Goal: Information Seeking & Learning: Compare options

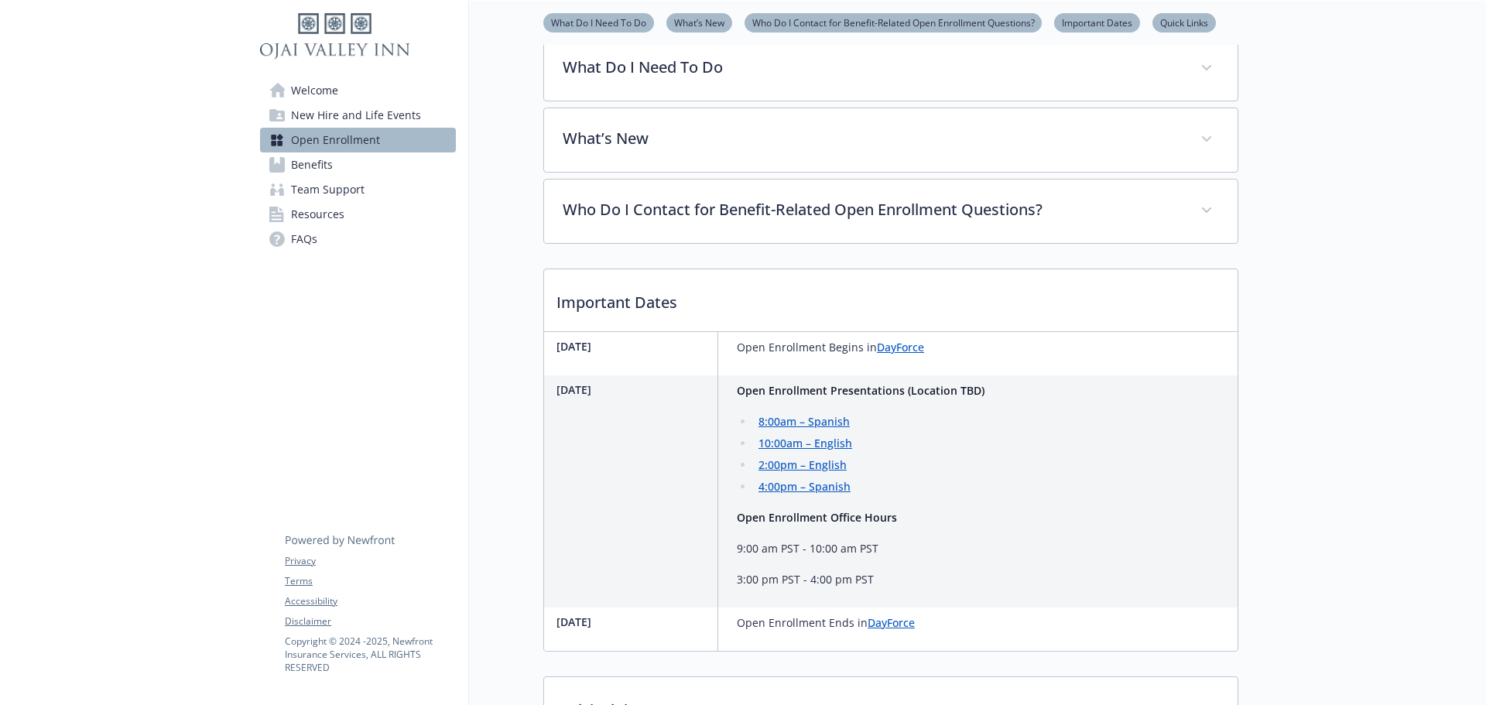
scroll to position [689, 0]
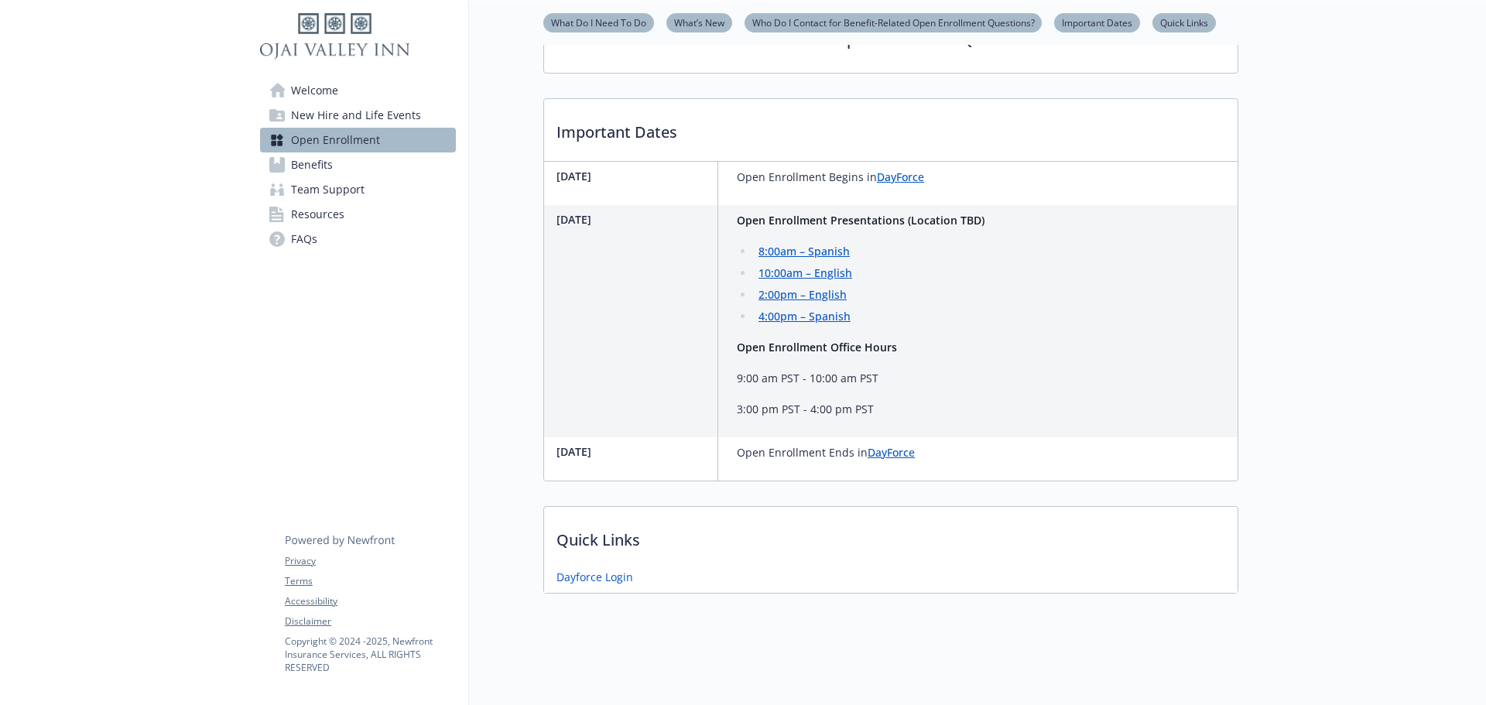
click at [331, 117] on span "New Hire and Life Events" at bounding box center [356, 115] width 130 height 25
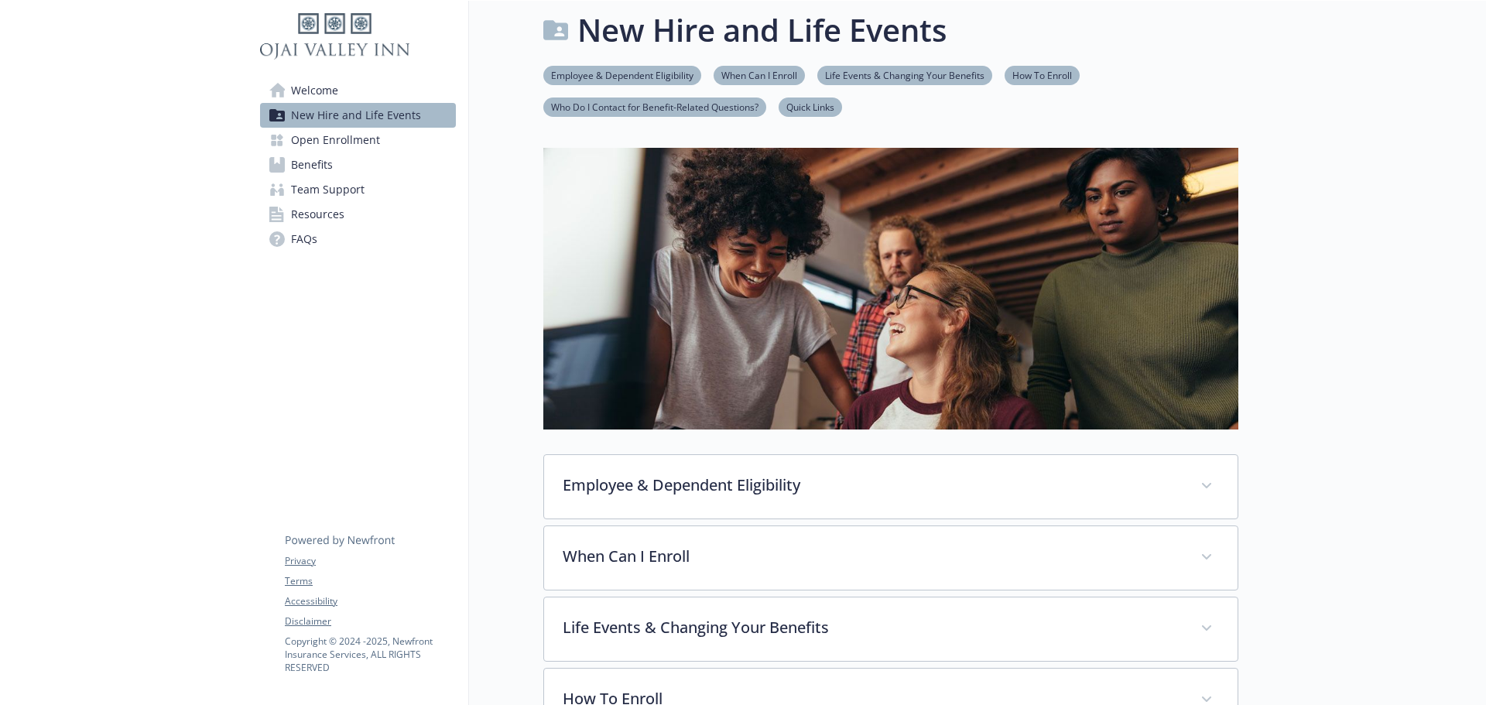
scroll to position [375, 0]
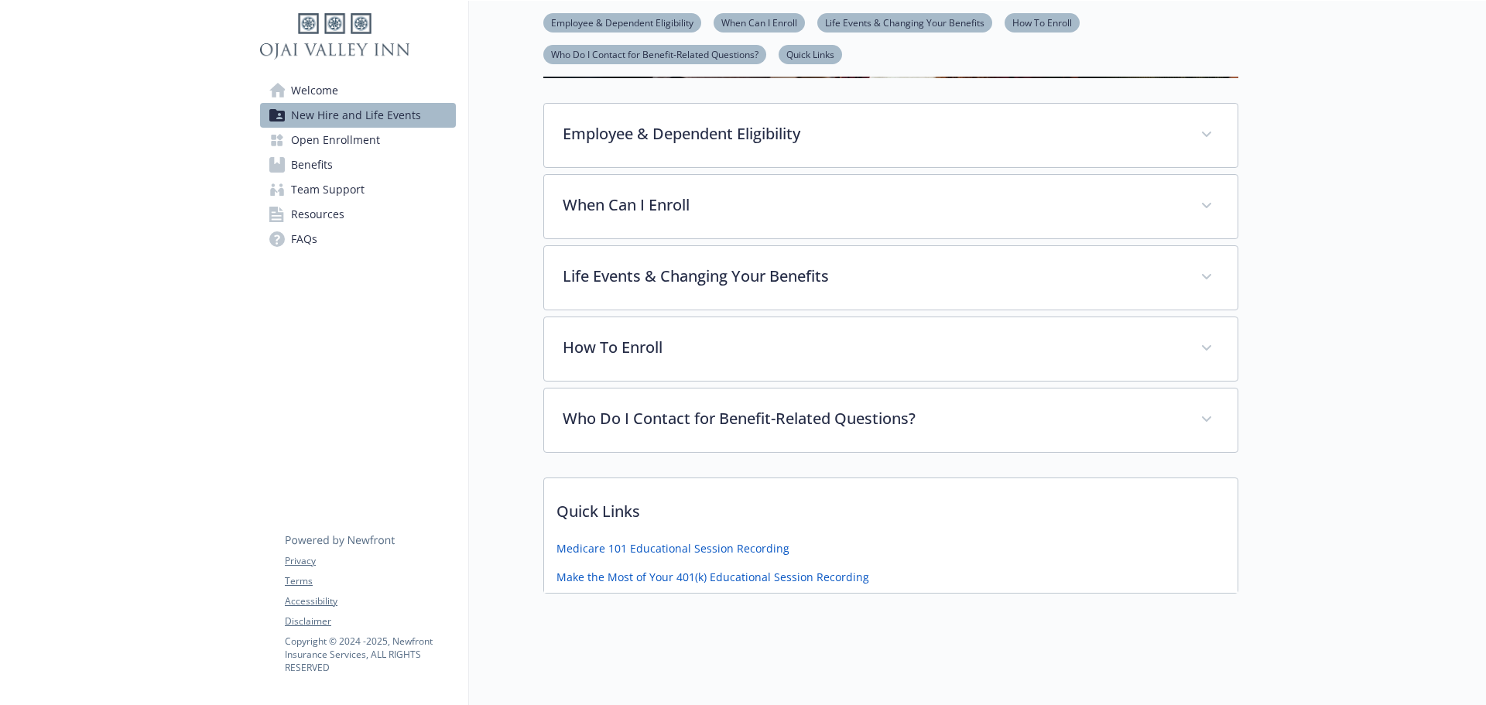
click at [330, 136] on span "Open Enrollment" at bounding box center [335, 140] width 89 height 25
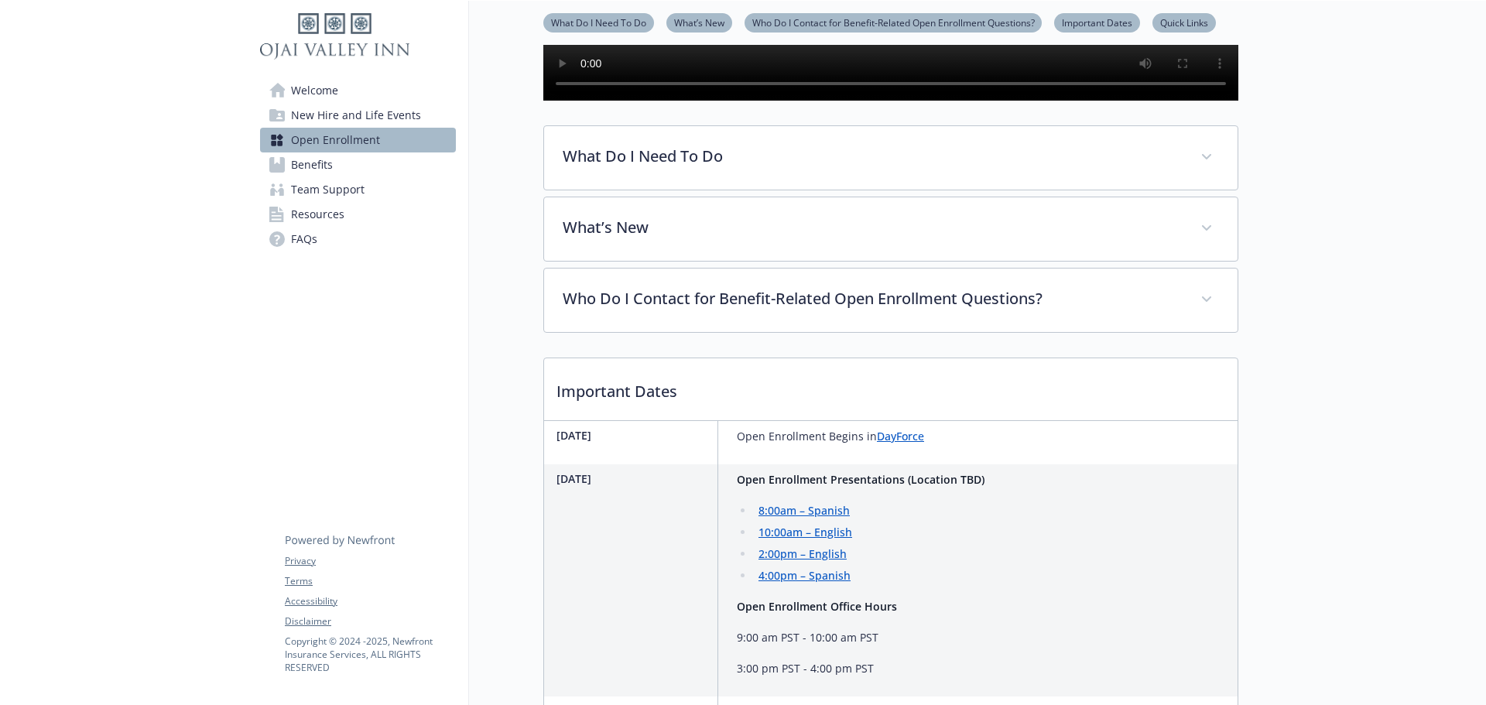
click at [332, 118] on span "New Hire and Life Events" at bounding box center [356, 115] width 130 height 25
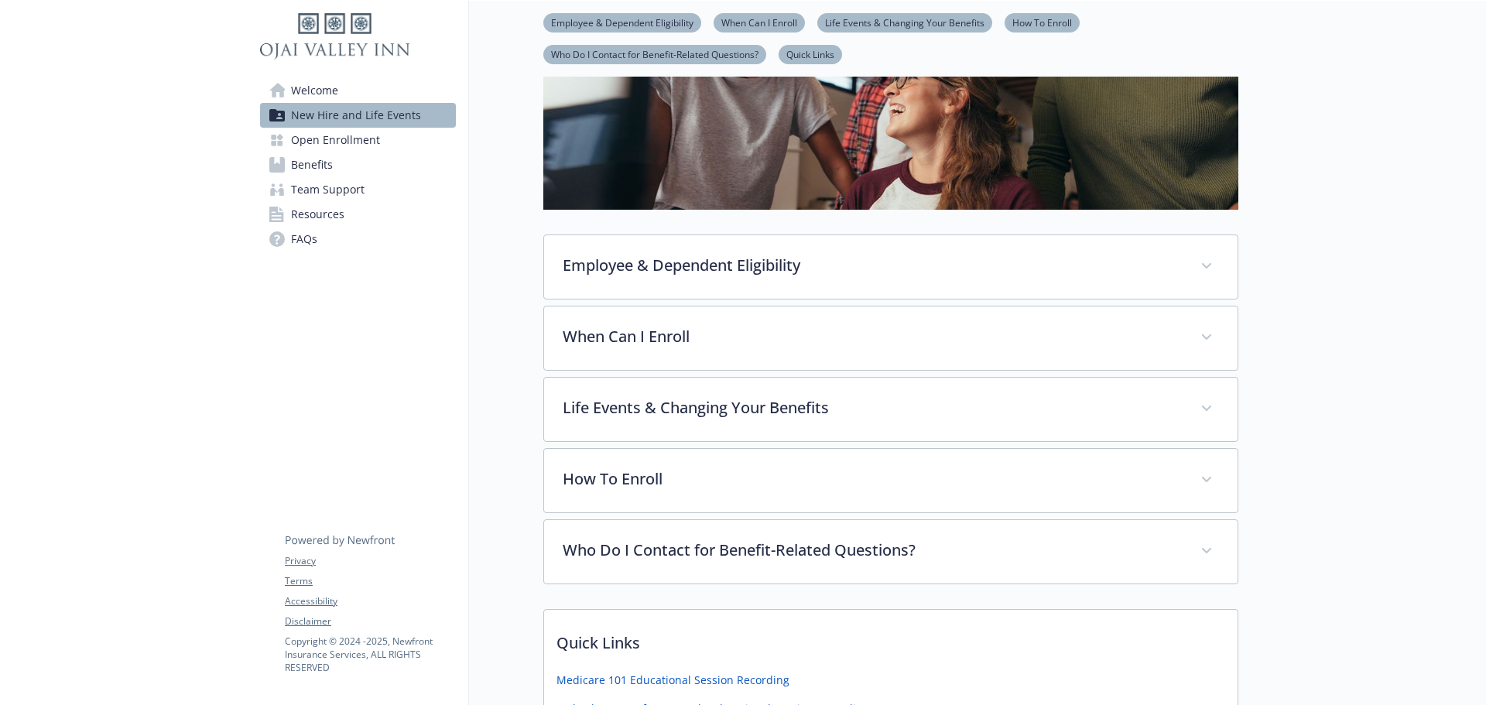
scroll to position [375, 0]
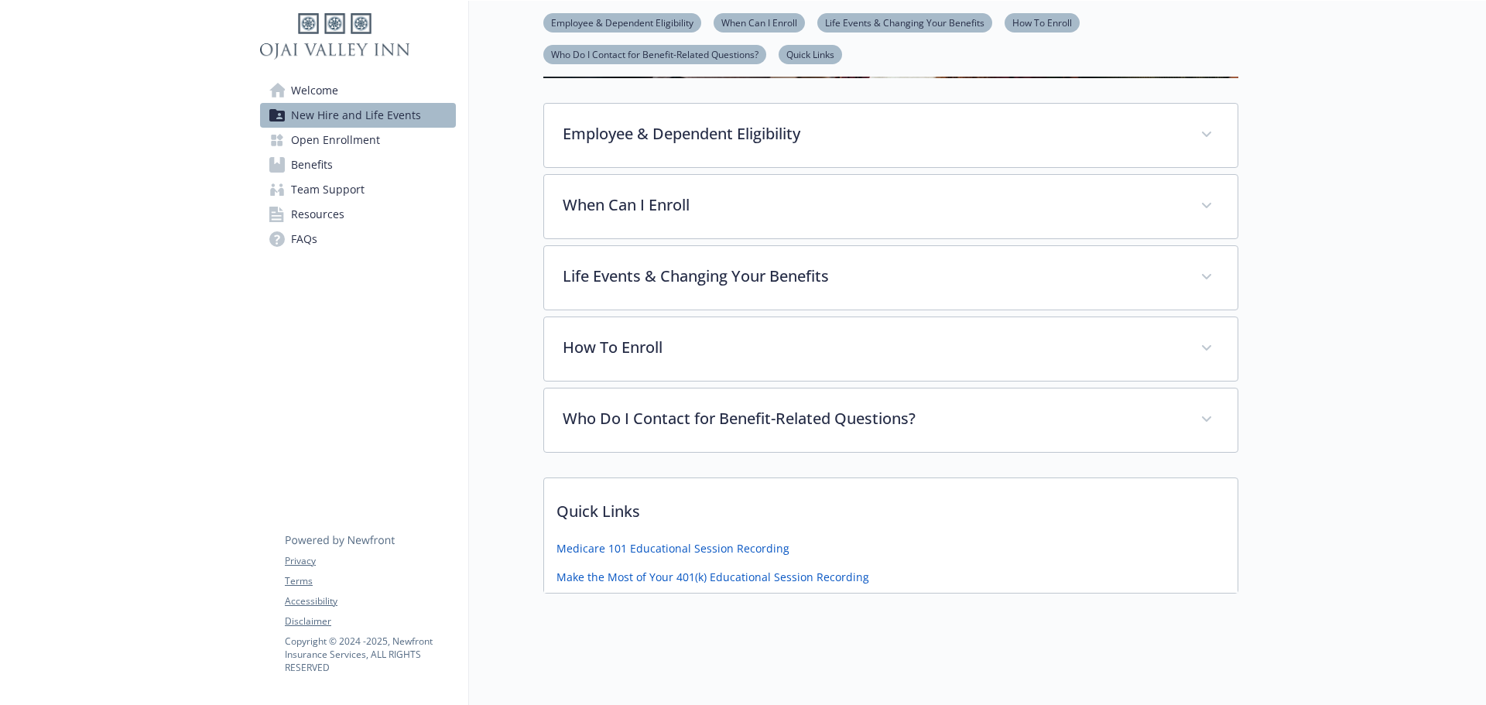
click at [342, 87] on link "Welcome" at bounding box center [358, 90] width 196 height 25
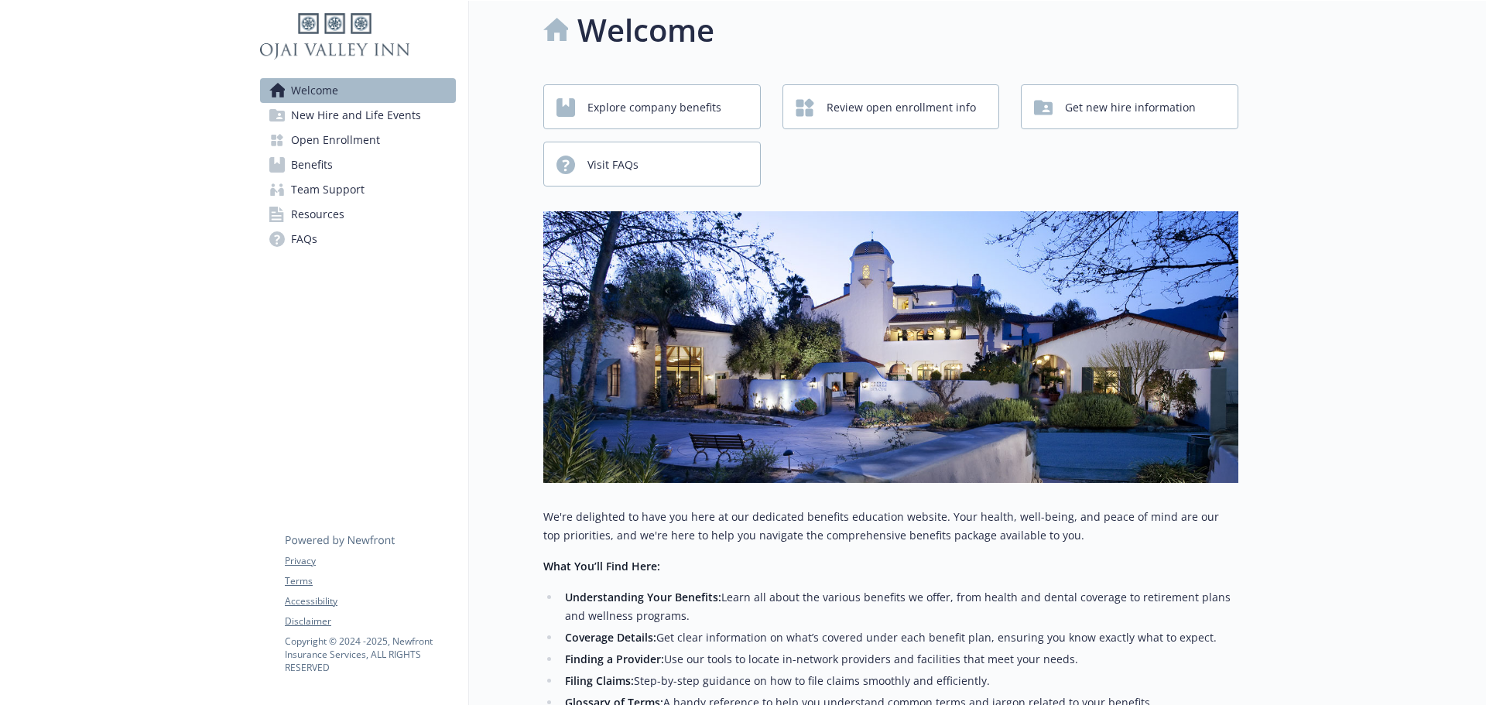
scroll to position [299, 0]
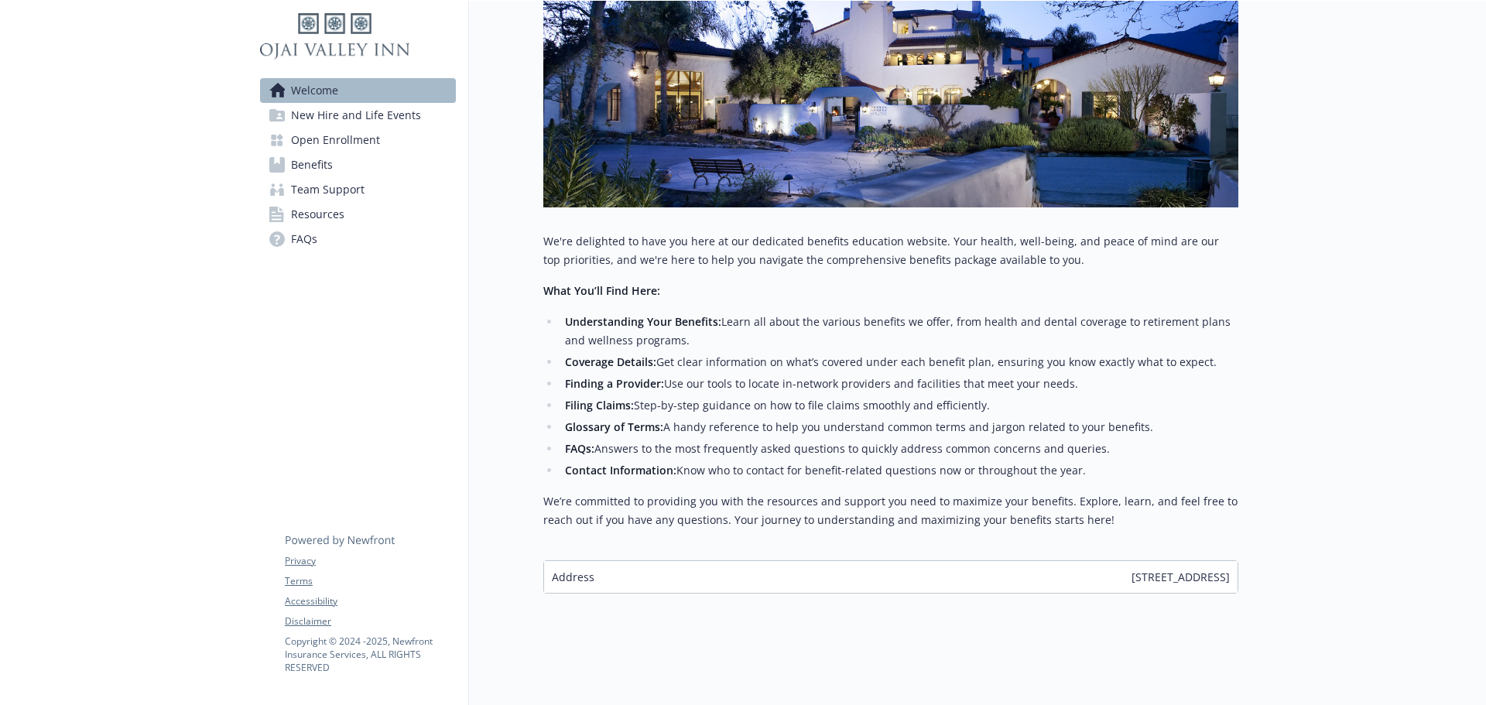
click at [348, 115] on span "New Hire and Life Events" at bounding box center [356, 115] width 130 height 25
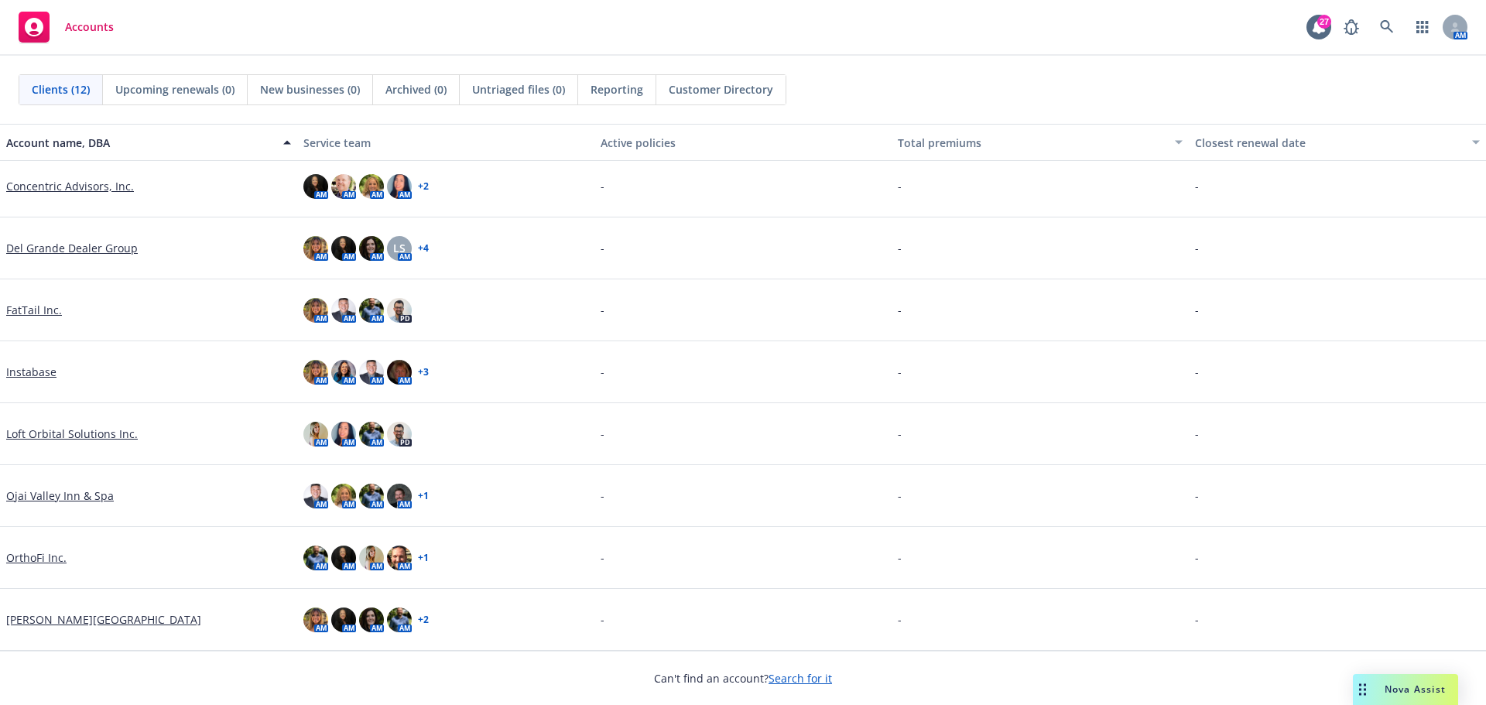
scroll to position [253, 0]
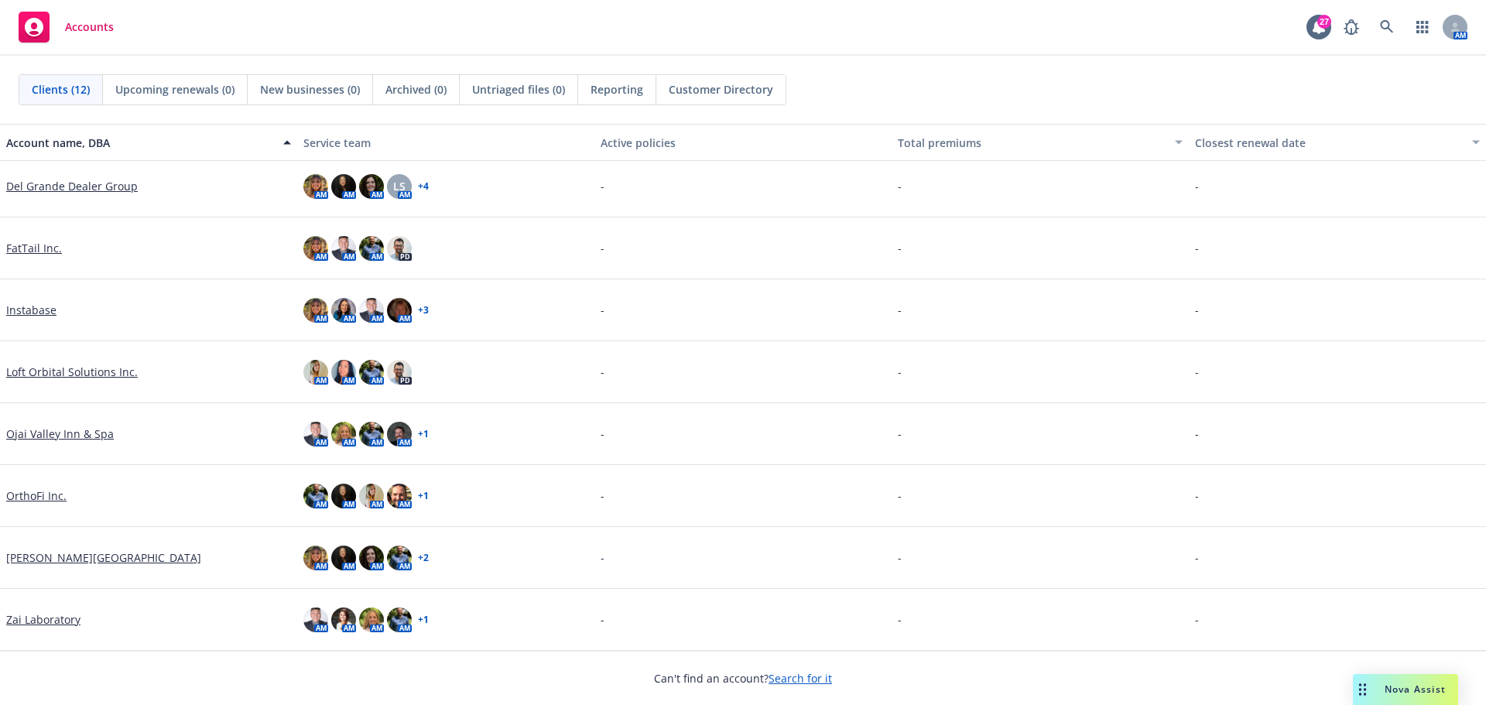
click at [85, 436] on link "Ojai Valley Inn & Spa" at bounding box center [60, 434] width 108 height 16
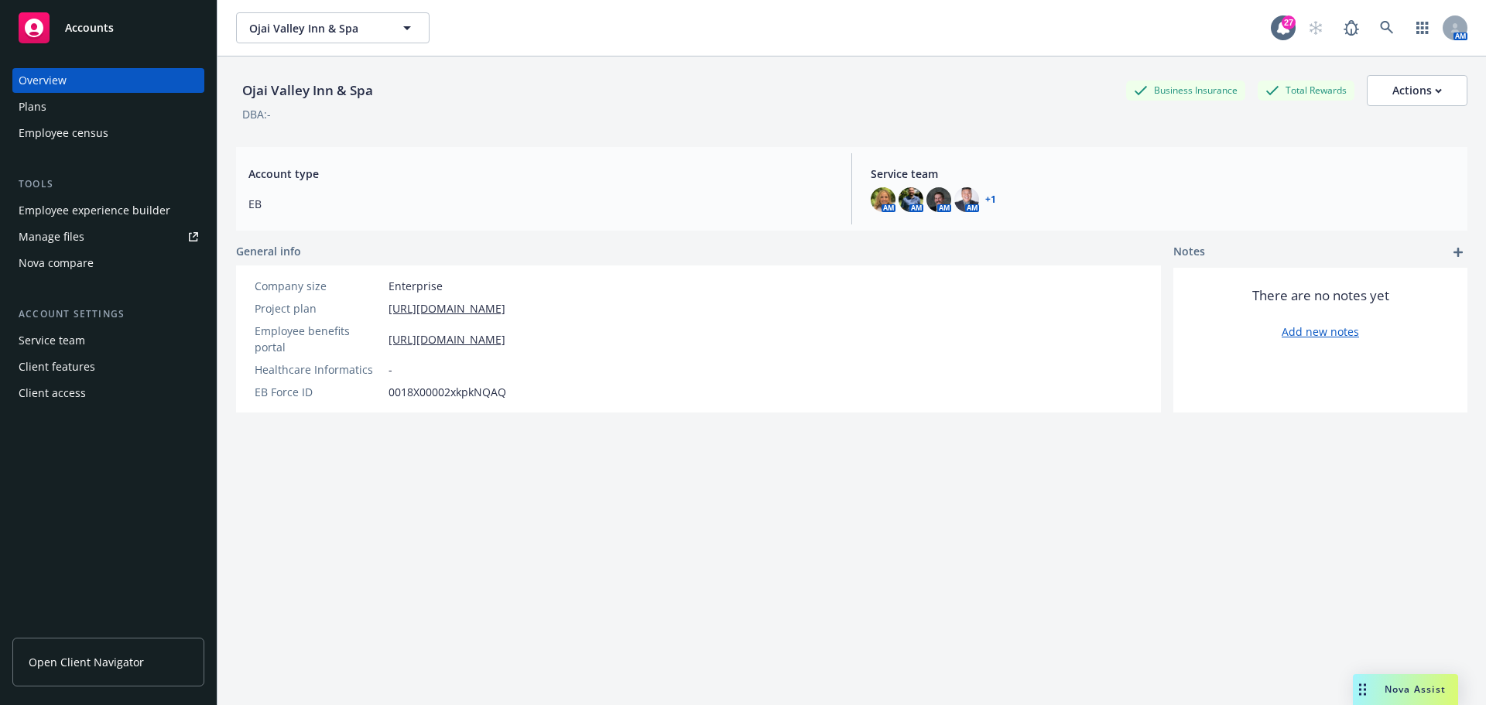
click at [88, 217] on div "Employee experience builder" at bounding box center [95, 210] width 152 height 25
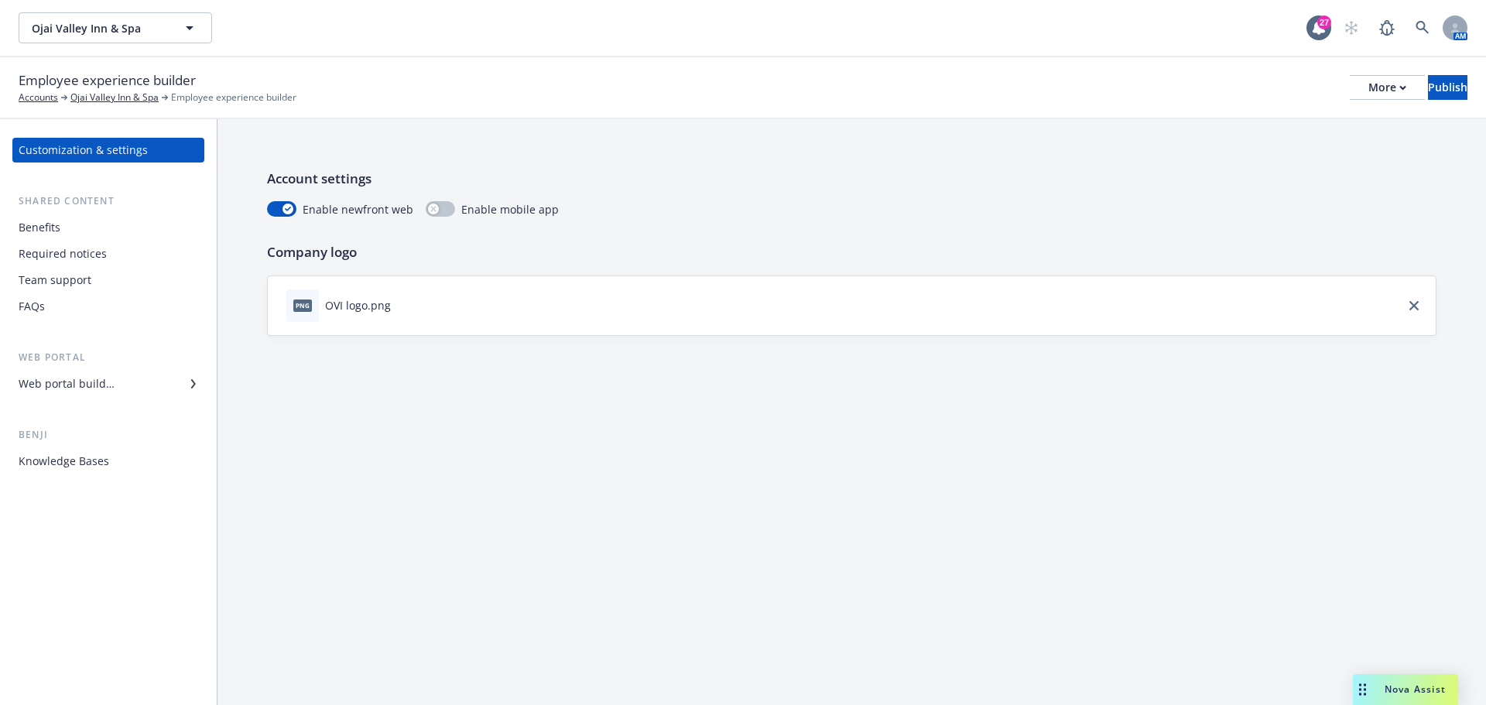
click at [104, 395] on div "Web portal builder" at bounding box center [67, 383] width 96 height 25
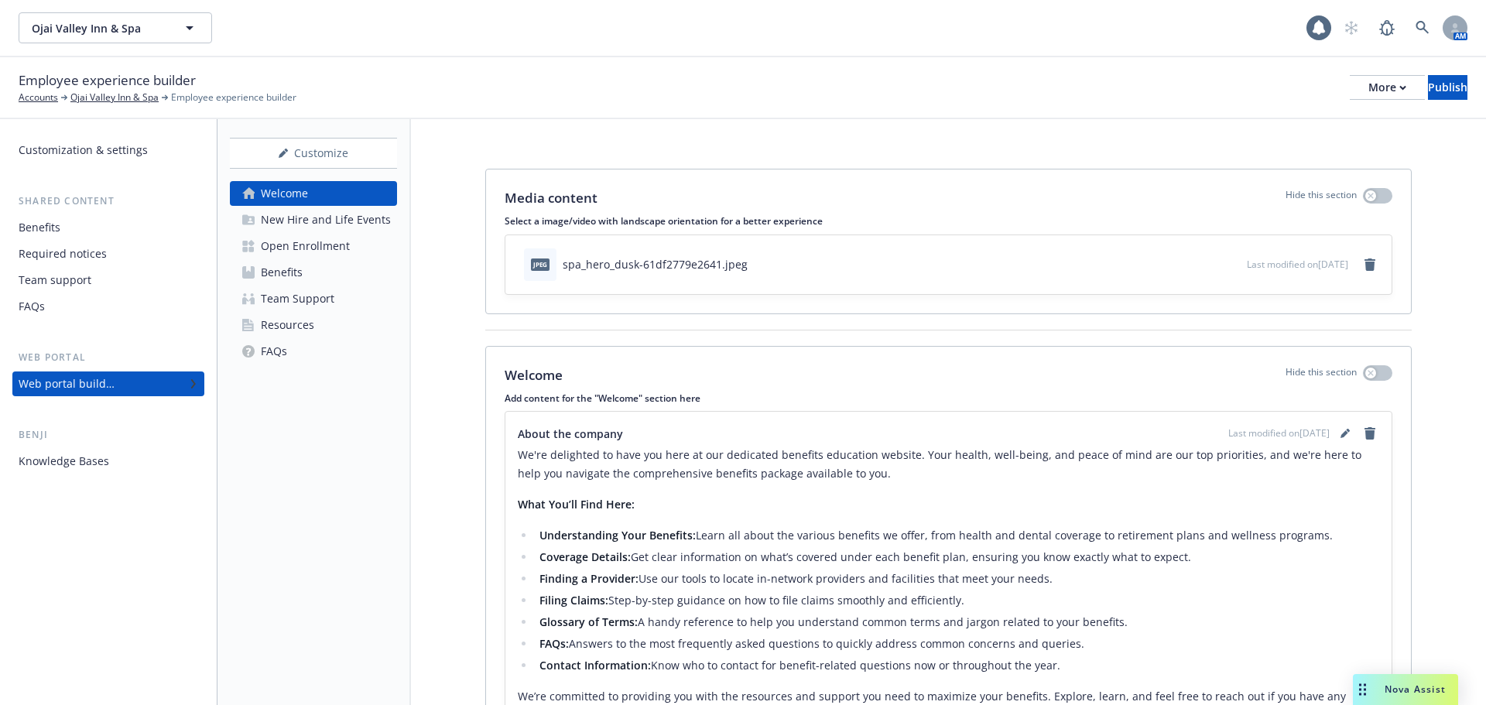
click at [278, 218] on div "New Hire and Life Events" at bounding box center [326, 219] width 130 height 25
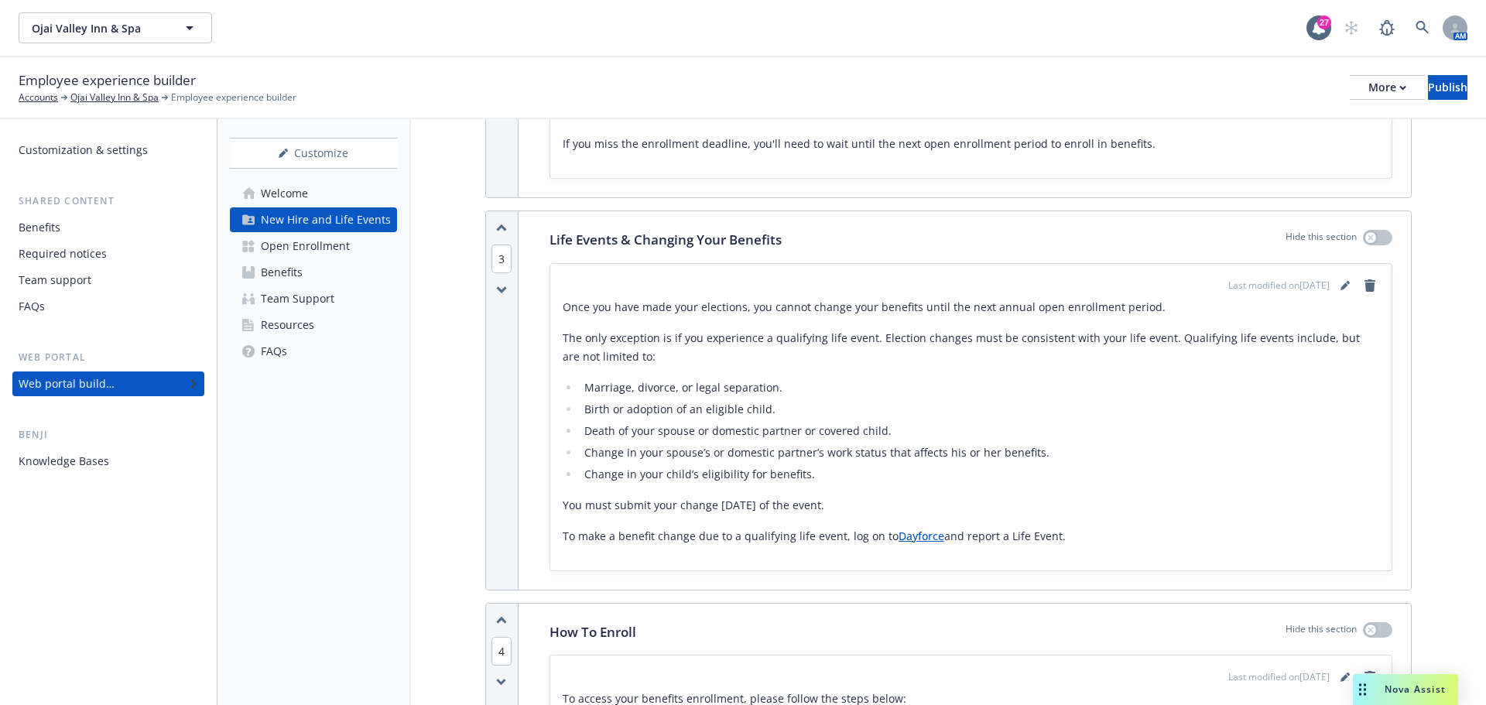
scroll to position [851, 0]
click at [279, 194] on div "Welcome" at bounding box center [284, 193] width 47 height 25
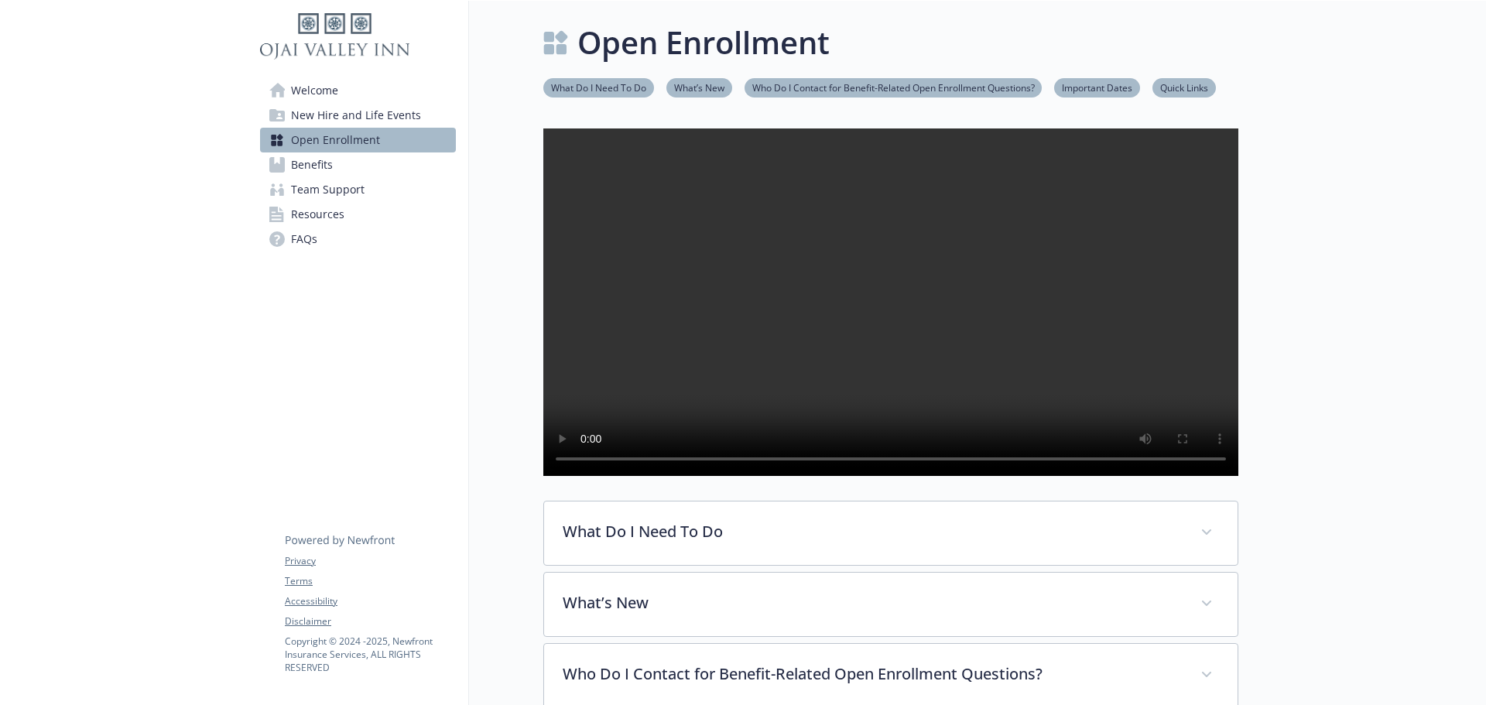
click at [316, 89] on span "Welcome" at bounding box center [314, 90] width 47 height 25
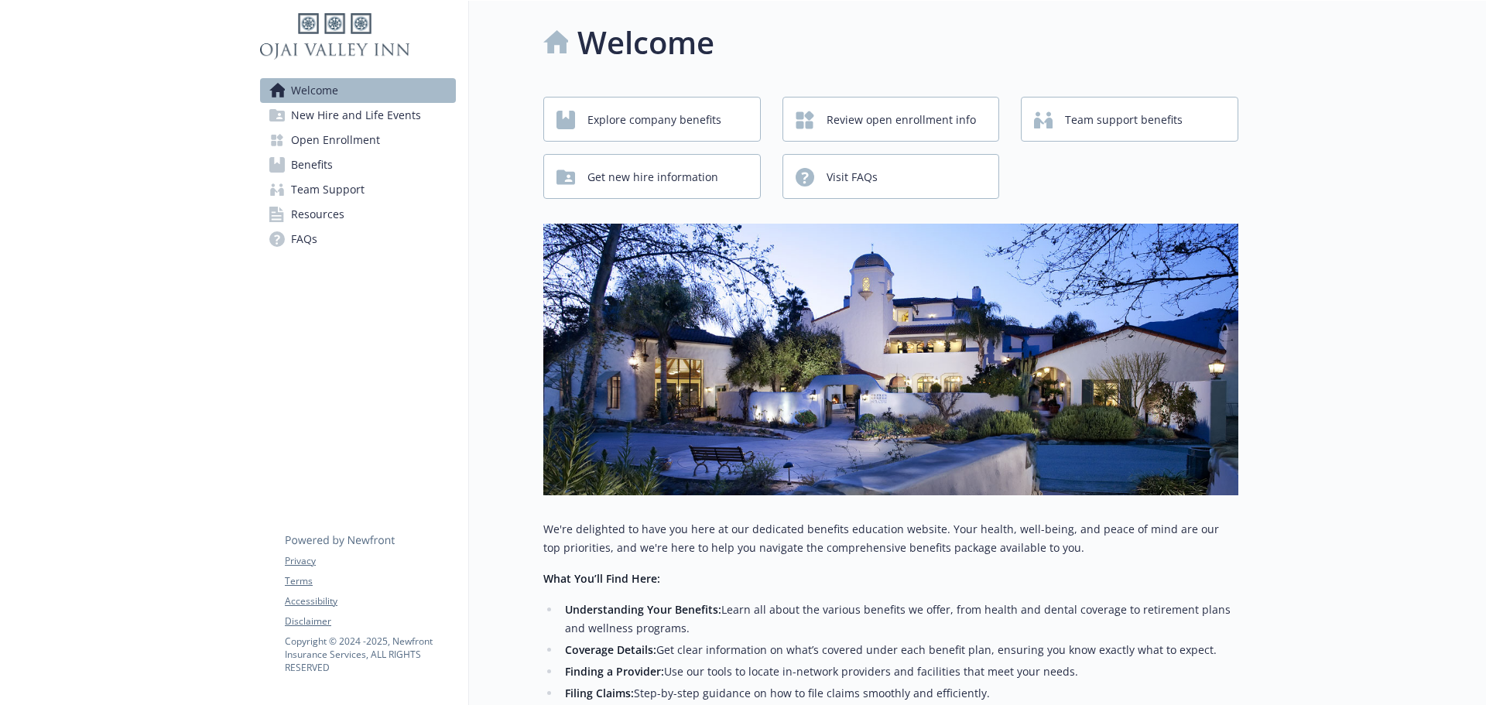
click at [323, 109] on span "New Hire and Life Events" at bounding box center [356, 115] width 130 height 25
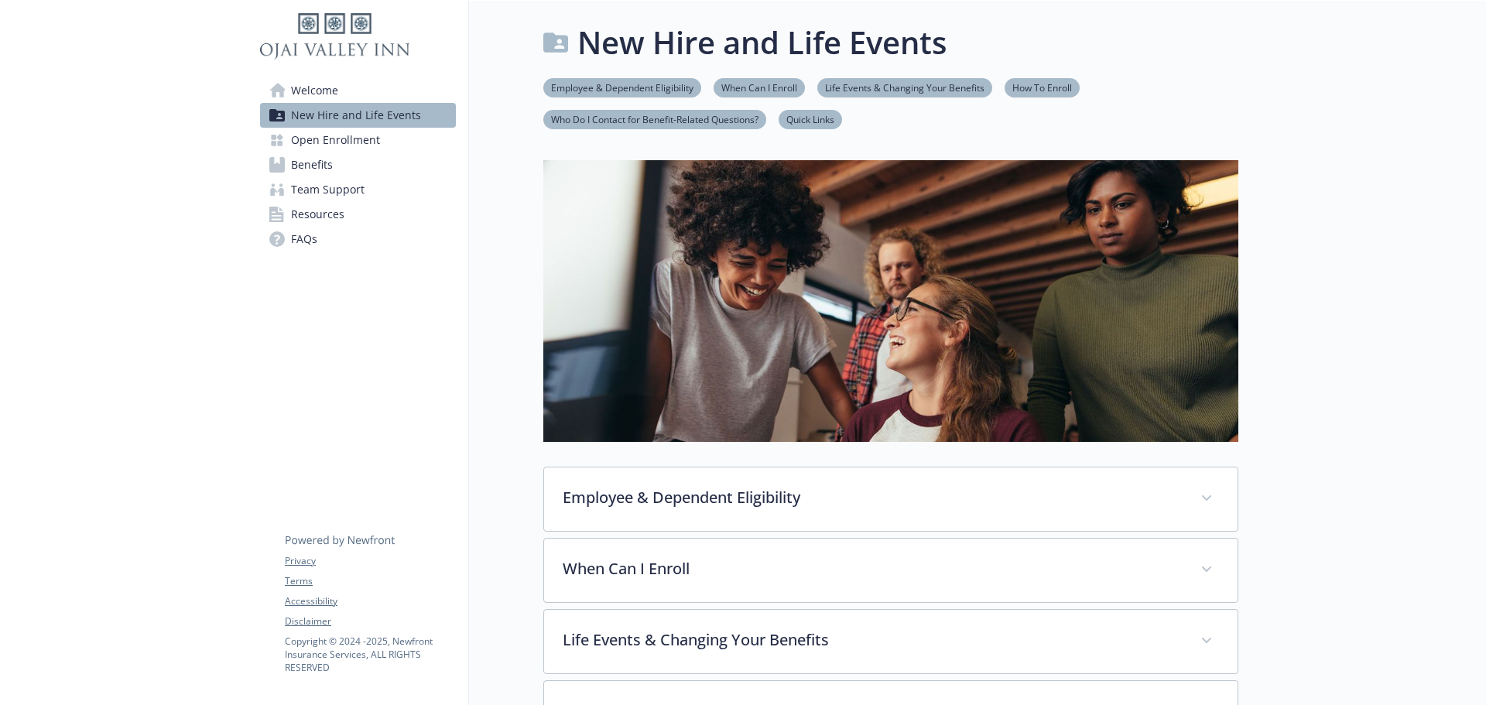
scroll to position [77, 0]
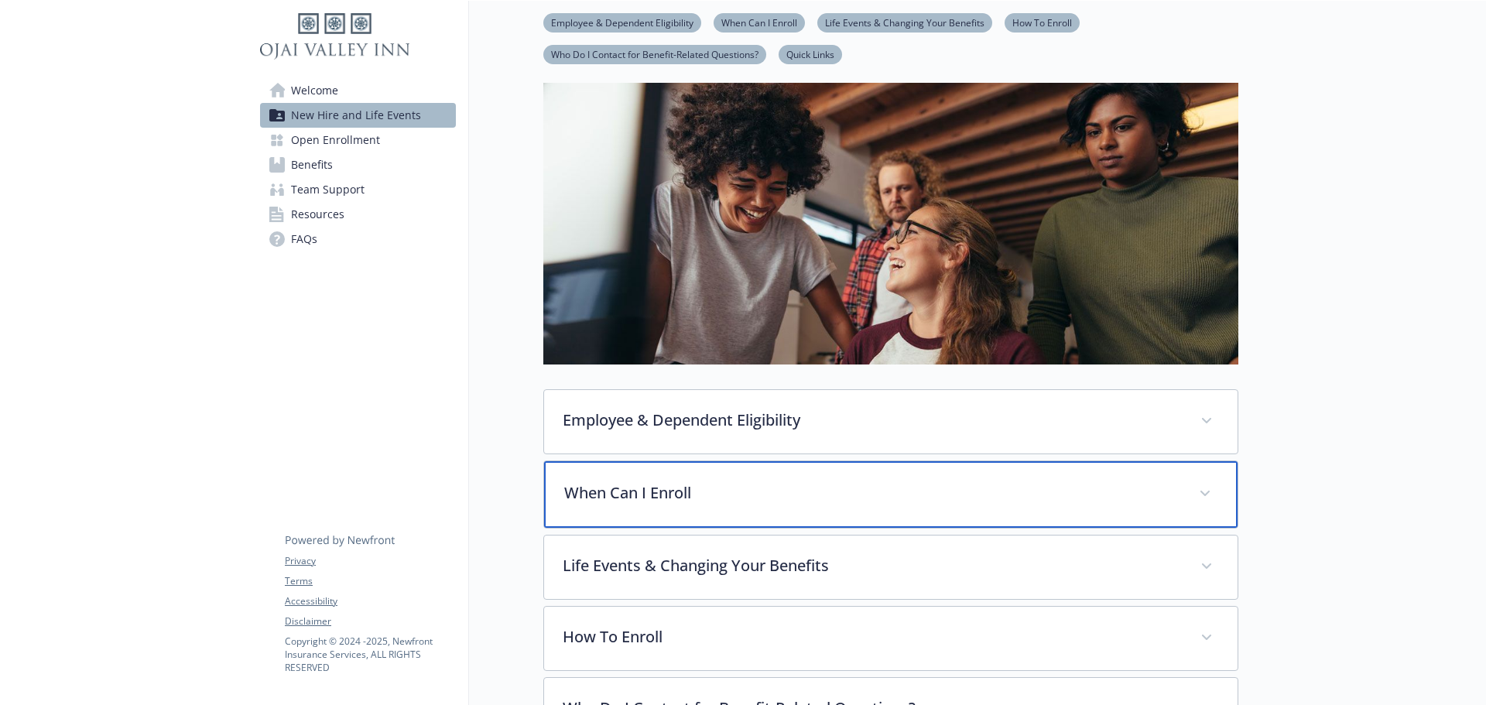
click at [768, 485] on p "When Can I Enroll" at bounding box center [872, 492] width 616 height 23
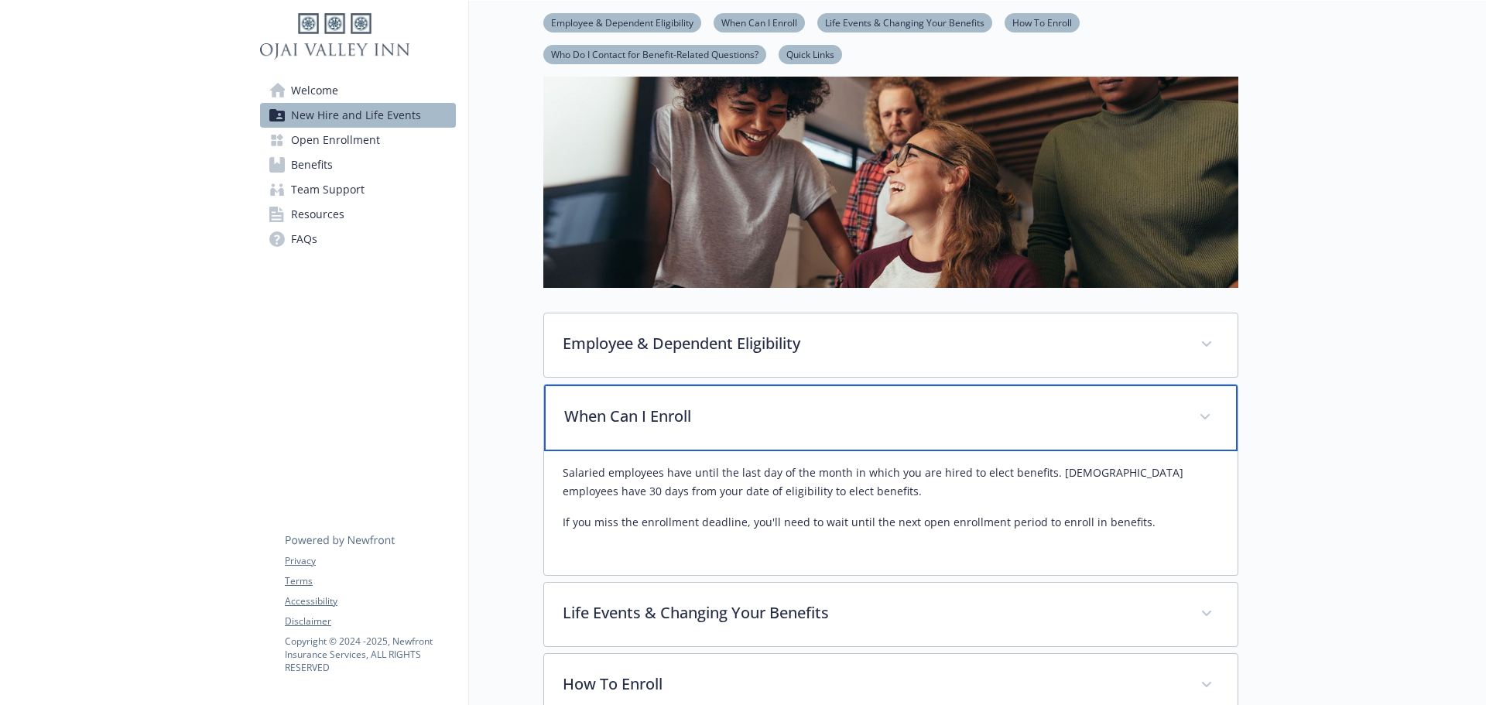
scroll to position [155, 0]
click at [778, 425] on p "When Can I Enroll" at bounding box center [872, 415] width 616 height 23
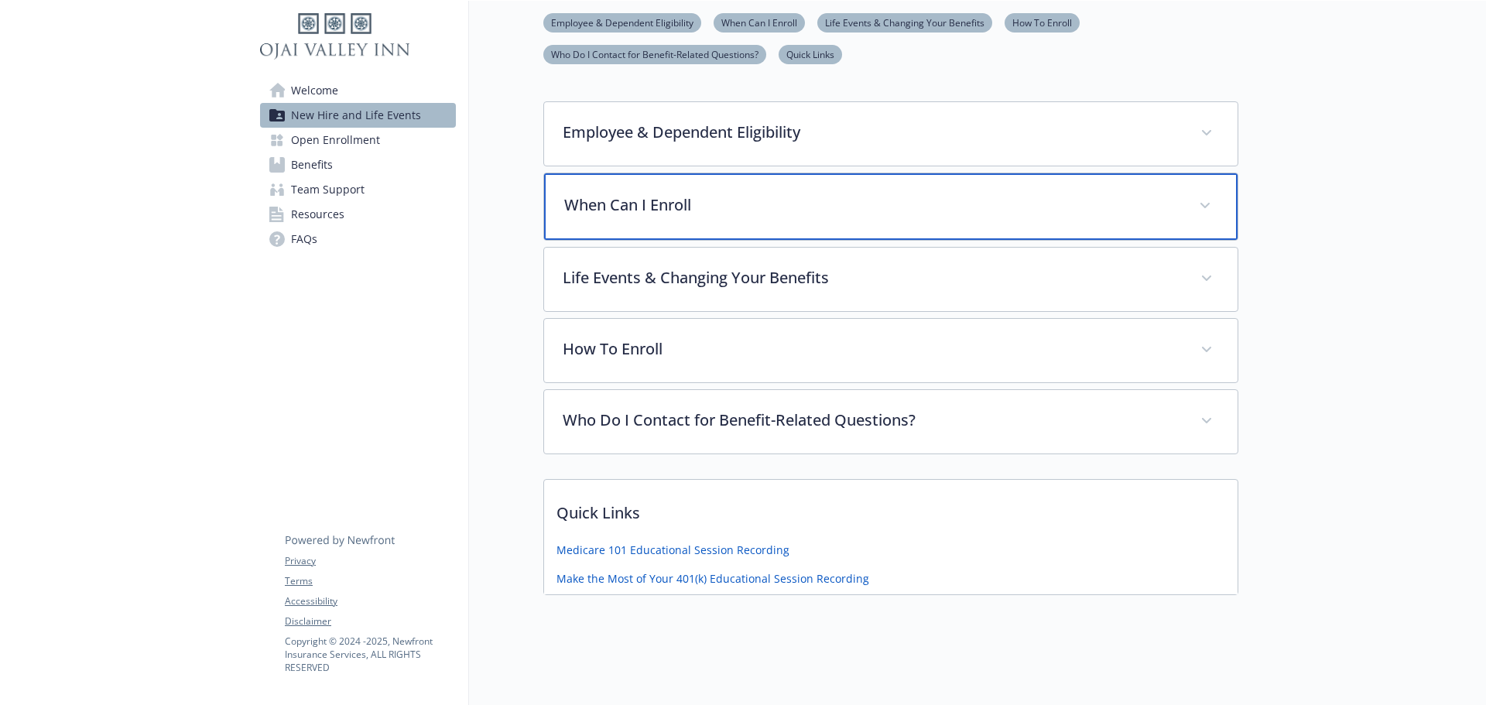
scroll to position [378, 0]
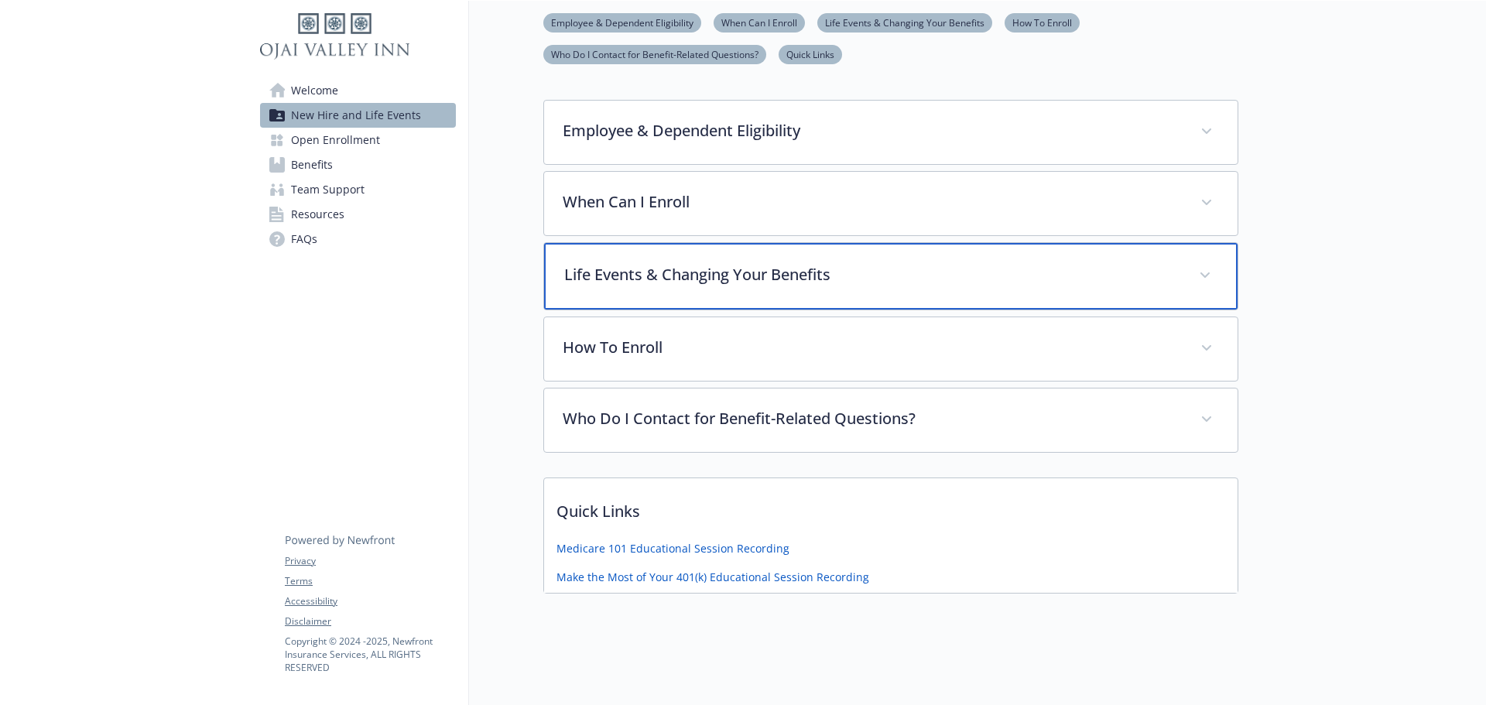
click at [798, 263] on p "Life Events & Changing Your Benefits" at bounding box center [872, 274] width 616 height 23
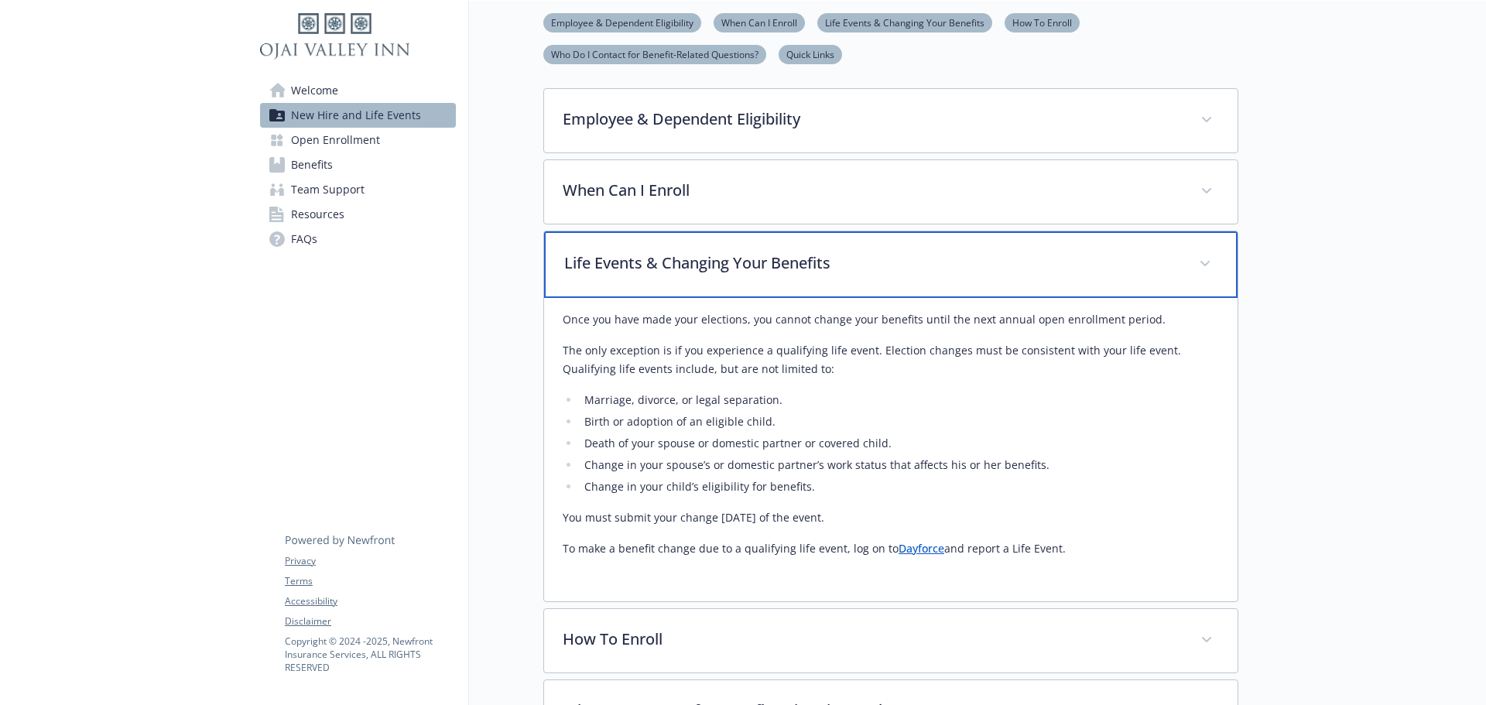
click at [798, 258] on p "Life Events & Changing Your Benefits" at bounding box center [872, 262] width 616 height 23
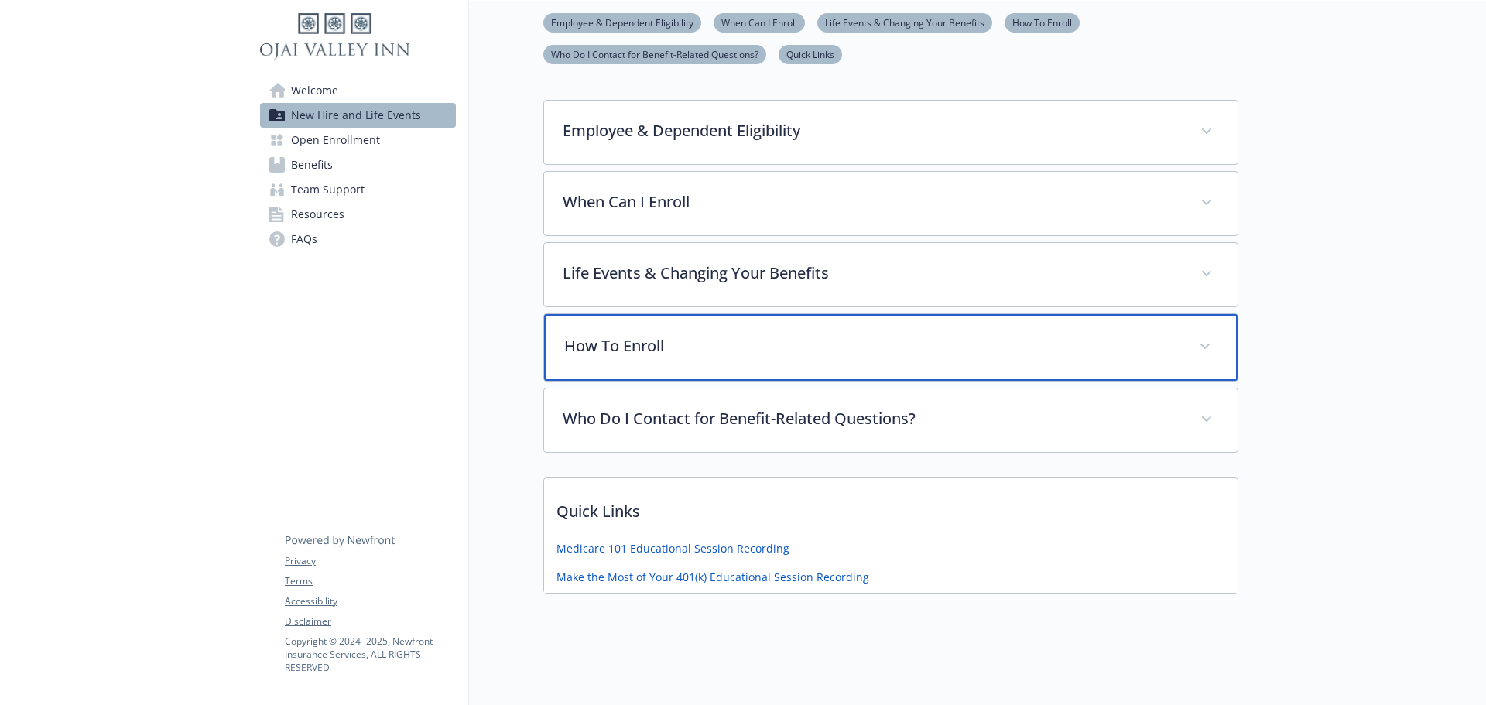
click at [792, 314] on div "How To Enroll" at bounding box center [890, 347] width 693 height 67
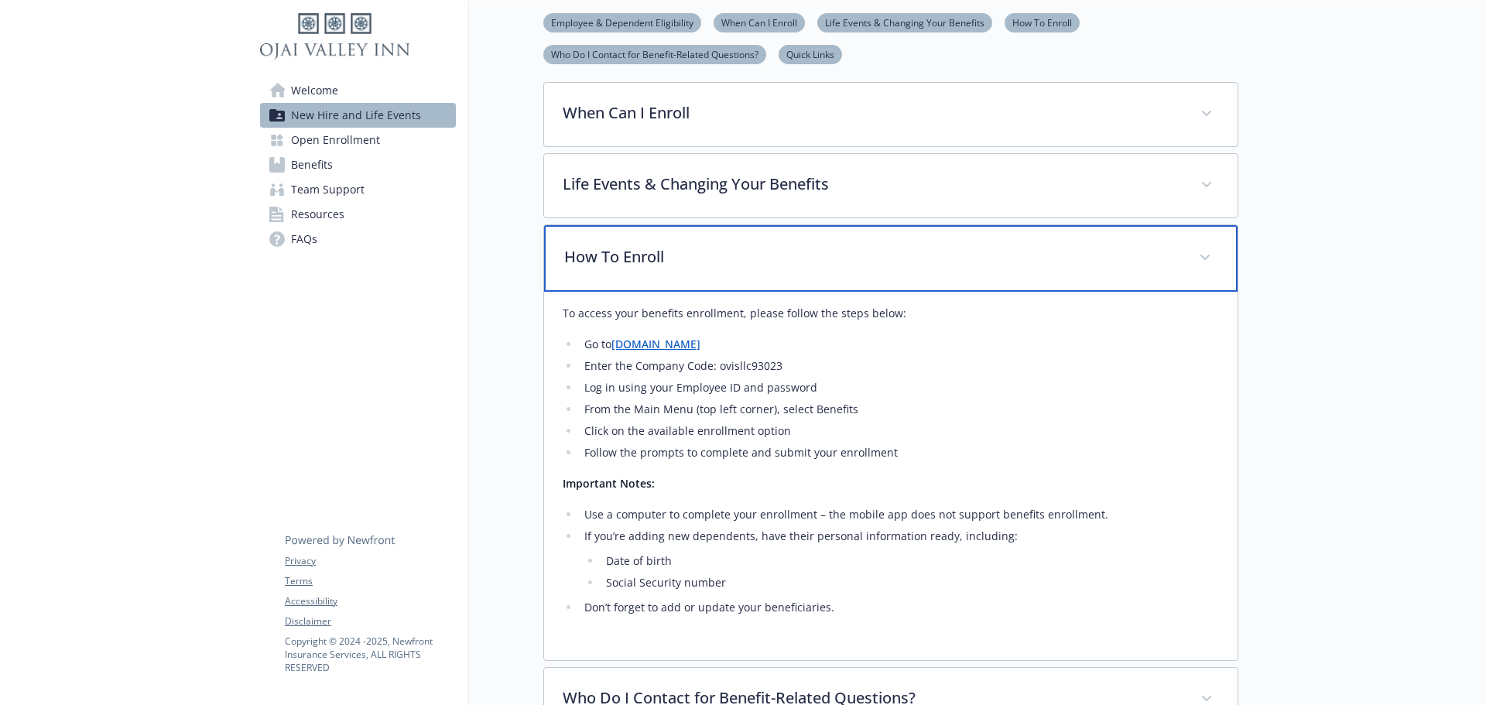
click at [779, 267] on p "How To Enroll" at bounding box center [872, 256] width 616 height 23
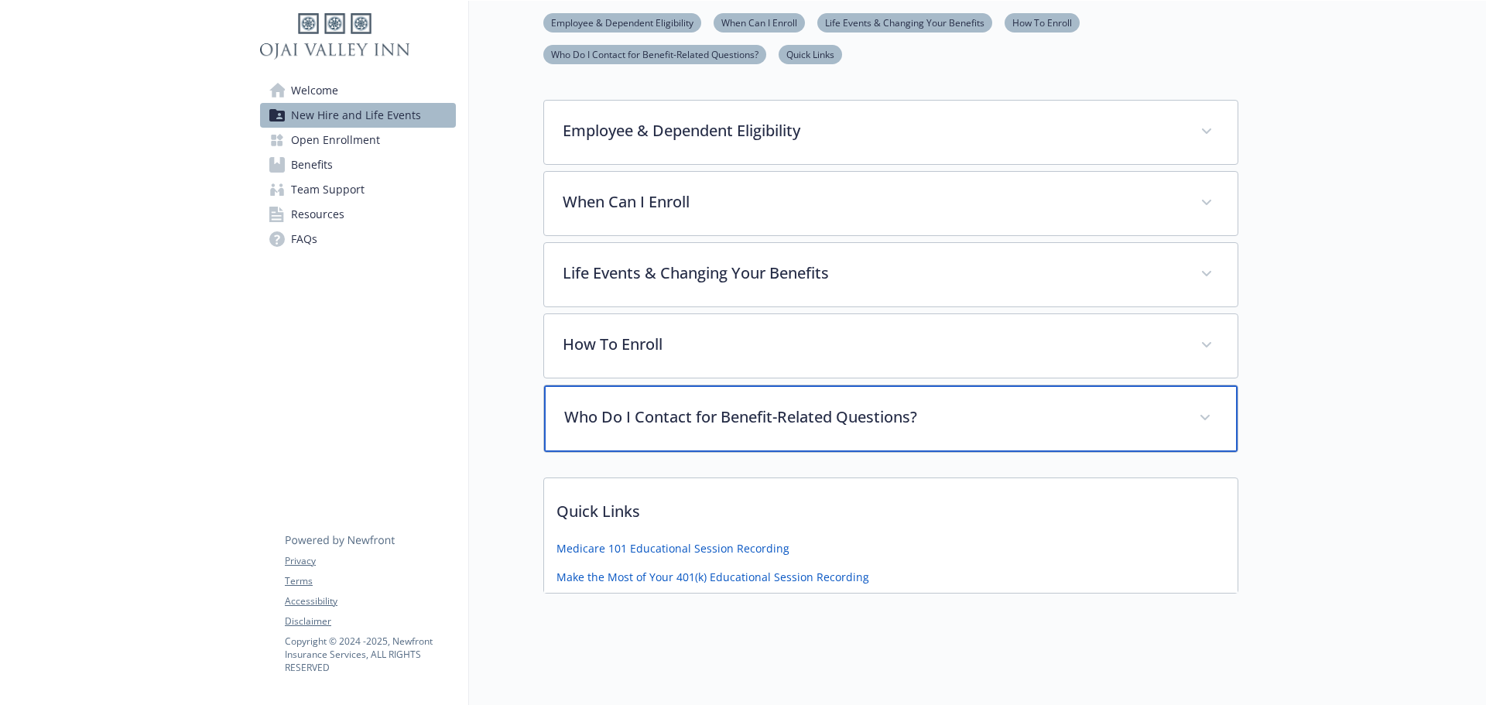
click at [771, 426] on div "Who Do I Contact for Benefit-Related Questions?" at bounding box center [890, 418] width 693 height 67
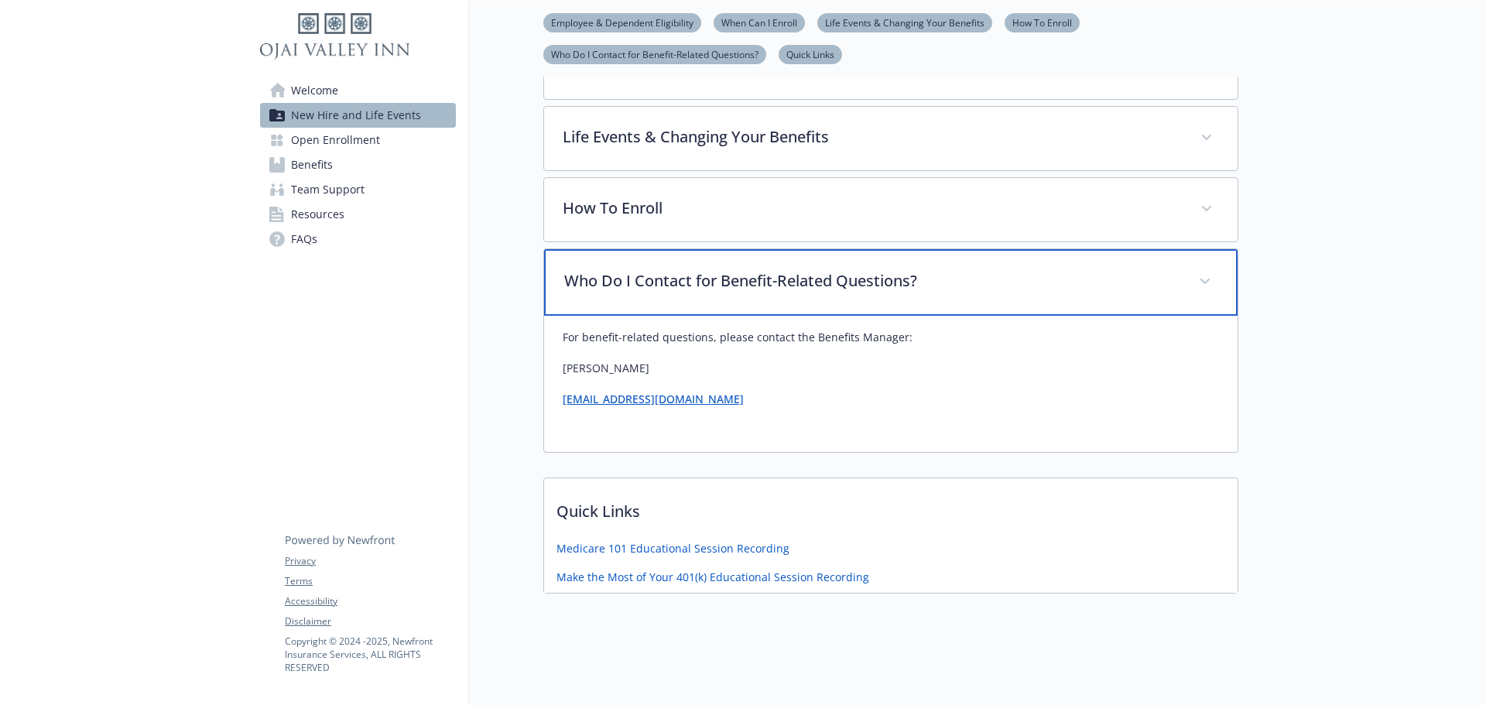
scroll to position [437, 0]
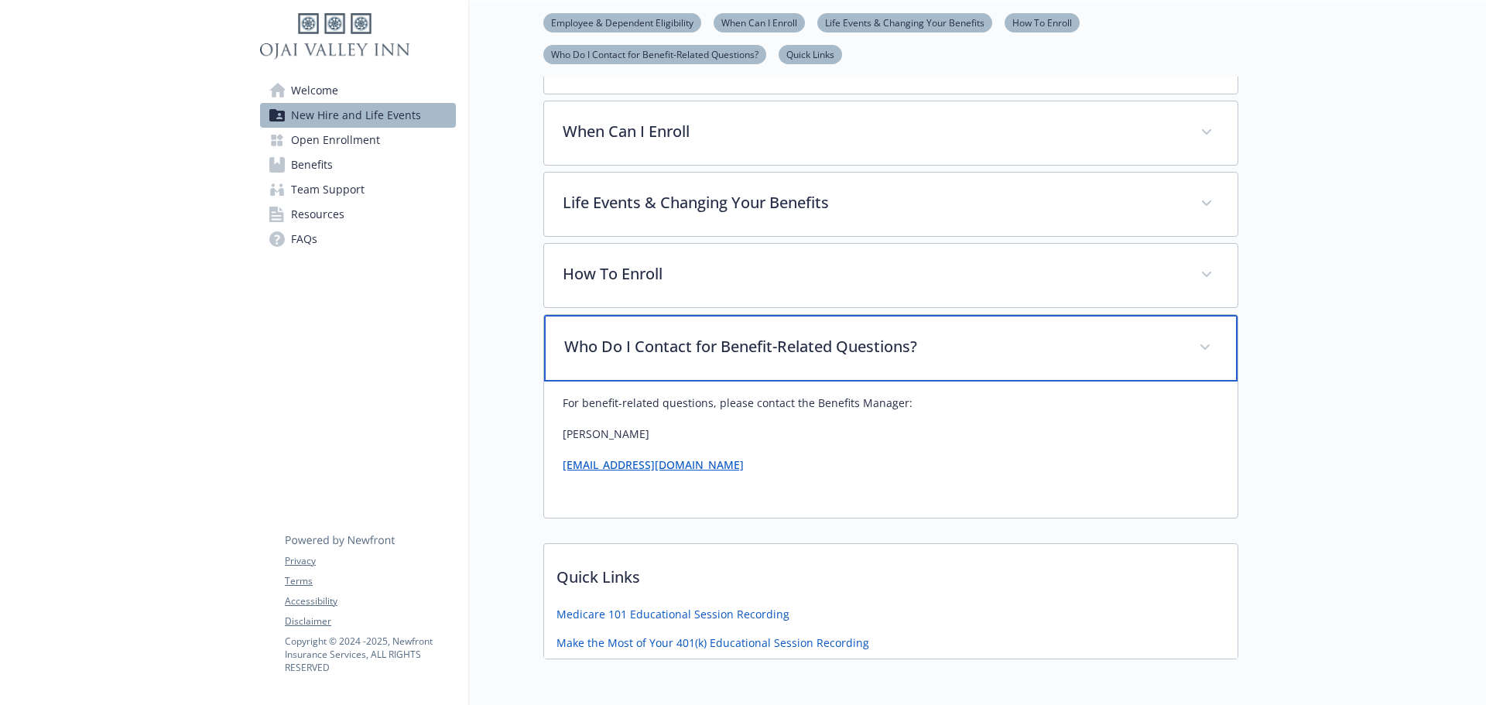
click at [759, 354] on p "Who Do I Contact for Benefit-Related Questions?" at bounding box center [872, 346] width 616 height 23
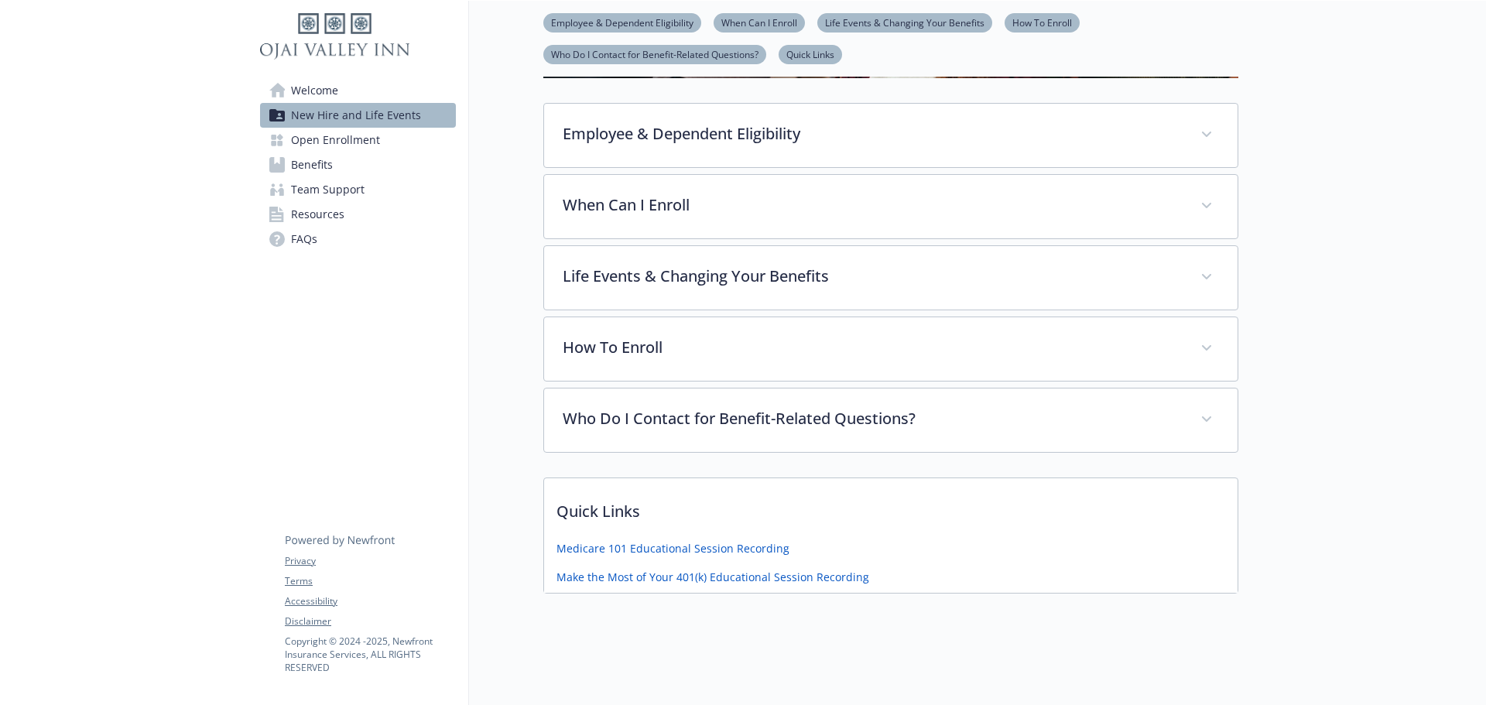
scroll to position [375, 0]
click at [306, 135] on span "Open Enrollment" at bounding box center [335, 140] width 89 height 25
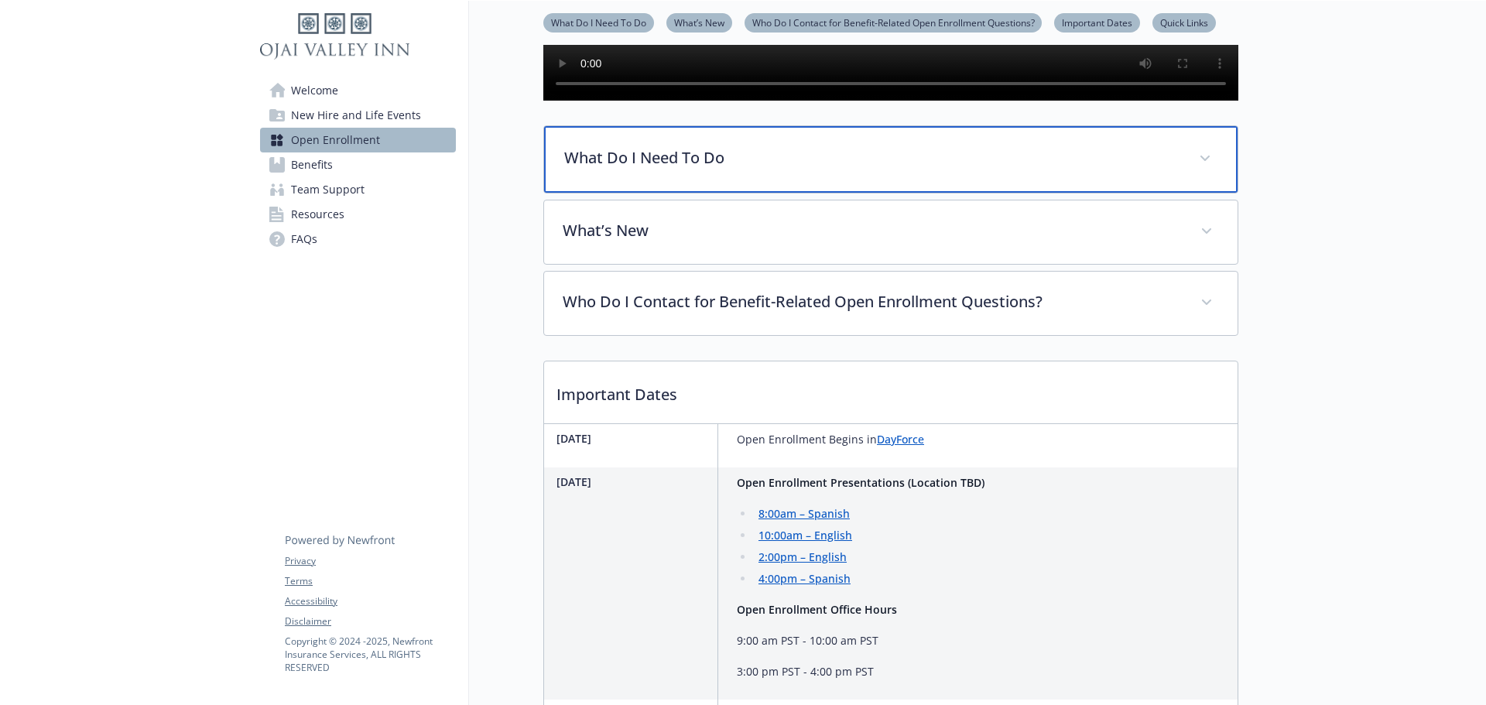
click at [785, 193] on div "What Do I Need To Do" at bounding box center [890, 159] width 693 height 67
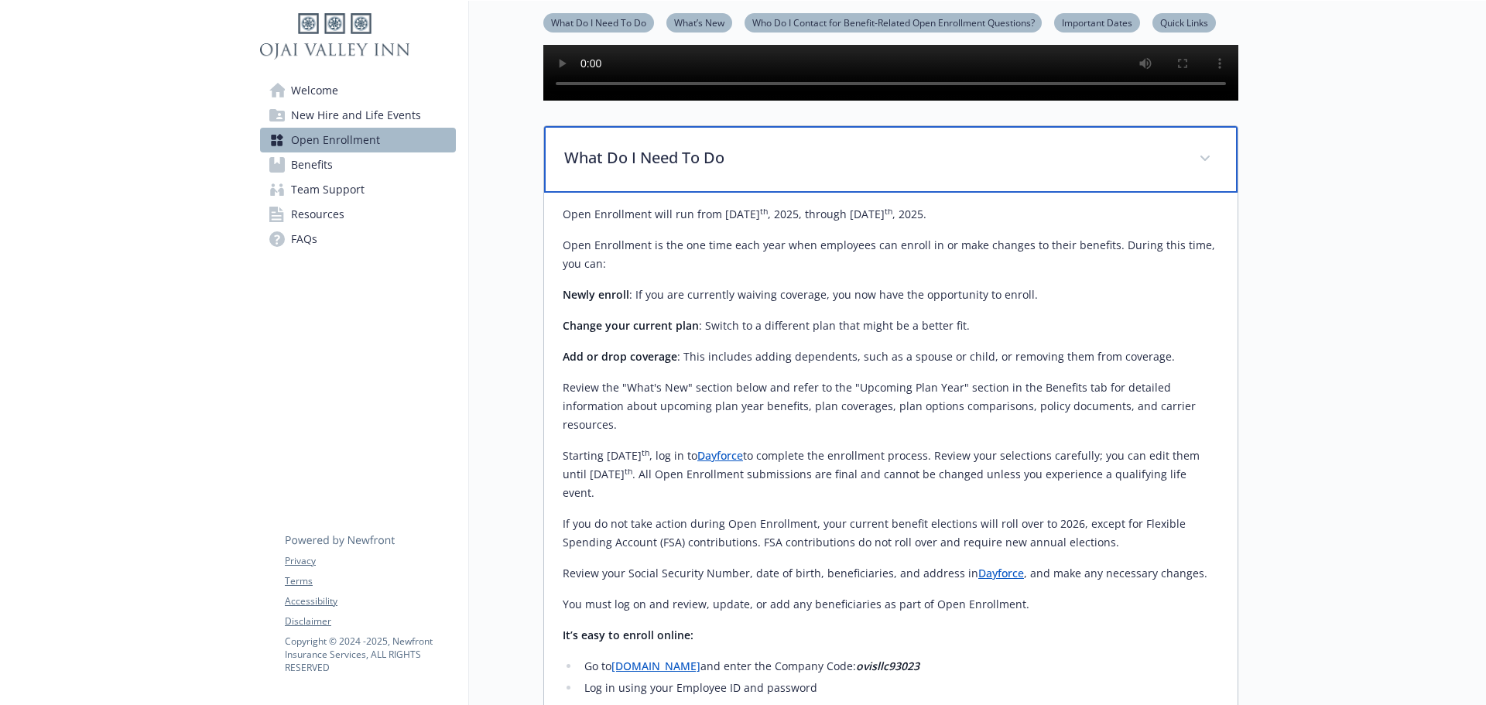
click at [756, 169] on p "What Do I Need To Do" at bounding box center [872, 157] width 616 height 23
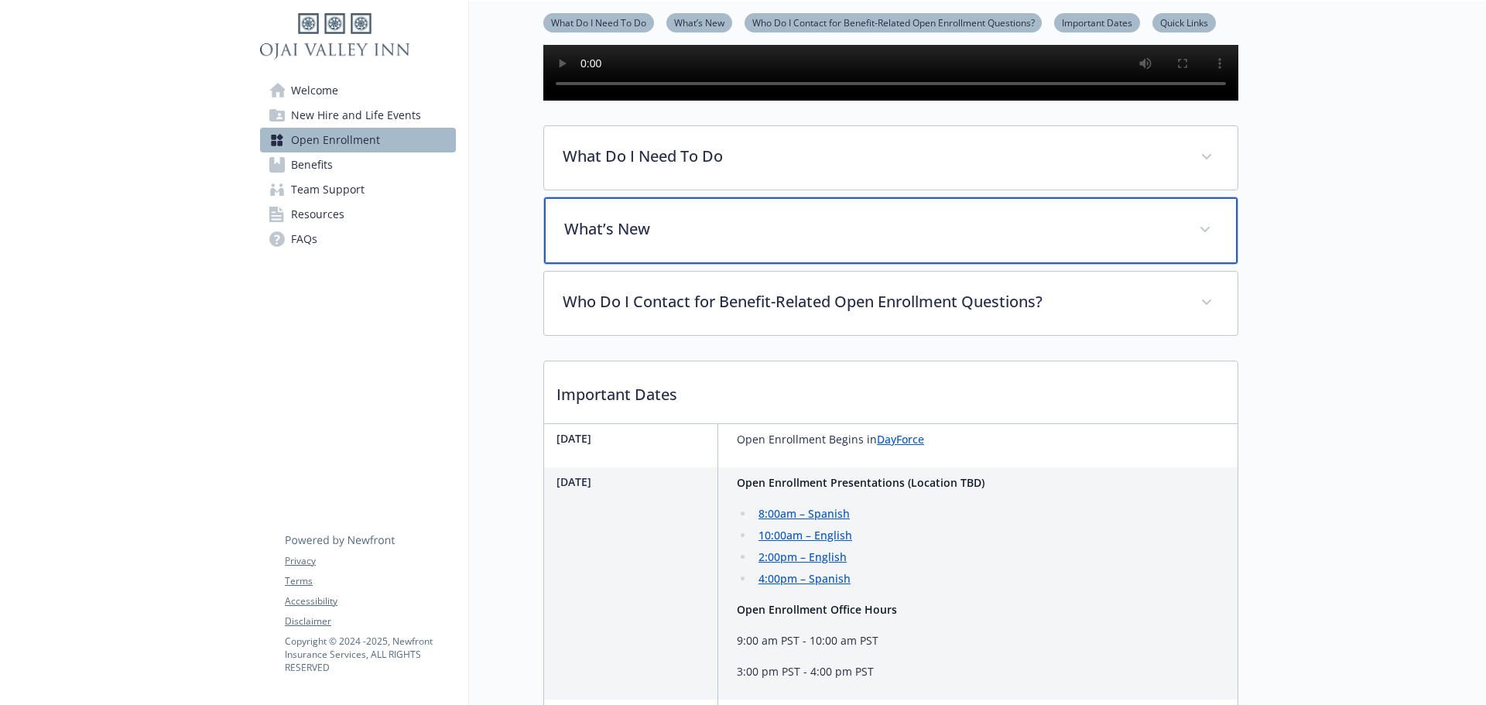
click at [727, 241] on p "What’s New" at bounding box center [872, 228] width 616 height 23
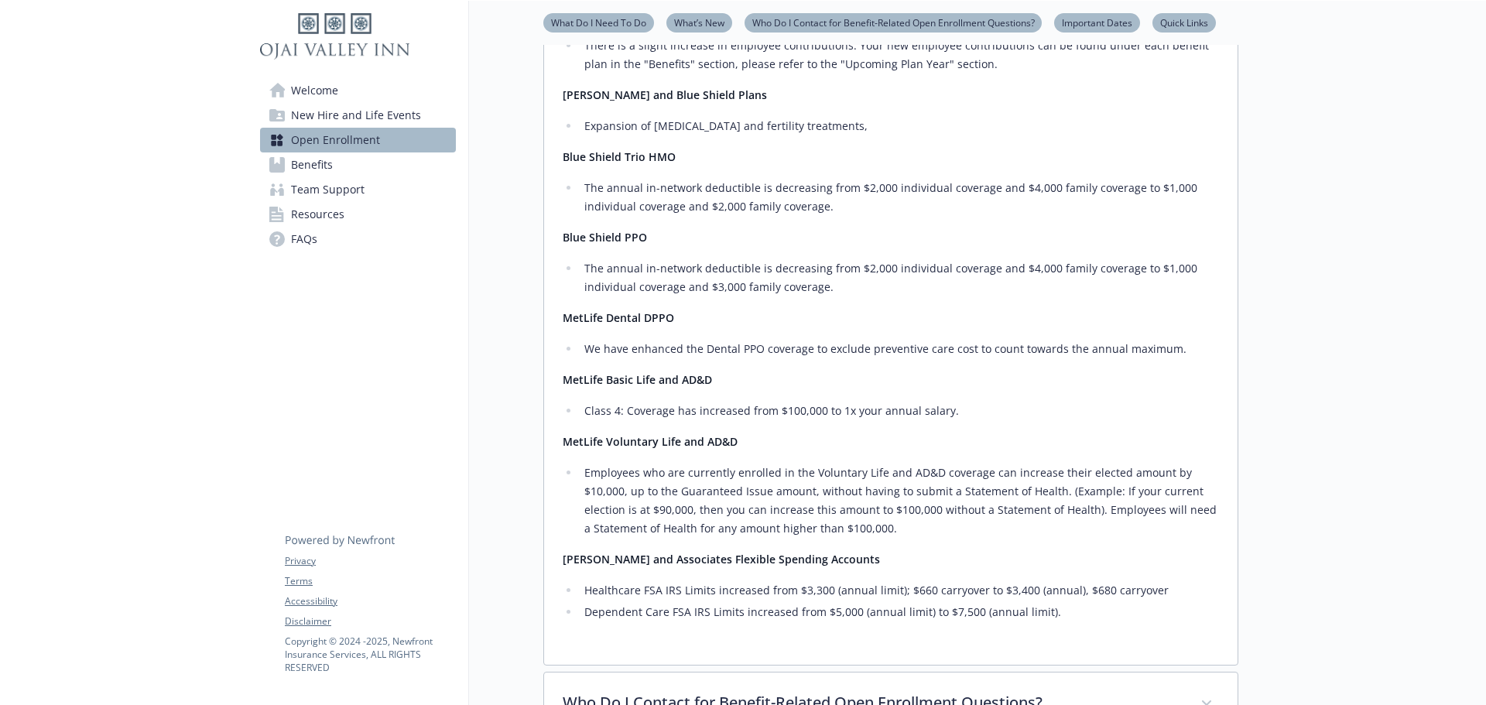
scroll to position [685, 0]
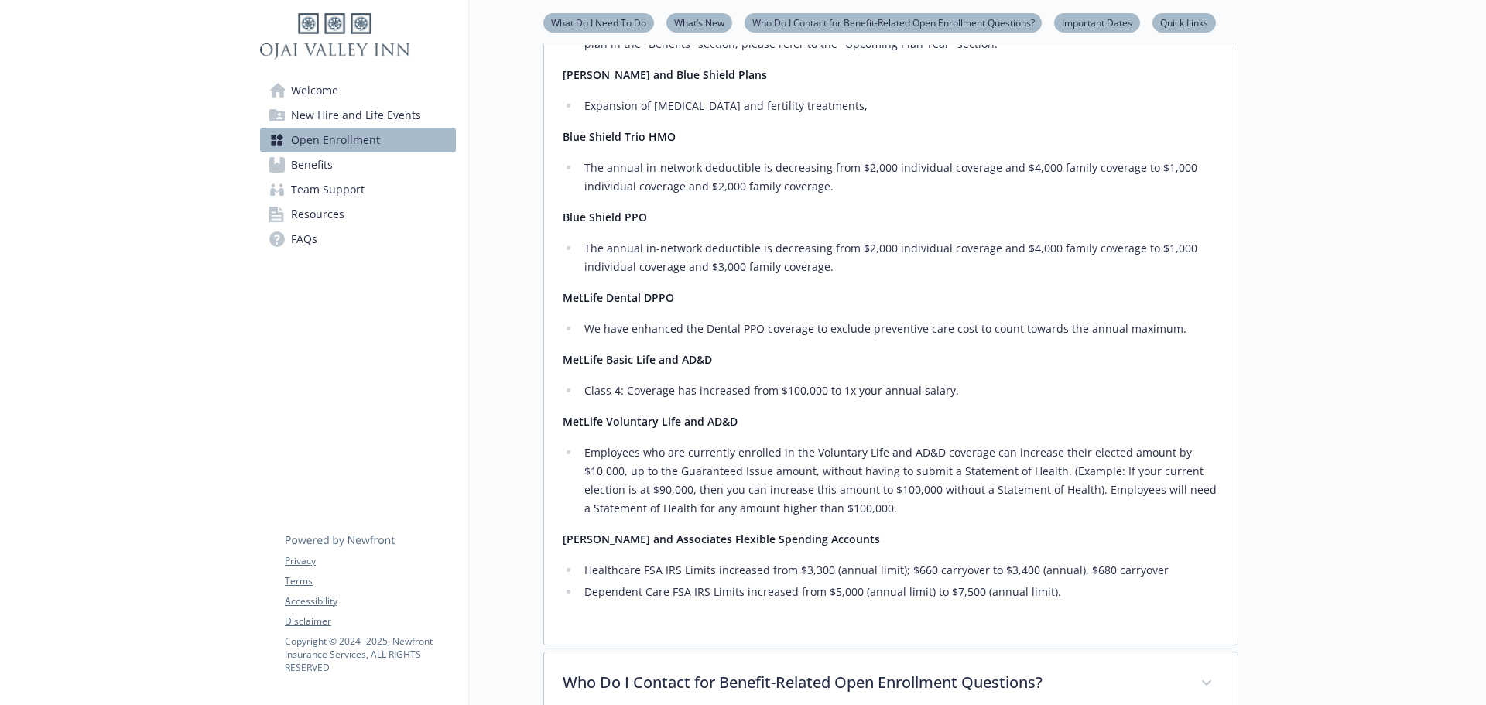
click at [328, 159] on span "Benefits" at bounding box center [312, 164] width 42 height 25
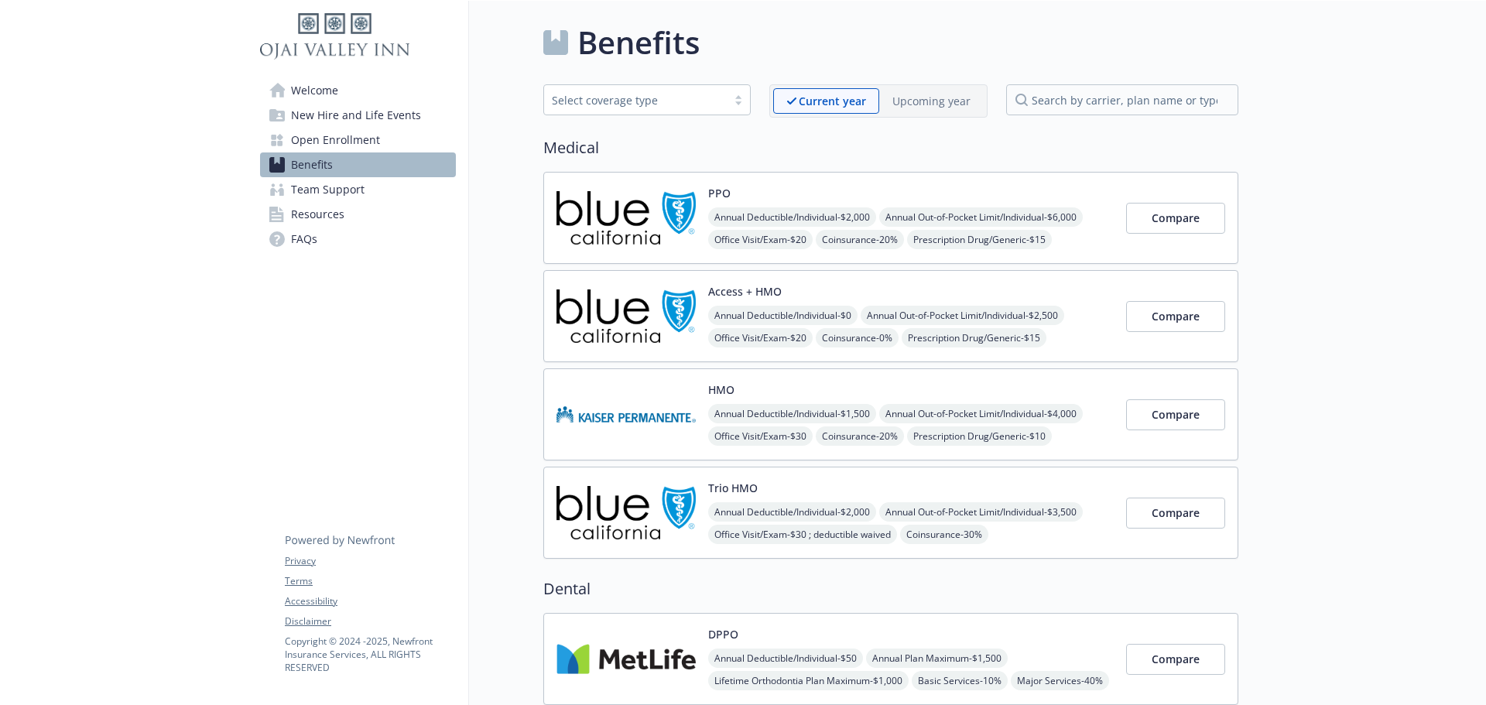
click at [944, 94] on p "Upcoming year" at bounding box center [931, 101] width 78 height 16
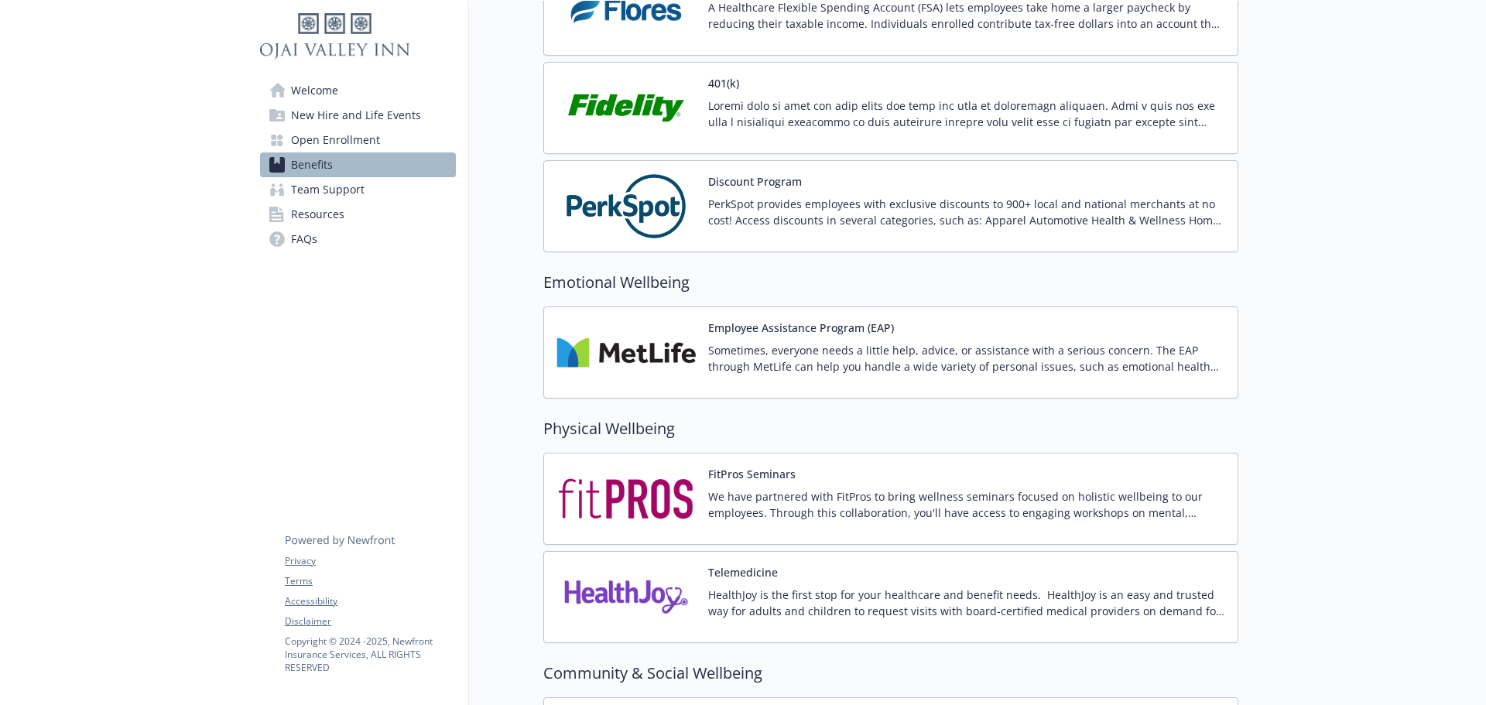
scroll to position [2472, 0]
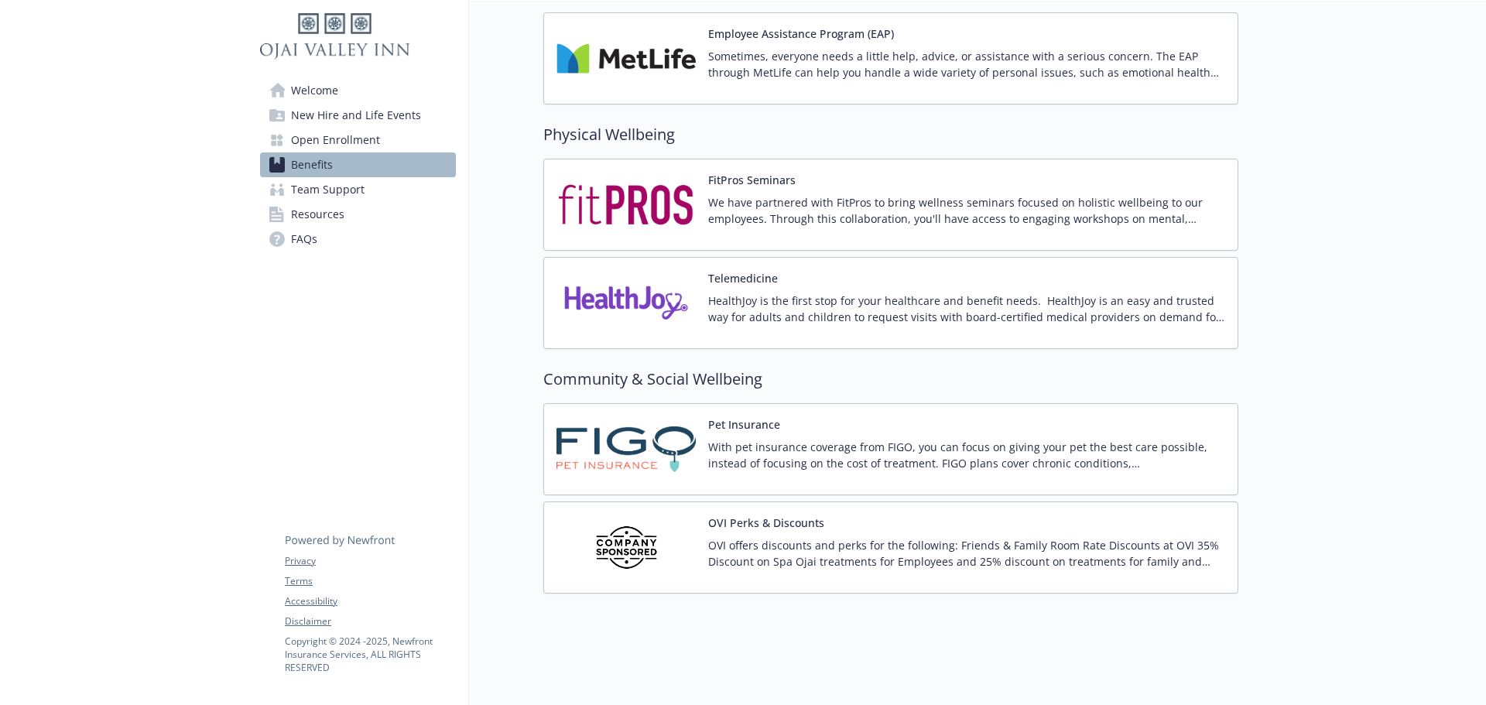
click at [800, 542] on p "OVI offers discounts and perks for the following: Friends & Family Room Rate Di…" at bounding box center [966, 553] width 517 height 32
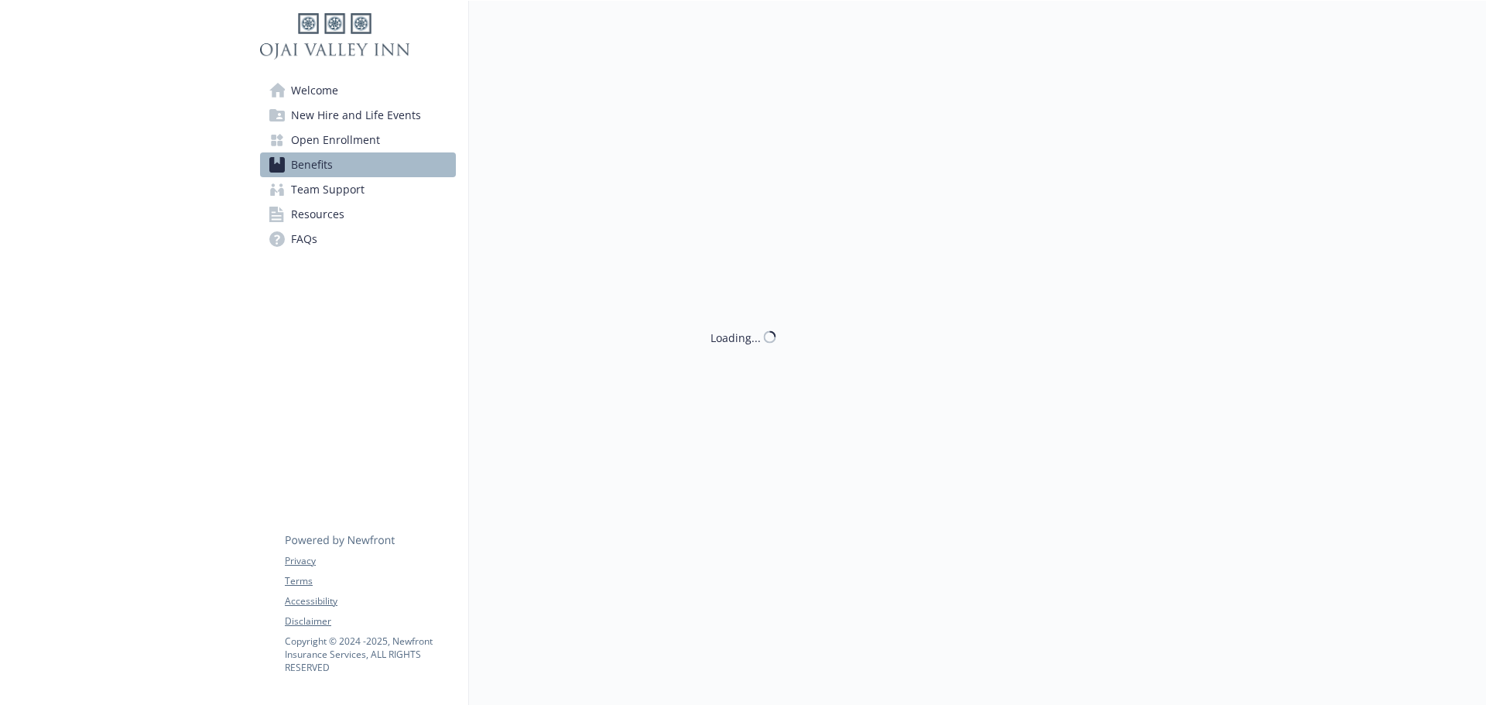
scroll to position [2472, 0]
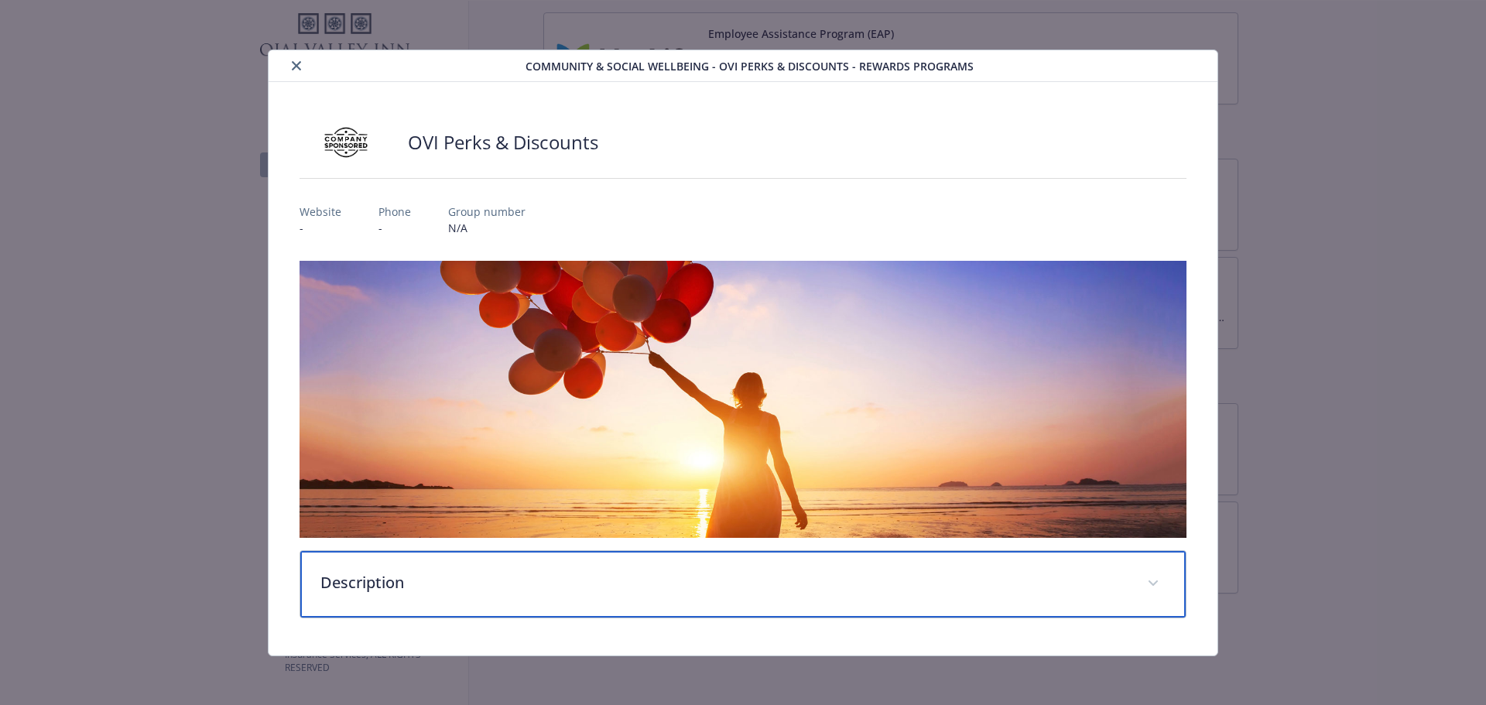
click at [590, 586] on p "Description" at bounding box center [724, 582] width 809 height 23
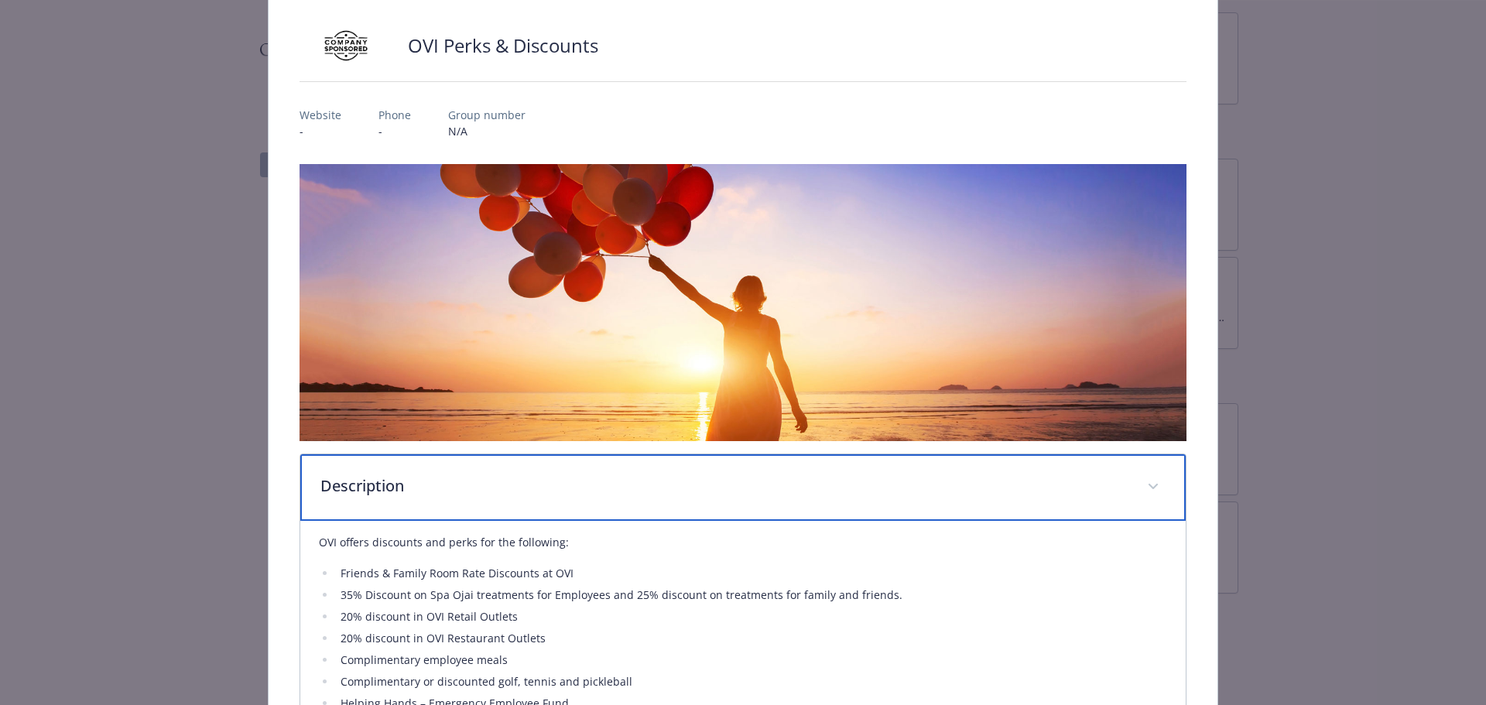
scroll to position [76, 0]
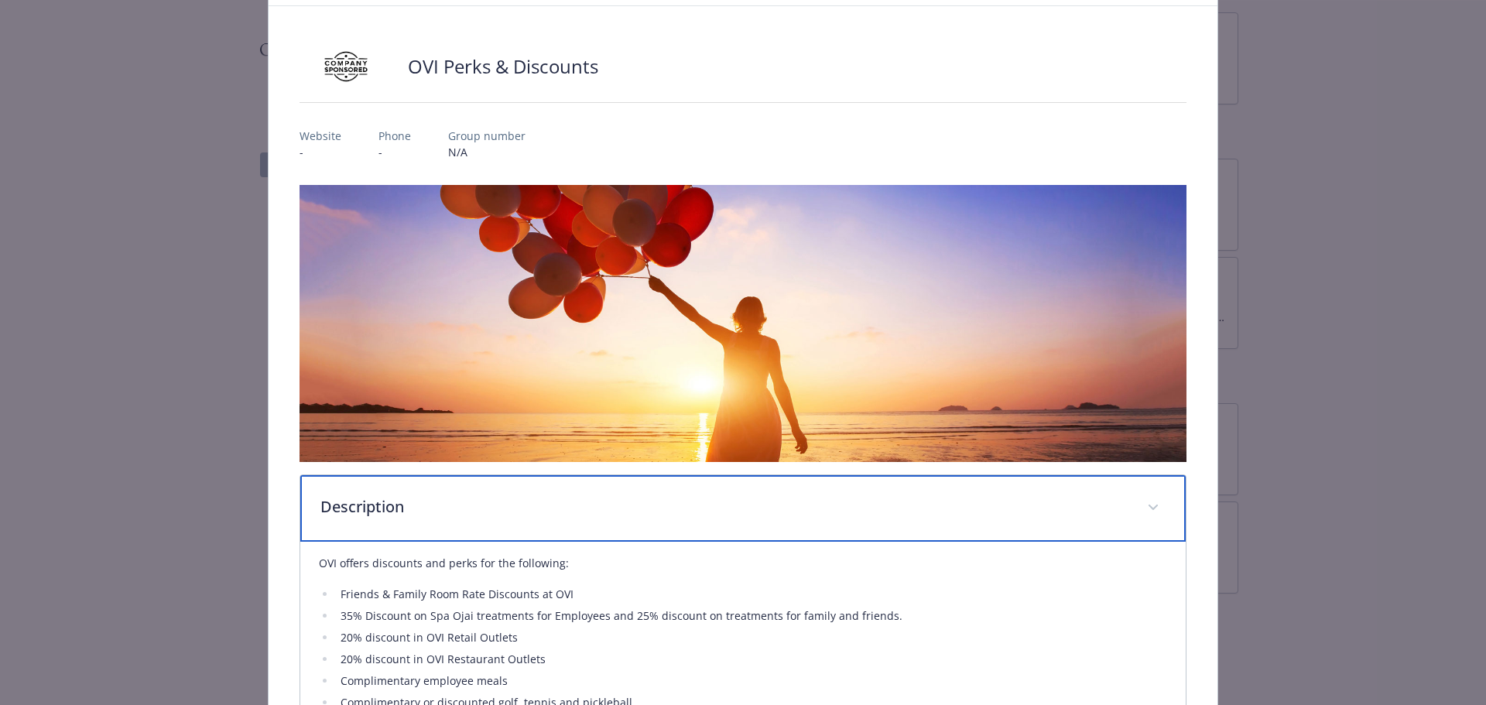
click at [645, 504] on p "Description" at bounding box center [724, 506] width 809 height 23
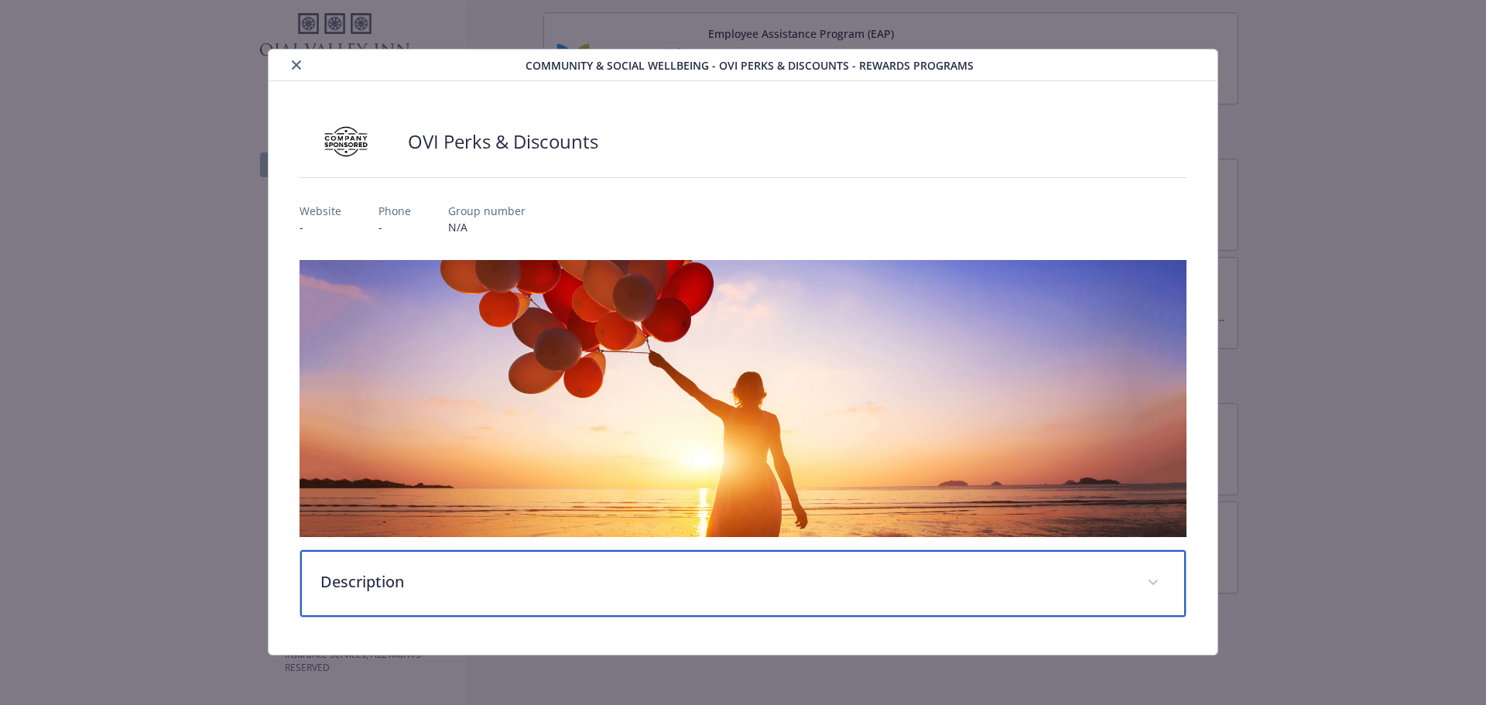
scroll to position [0, 0]
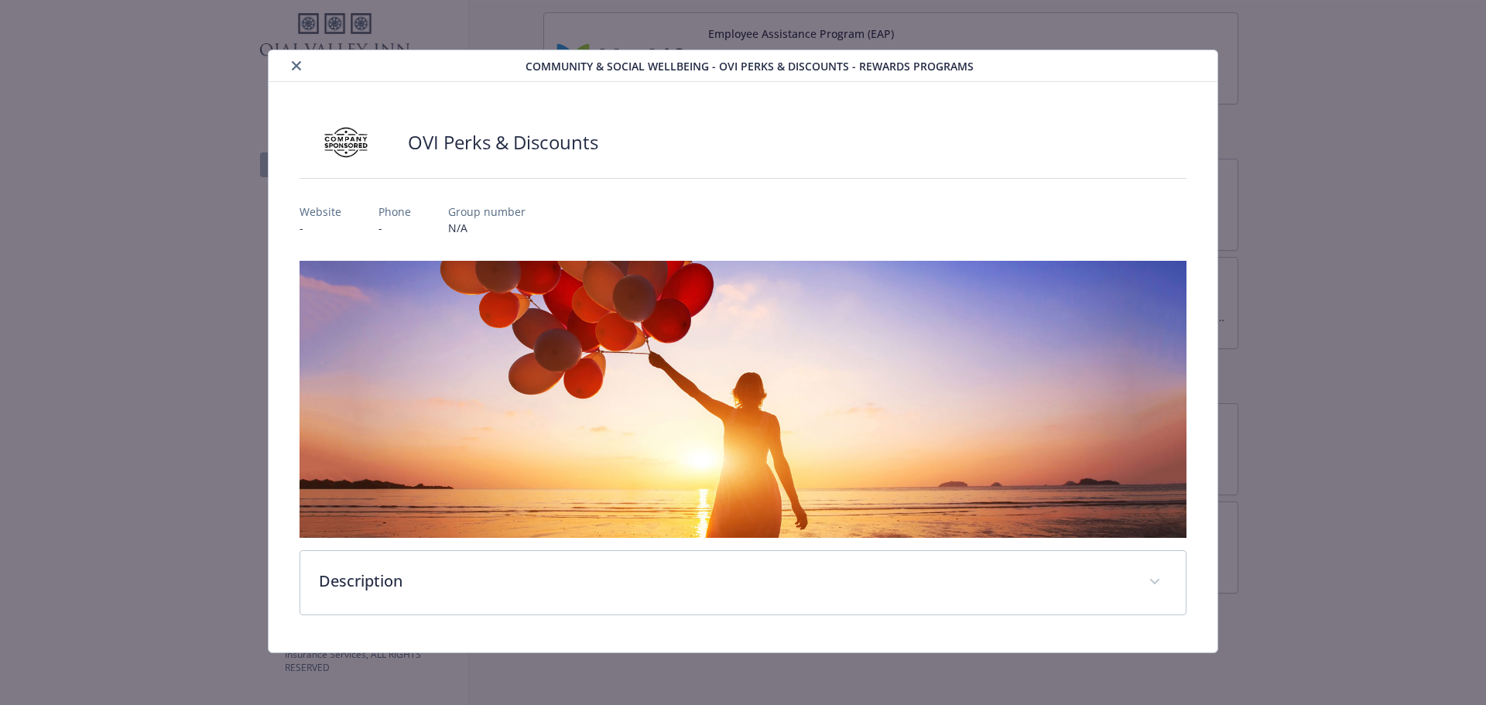
click at [292, 67] on icon "close" at bounding box center [296, 65] width 9 height 9
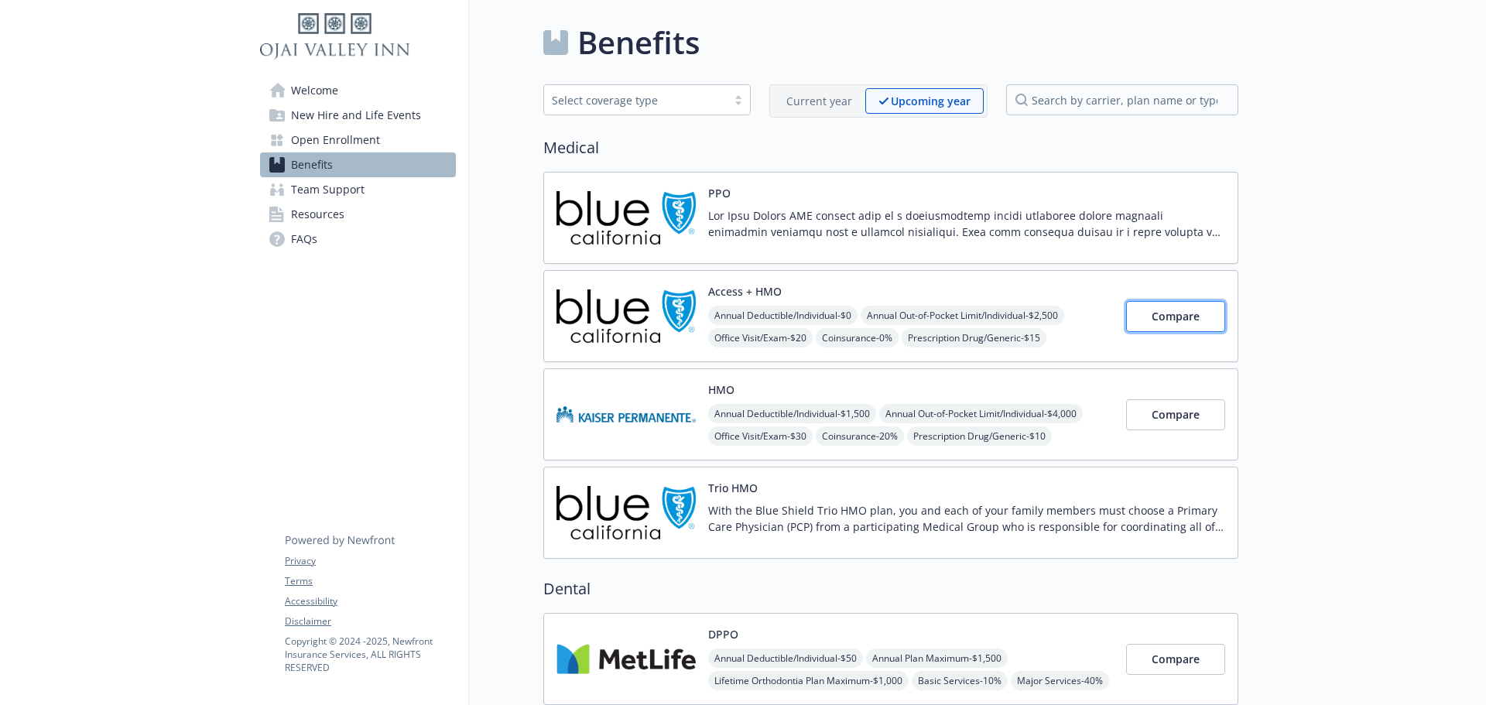
click at [1154, 321] on span "Compare" at bounding box center [1175, 316] width 48 height 15
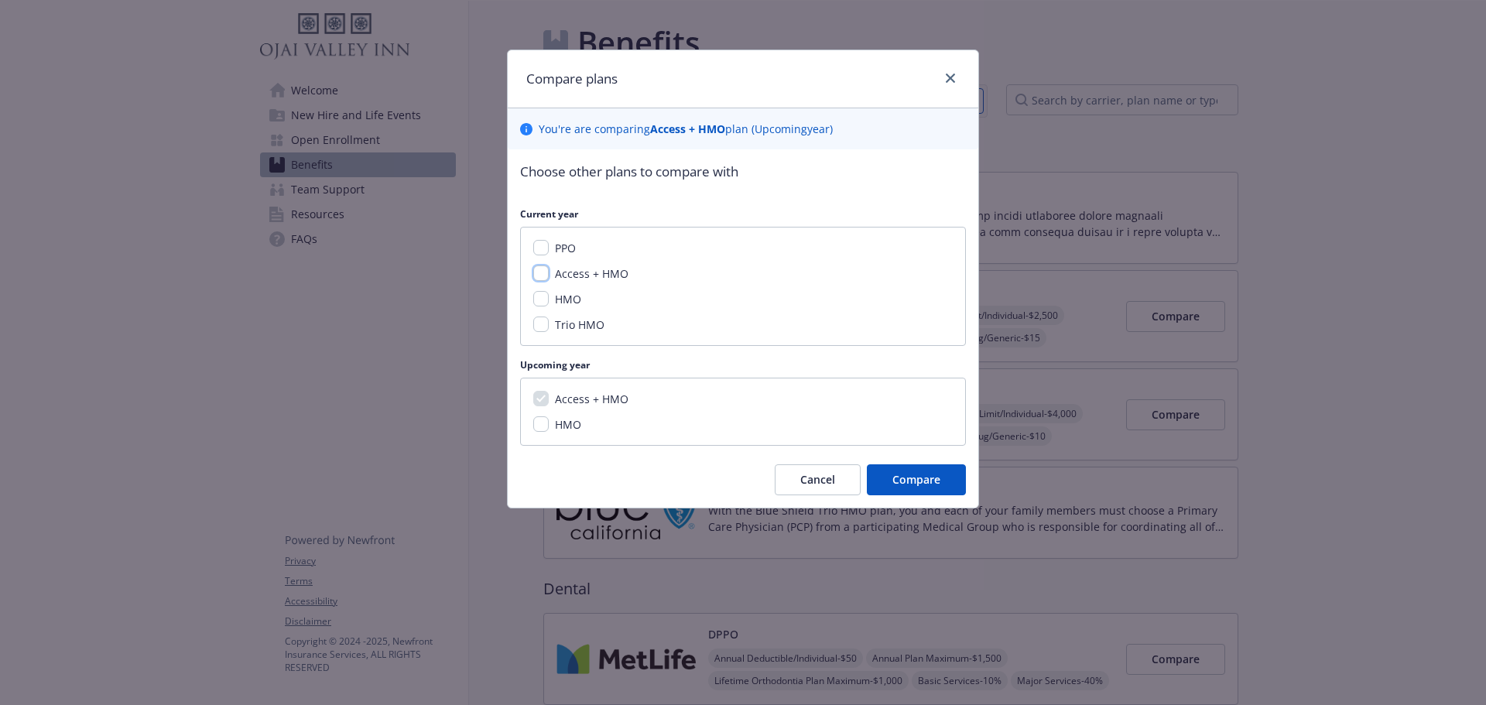
click at [545, 272] on input "Access + HMO" at bounding box center [540, 272] width 15 height 15
checkbox input "true"
click at [923, 474] on span "Compare" at bounding box center [916, 479] width 48 height 15
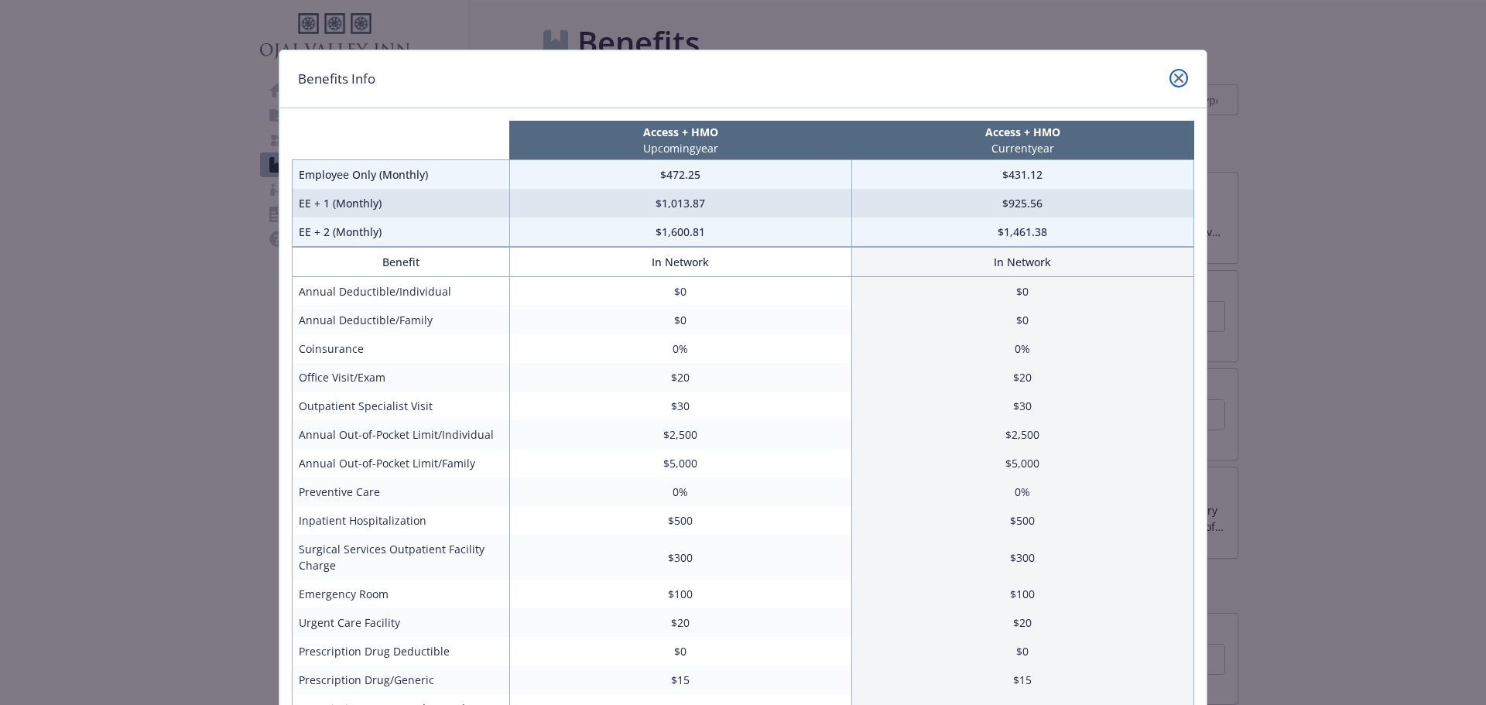
click at [1178, 74] on link "close" at bounding box center [1178, 78] width 19 height 19
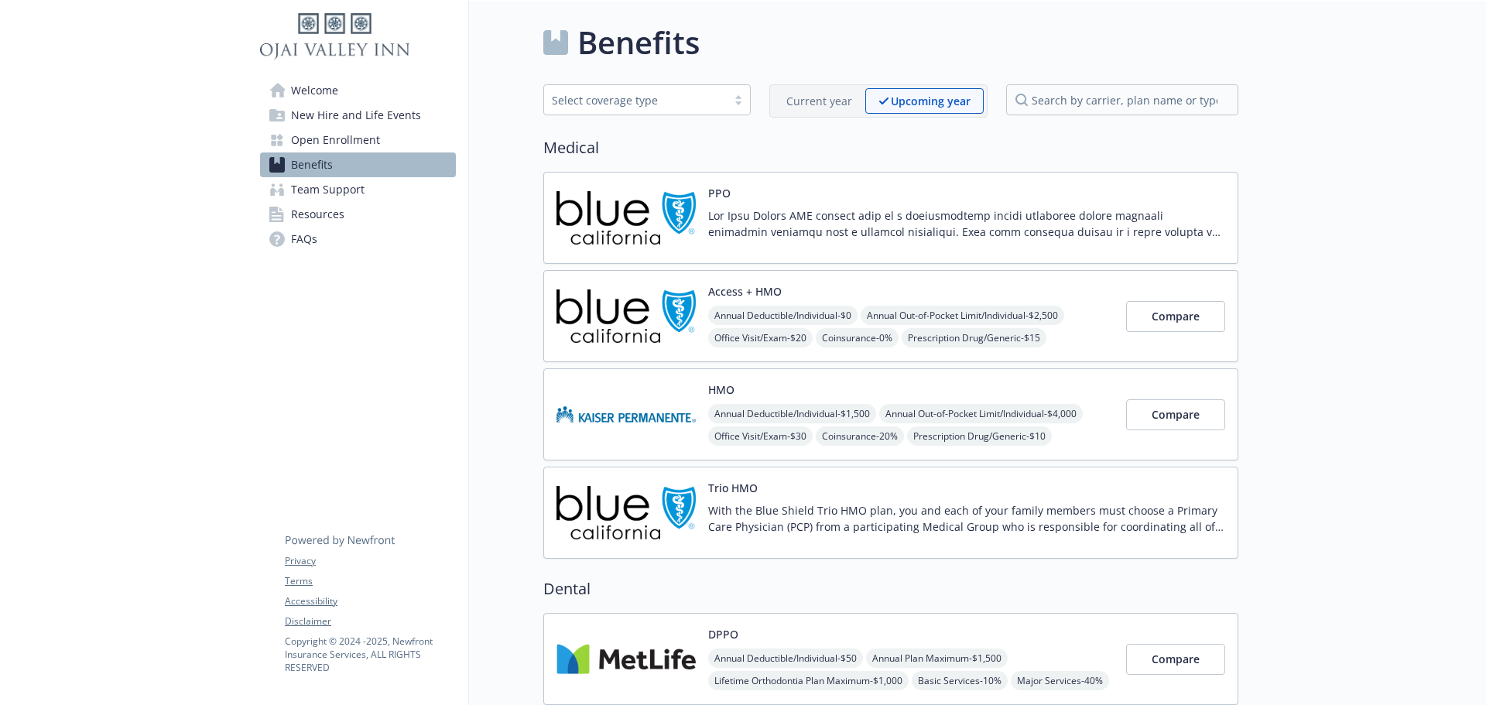
click at [773, 396] on div "HMO Annual Deductible/Individual - $1,500 Annual Out-of-Pocket Limit/Individual…" at bounding box center [910, 414] width 405 height 66
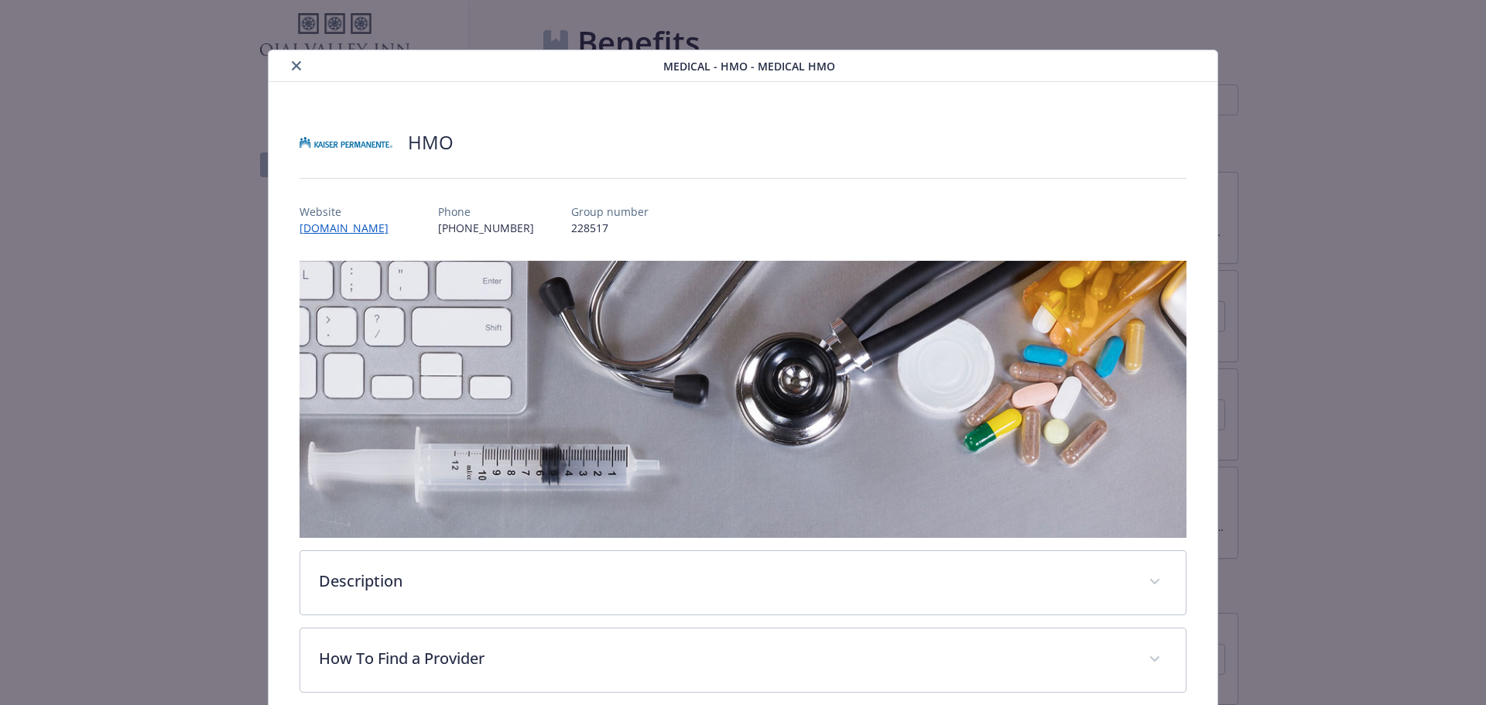
click at [287, 66] on button "close" at bounding box center [296, 65] width 19 height 19
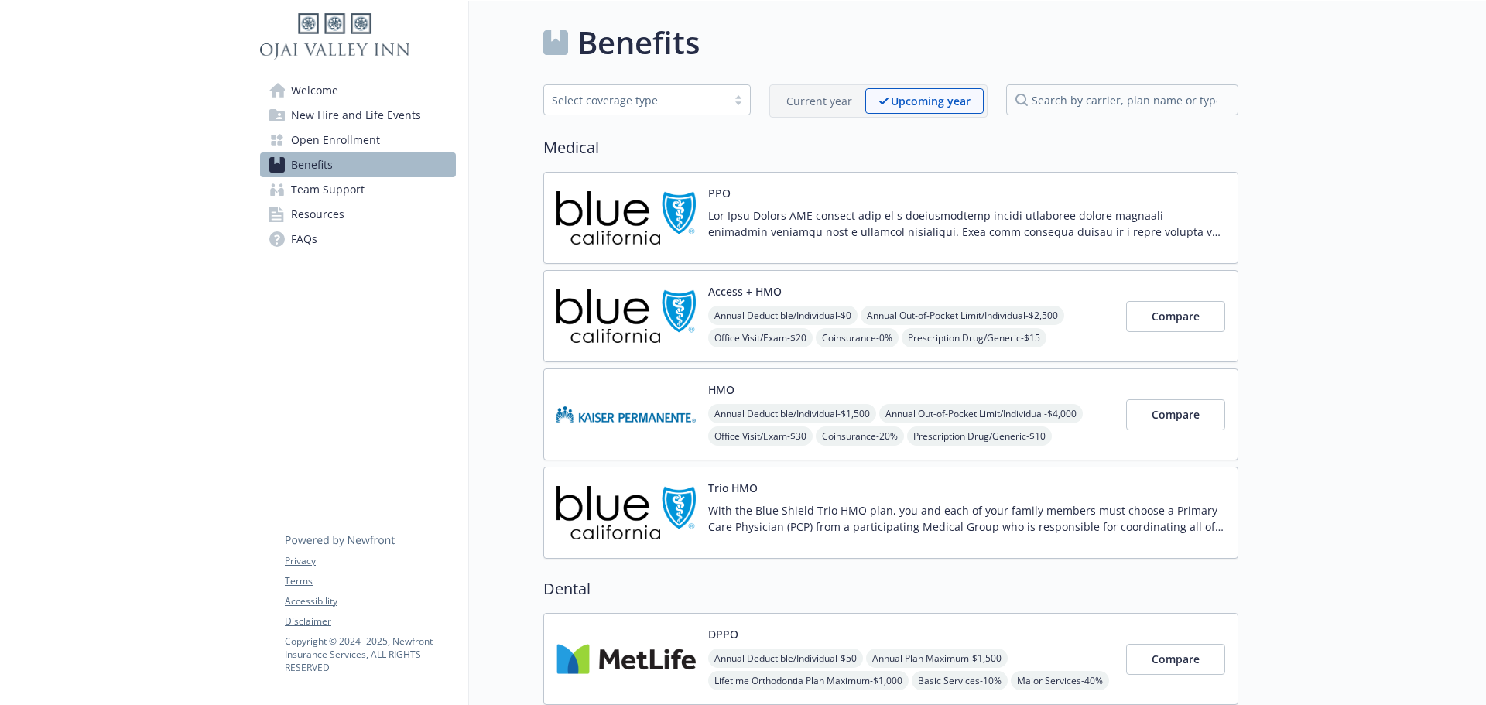
click at [1206, 224] on p at bounding box center [966, 223] width 517 height 32
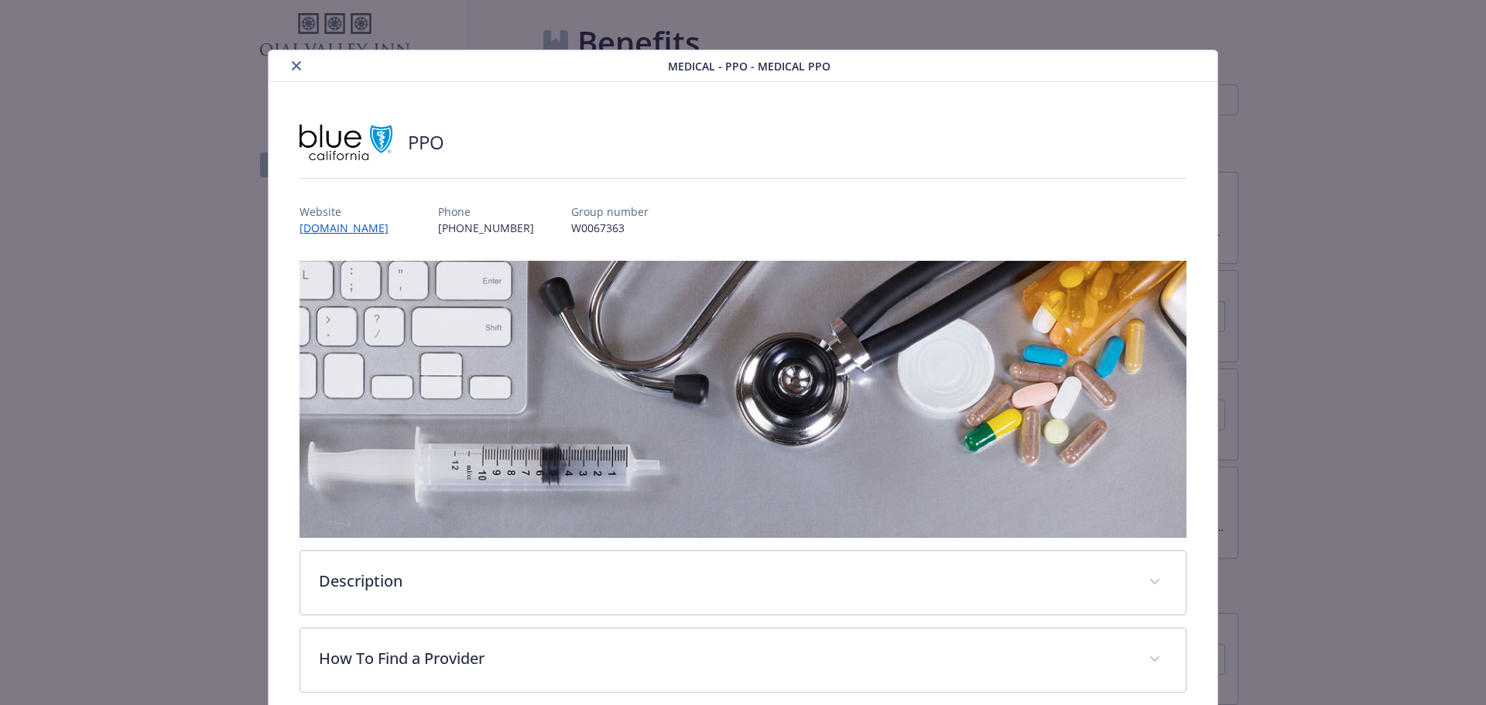
scroll to position [46, 0]
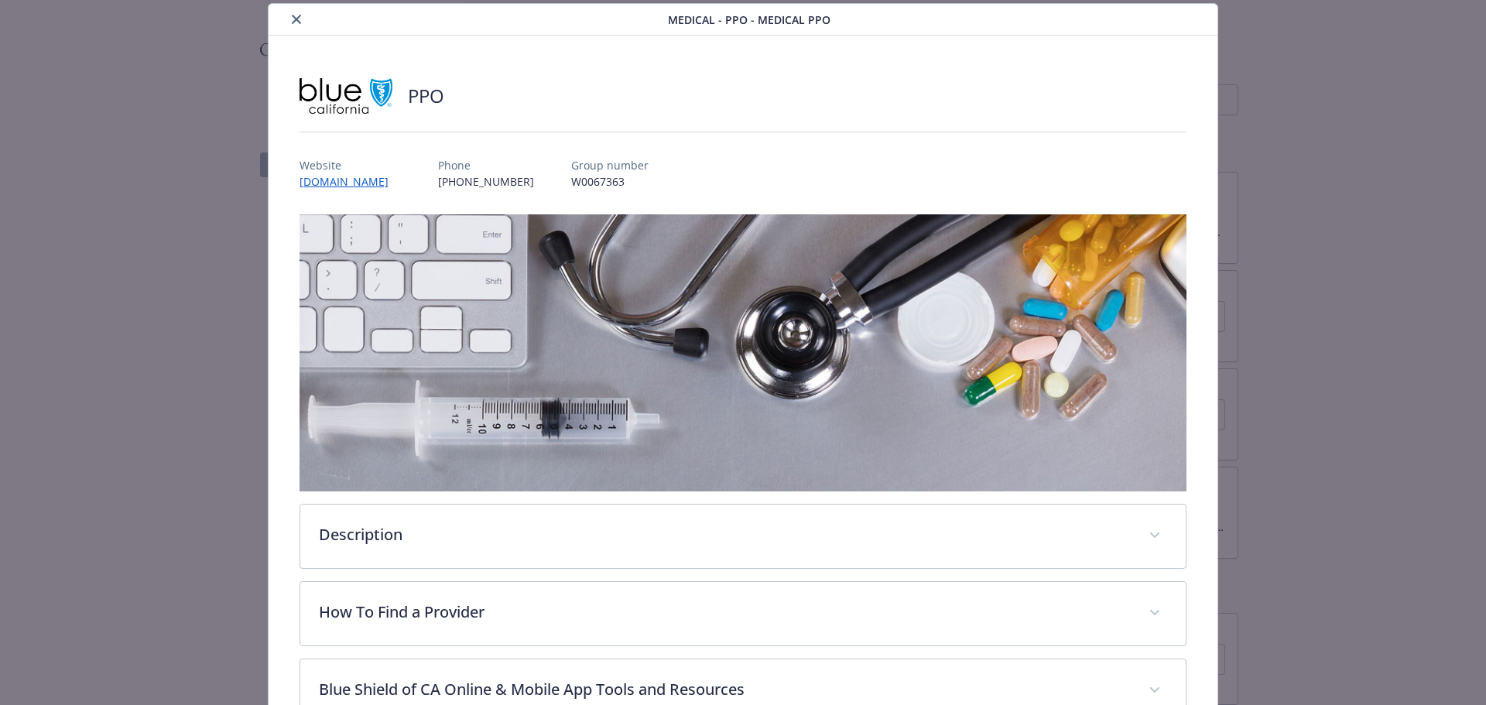
click at [296, 18] on icon "close" at bounding box center [296, 19] width 9 height 9
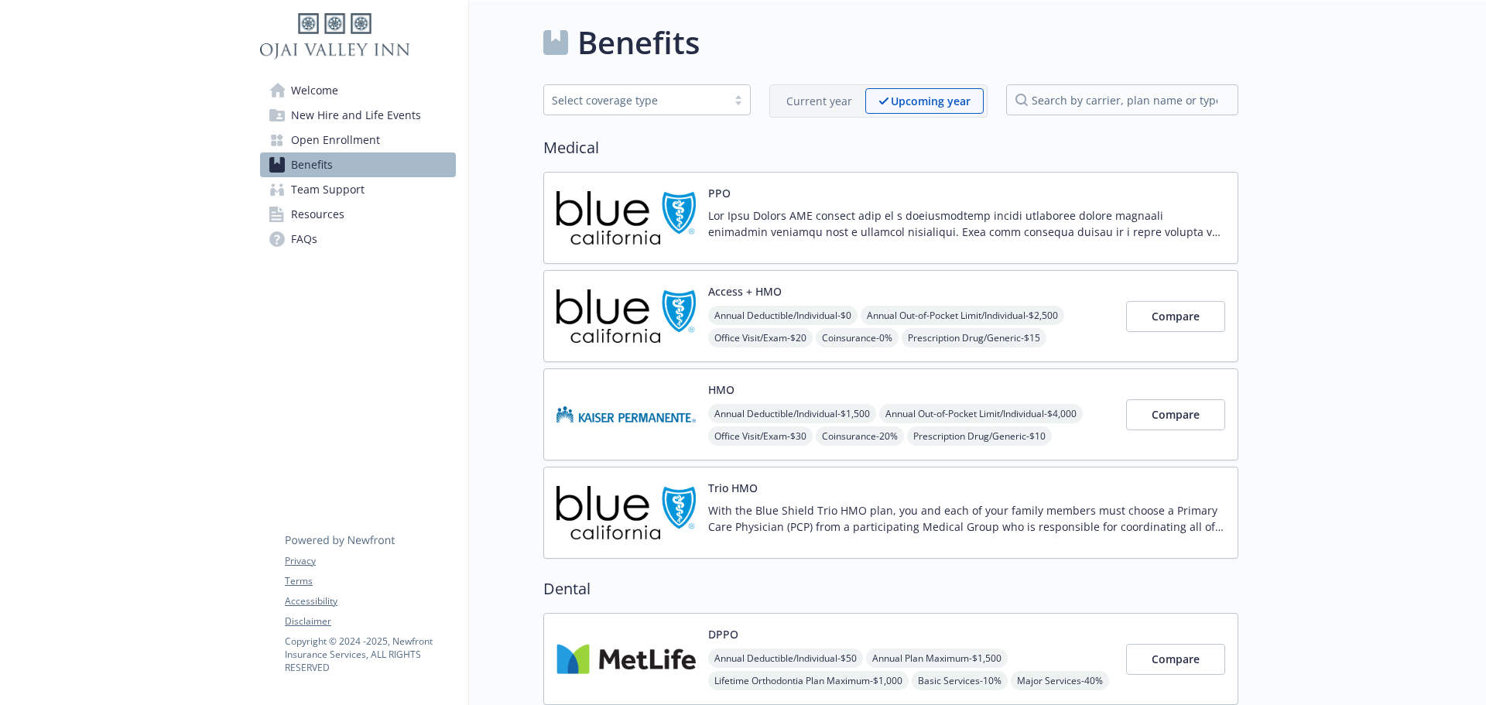
click at [341, 194] on span "Team Support" at bounding box center [328, 189] width 74 height 25
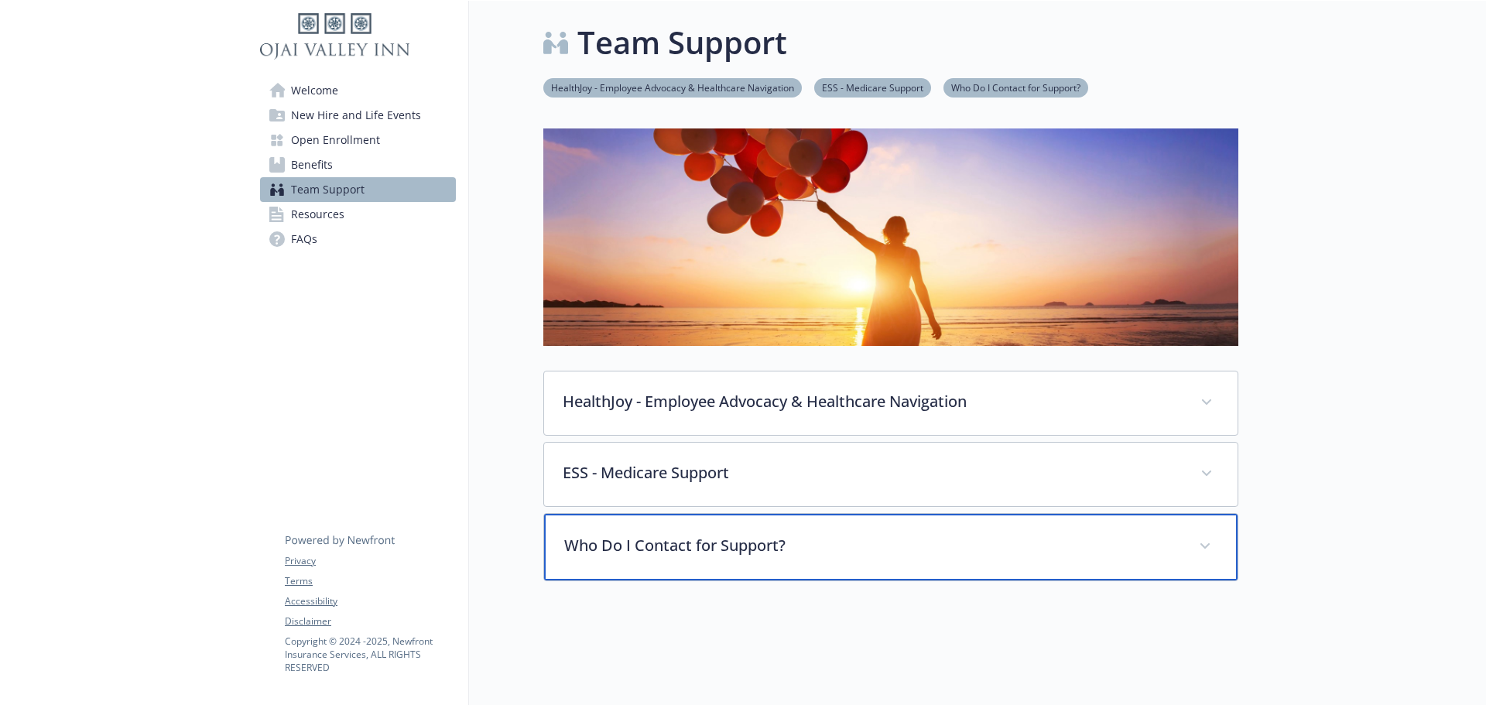
click at [864, 540] on p "Who Do I Contact for Support?" at bounding box center [872, 545] width 616 height 23
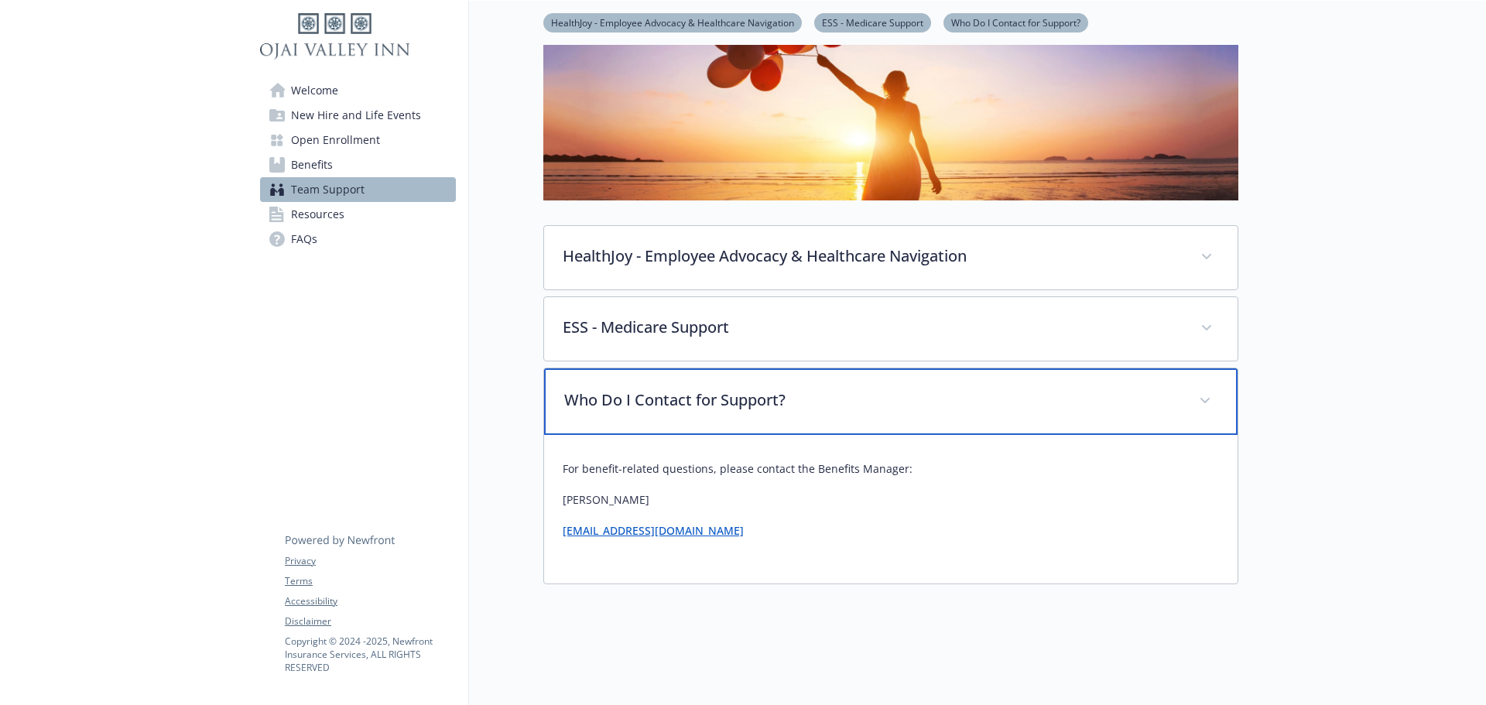
scroll to position [155, 0]
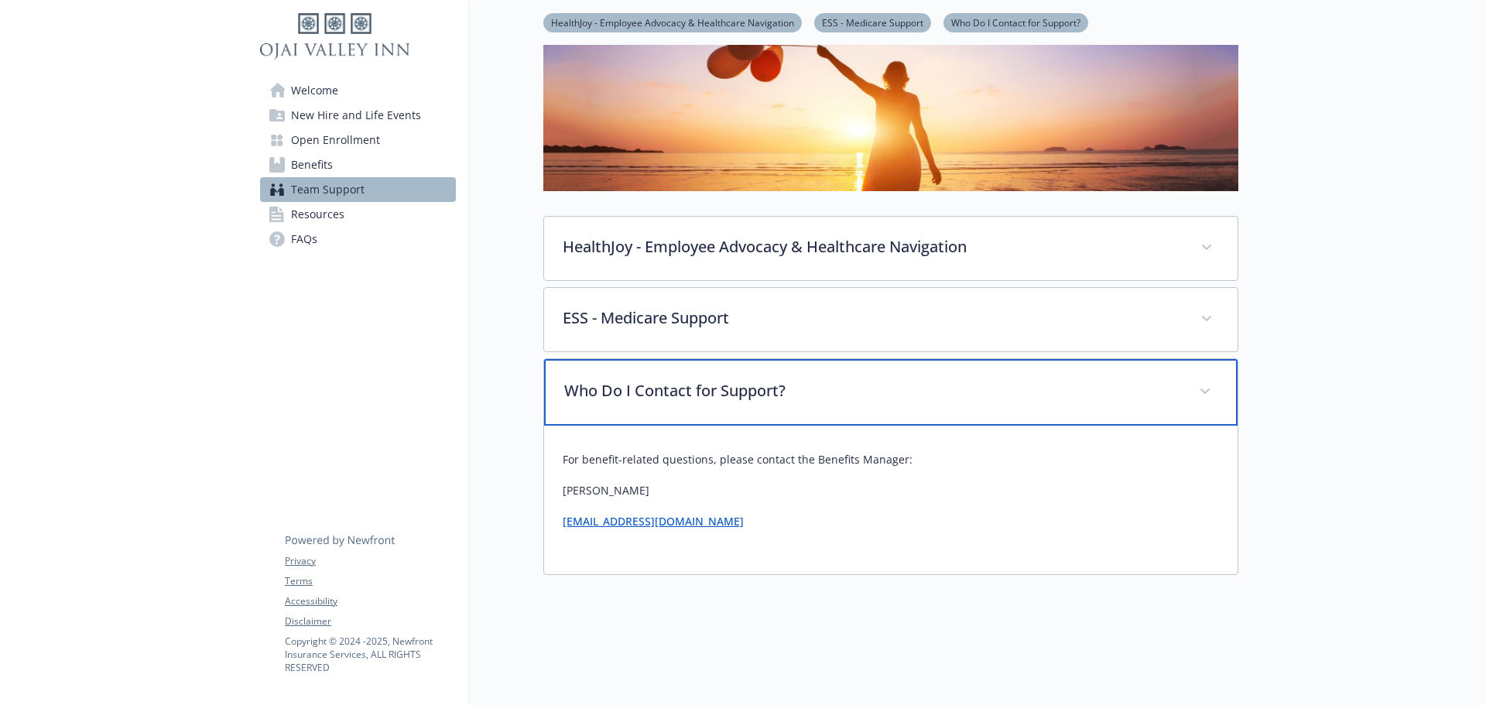
click at [856, 413] on div "Who Do I Contact for Support?" at bounding box center [890, 392] width 693 height 67
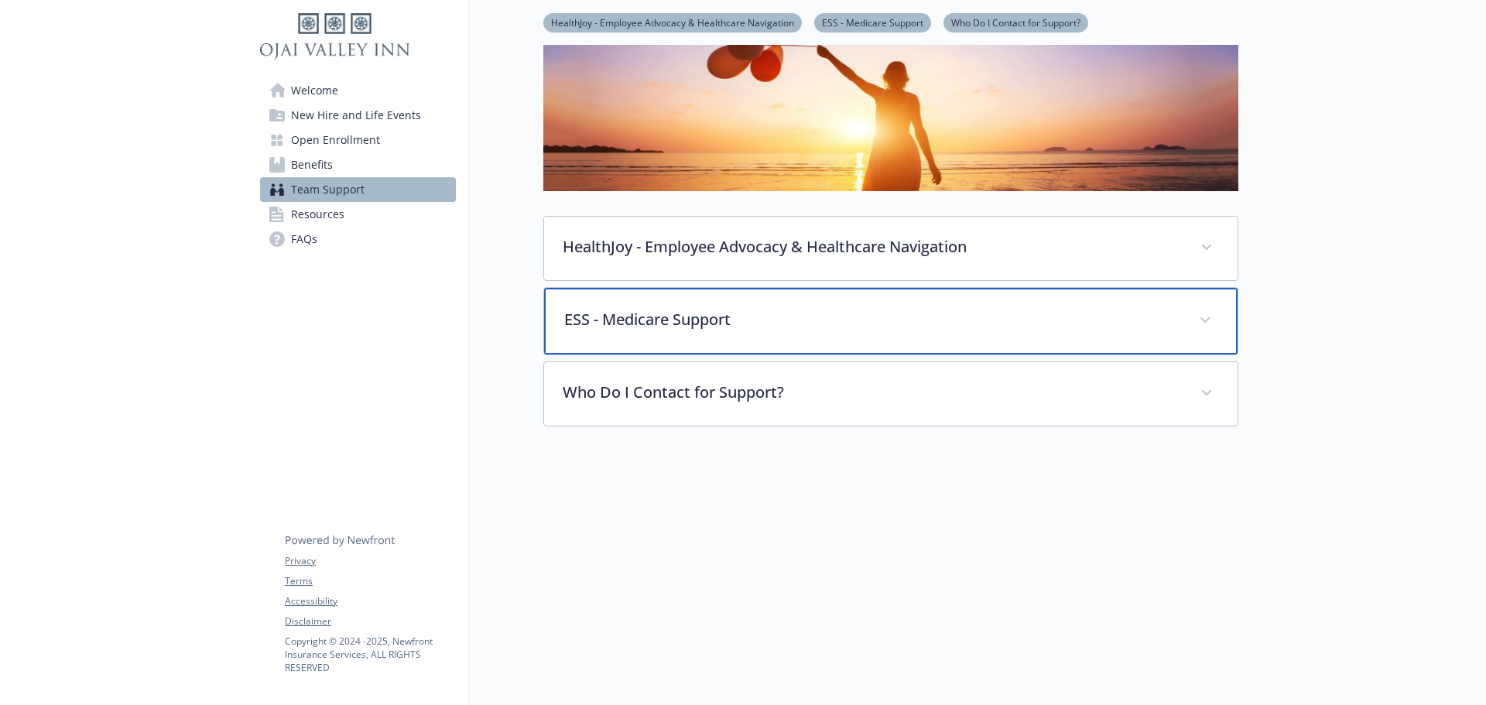
click at [821, 331] on div "ESS - Medicare Support" at bounding box center [890, 321] width 693 height 67
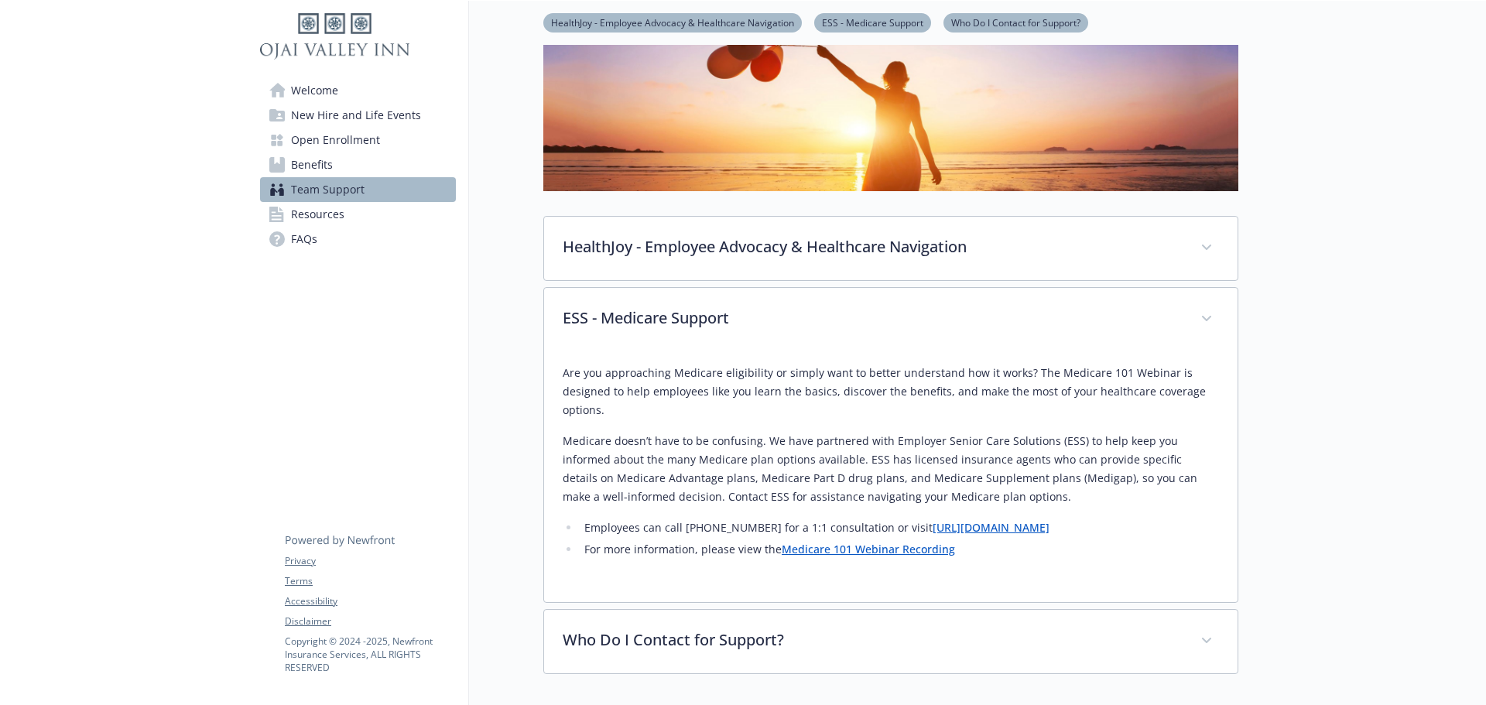
click at [990, 520] on link "https://employerscs.com/newfront" at bounding box center [990, 527] width 117 height 15
click at [907, 542] on link "Medicare 101 Webinar Recording" at bounding box center [867, 549] width 173 height 15
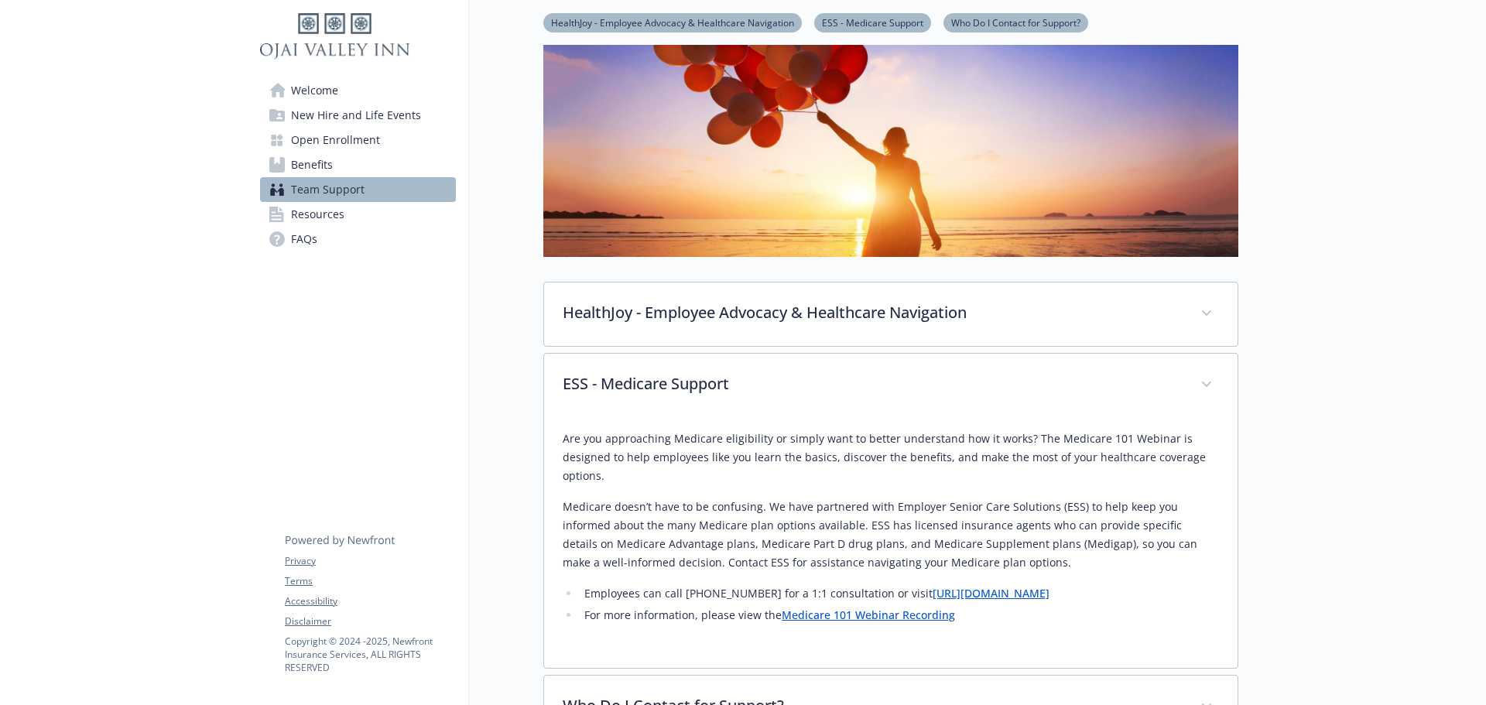
scroll to position [0, 0]
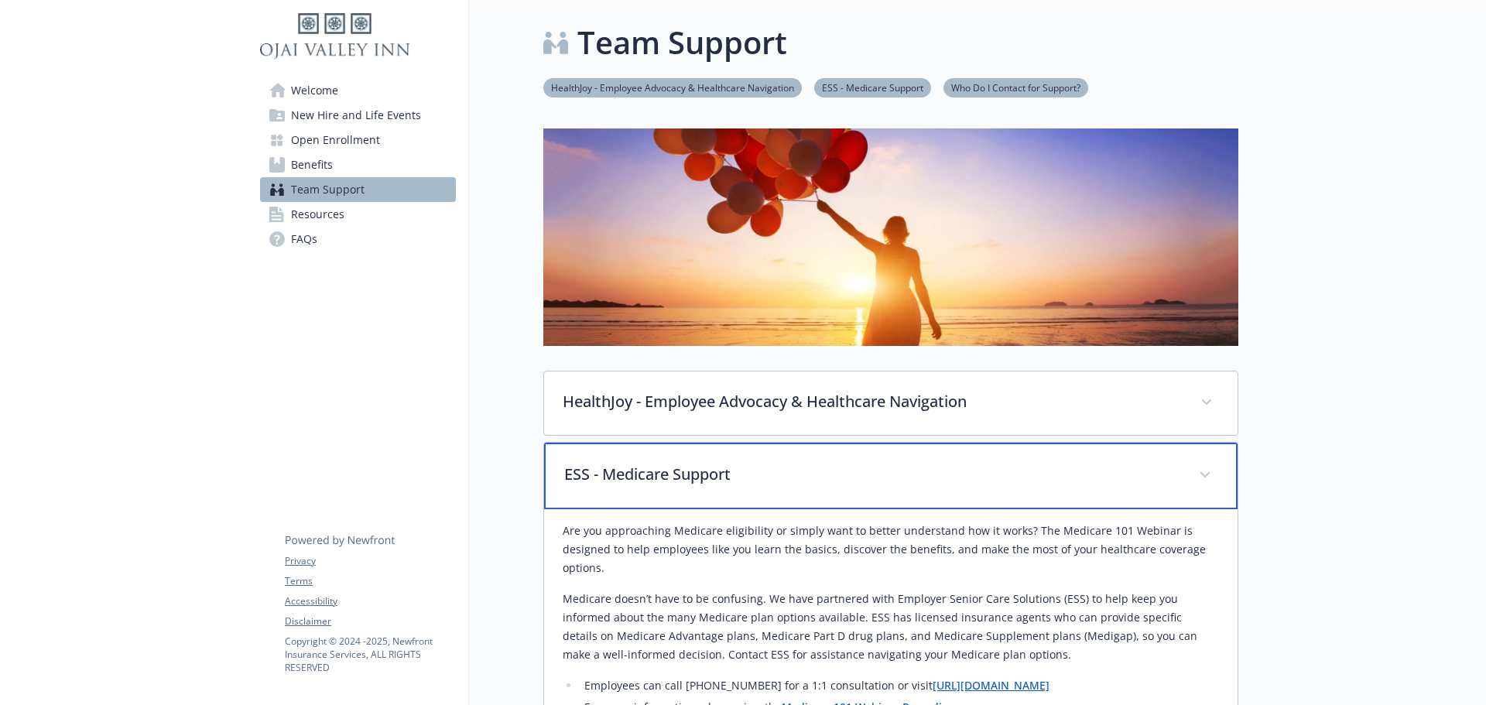
click at [780, 488] on div "ESS - Medicare Support" at bounding box center [890, 476] width 693 height 67
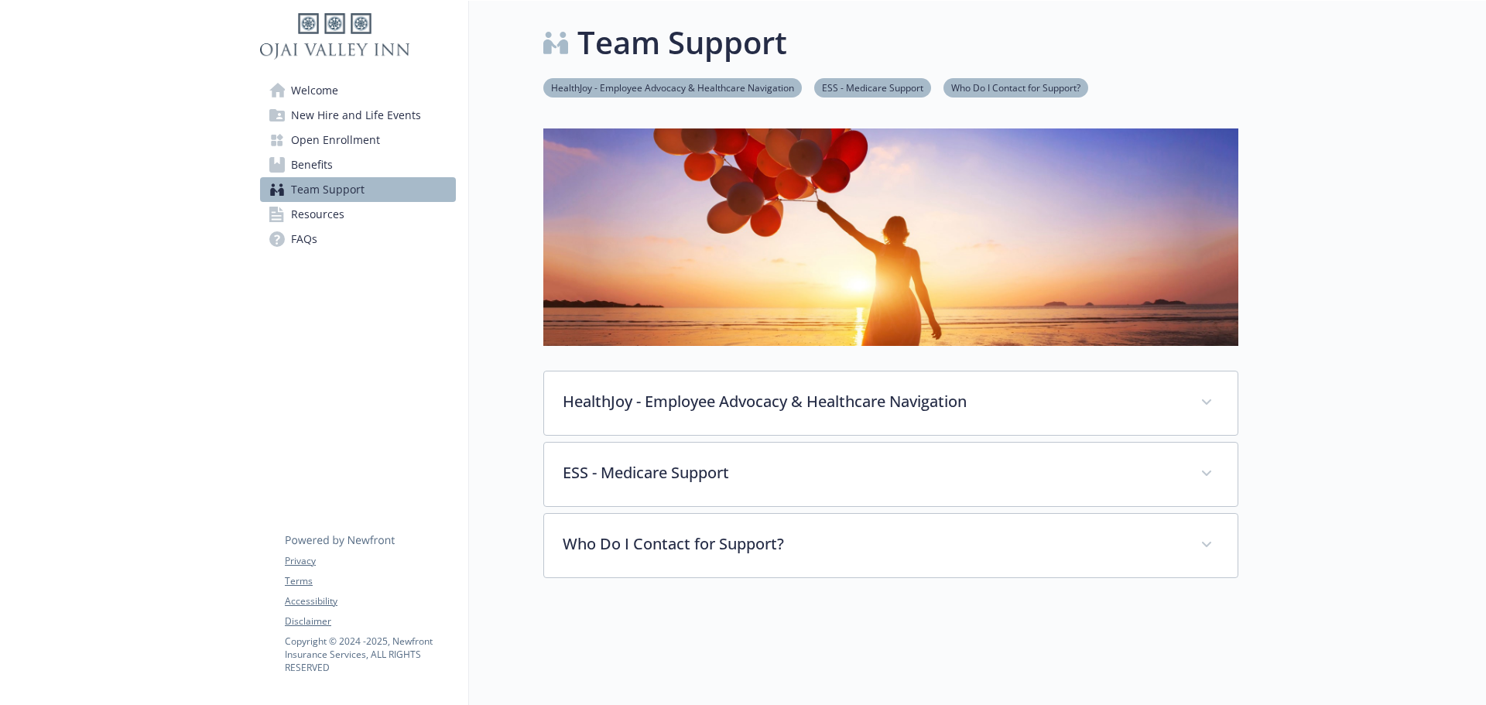
click at [334, 214] on span "Resources" at bounding box center [317, 214] width 53 height 25
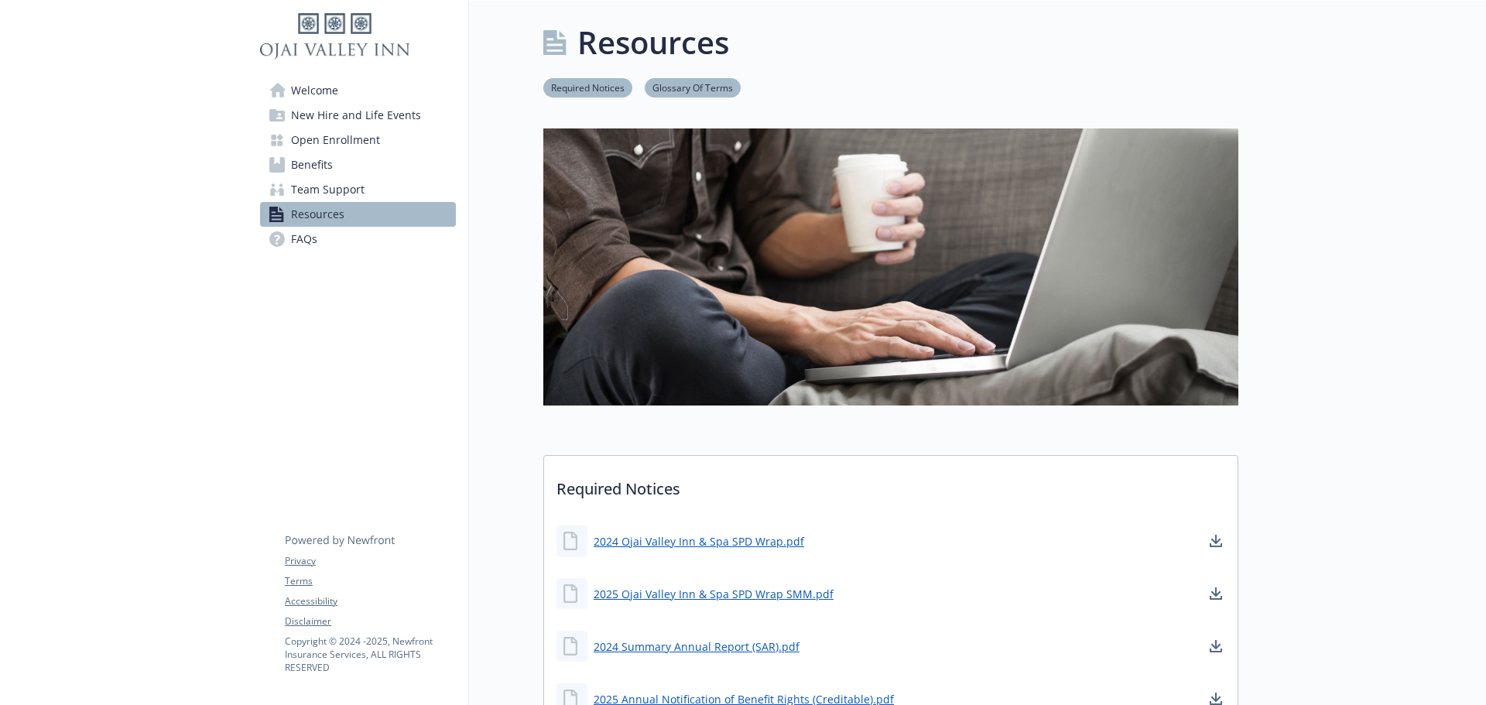
click at [326, 240] on link "FAQs" at bounding box center [358, 239] width 196 height 25
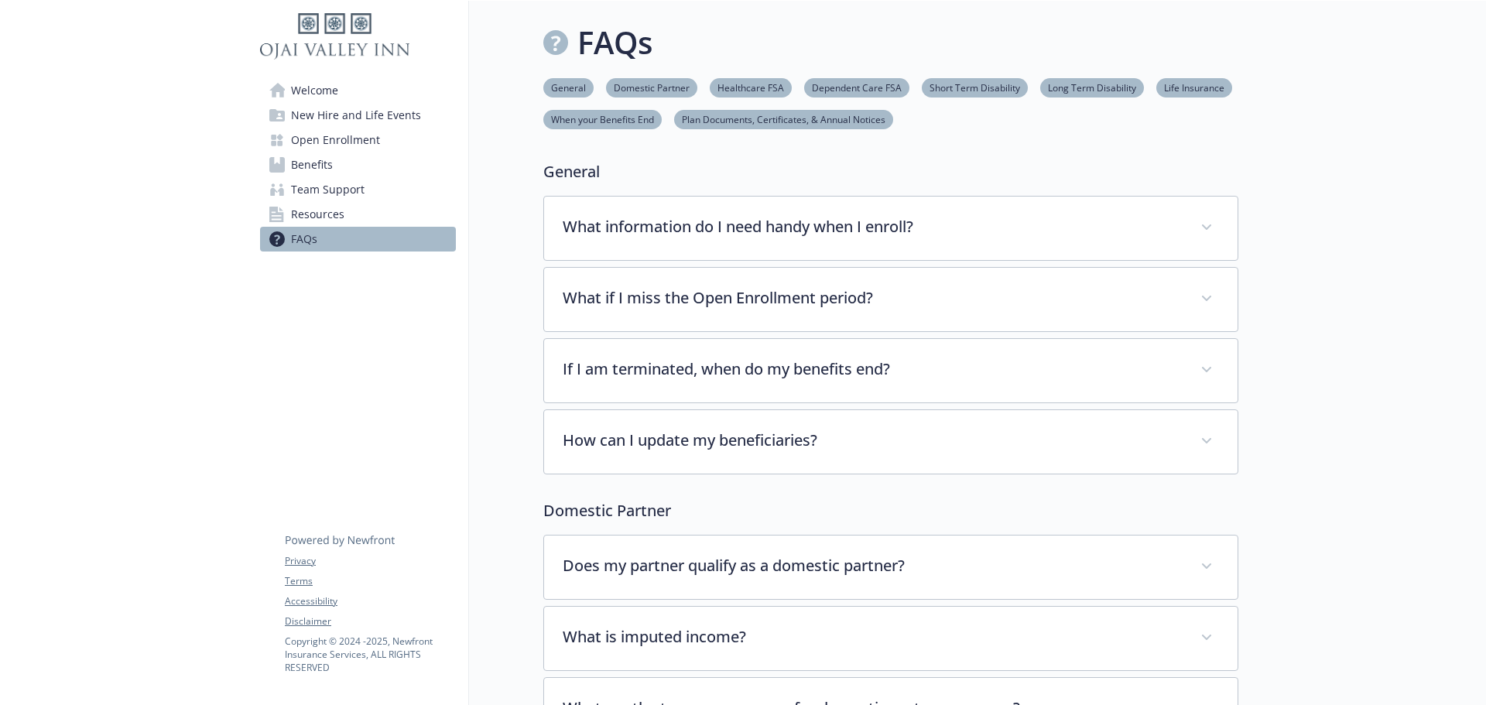
click at [317, 140] on span "Open Enrollment" at bounding box center [335, 140] width 89 height 25
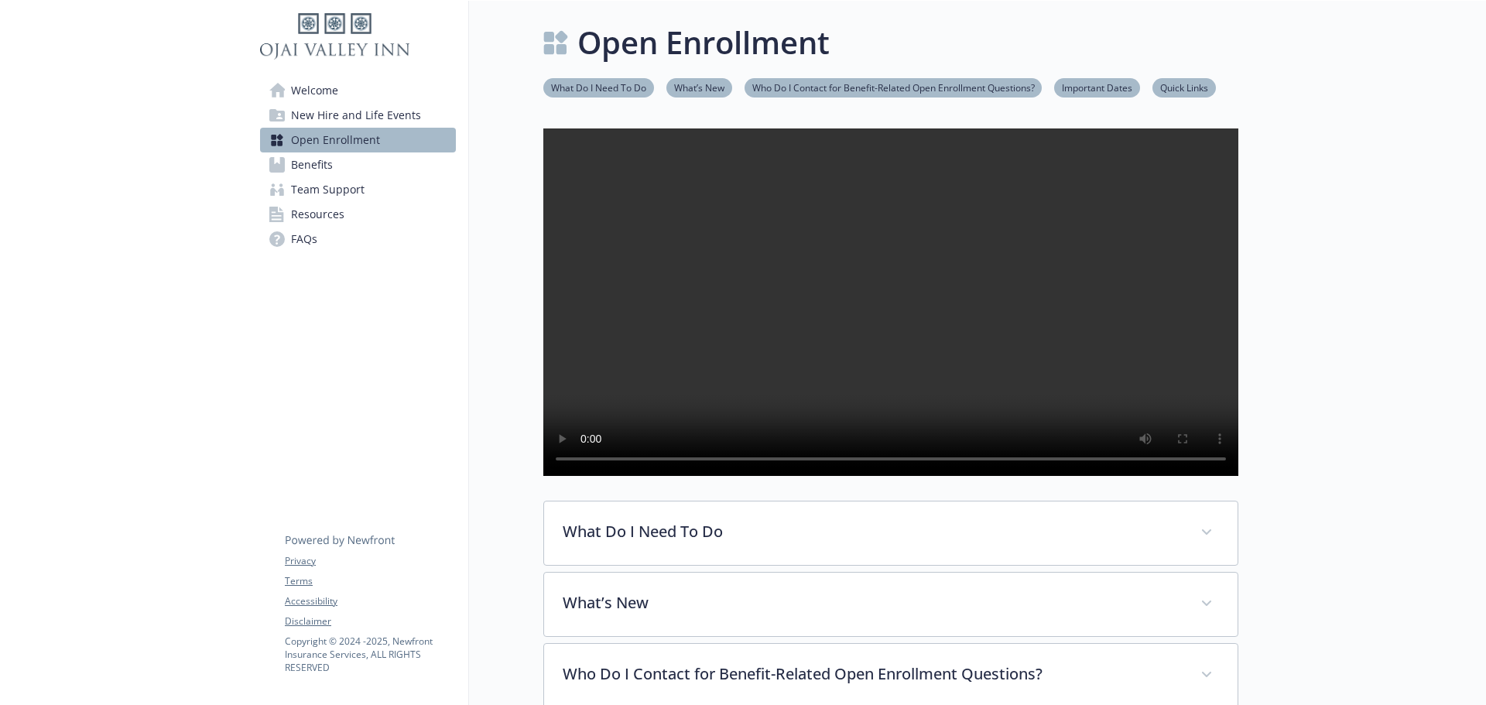
click at [351, 115] on span "New Hire and Life Events" at bounding box center [356, 115] width 130 height 25
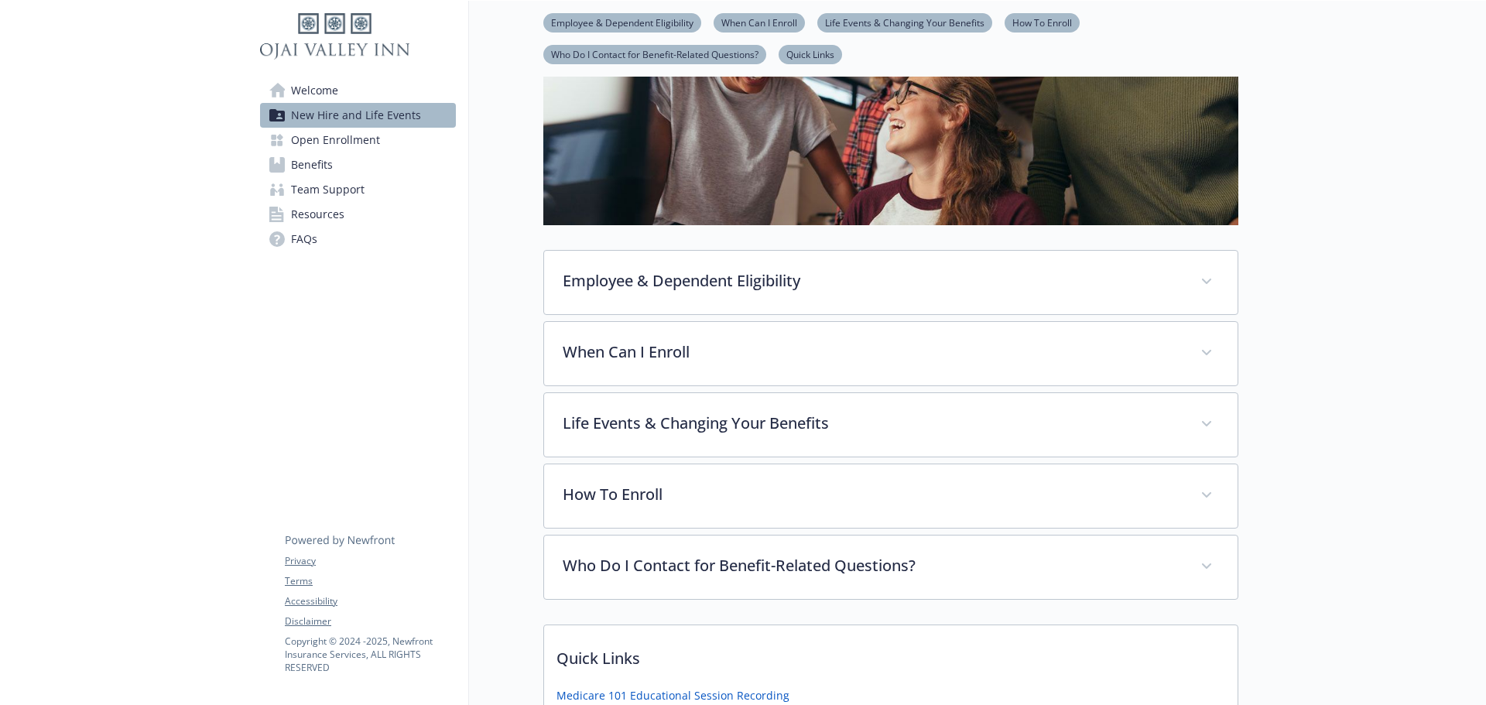
scroll to position [375, 0]
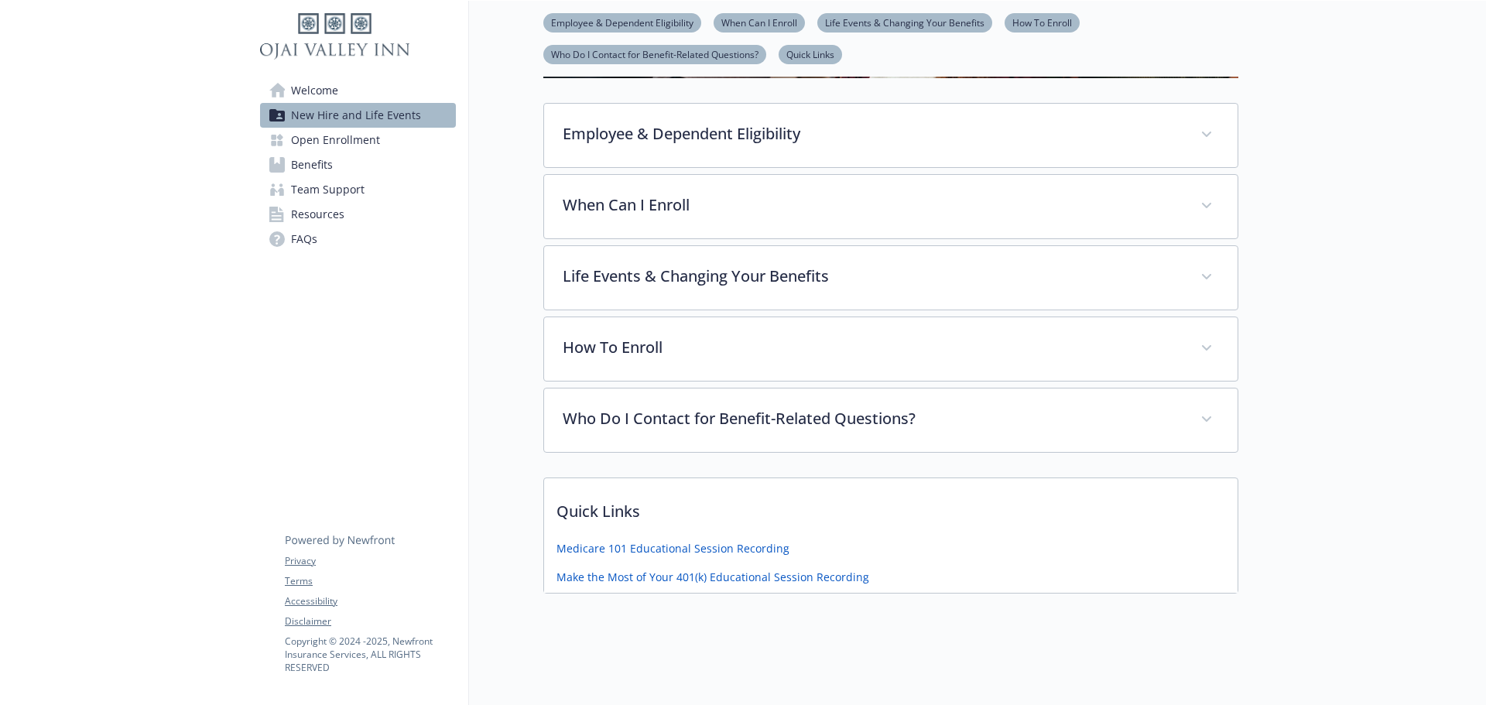
click at [678, 480] on p "Quick Links" at bounding box center [890, 506] width 693 height 57
click at [682, 497] on p "Quick Links" at bounding box center [890, 506] width 693 height 57
click at [1291, 412] on div at bounding box center [1362, 171] width 248 height 1068
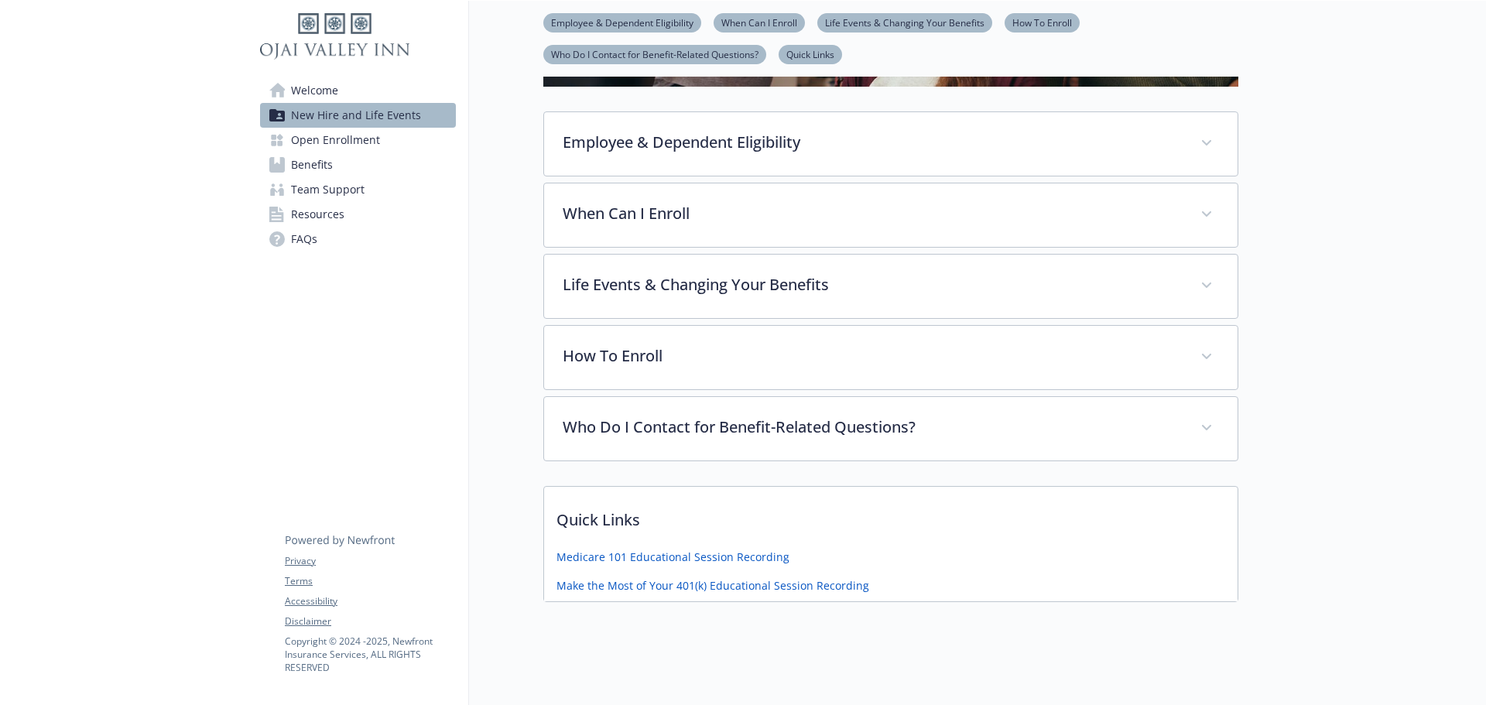
scroll to position [375, 0]
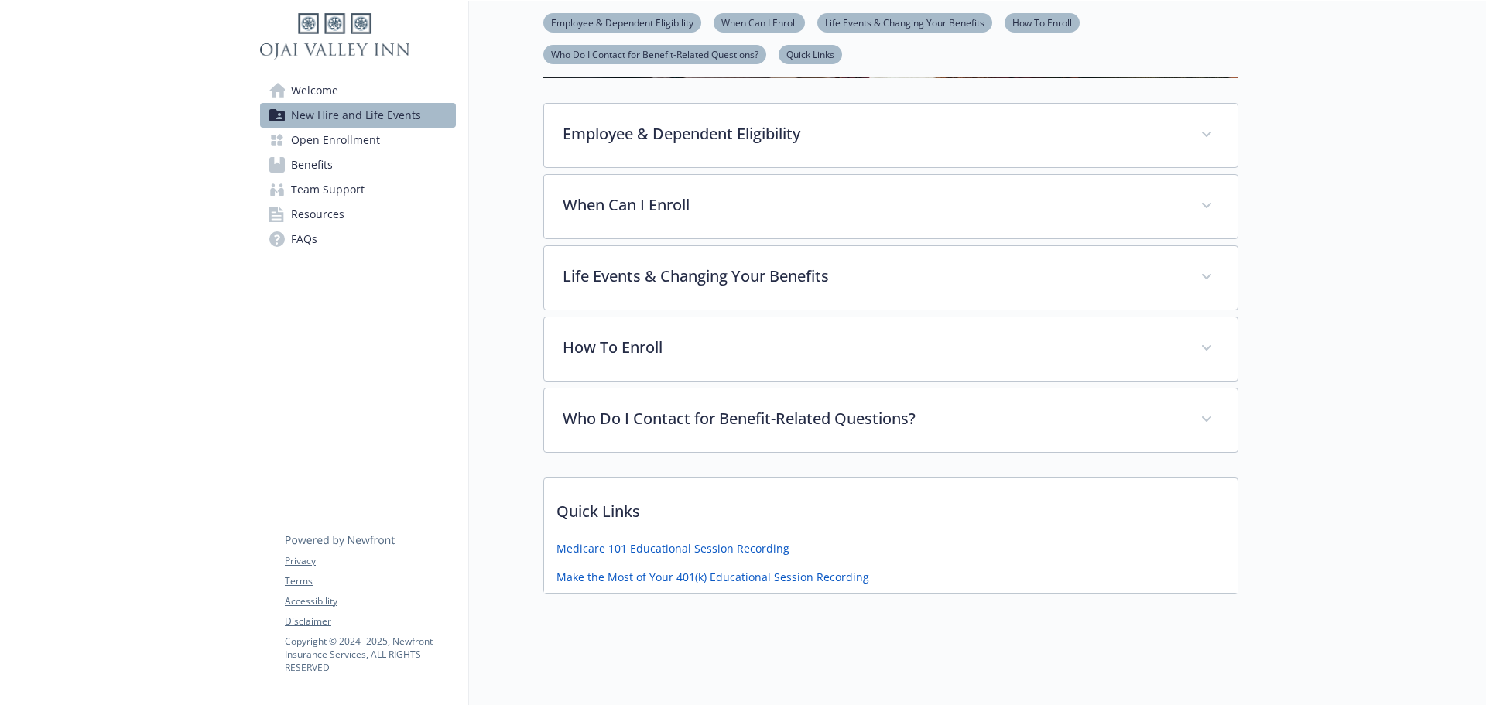
click at [305, 244] on span "FAQs" at bounding box center [304, 239] width 26 height 25
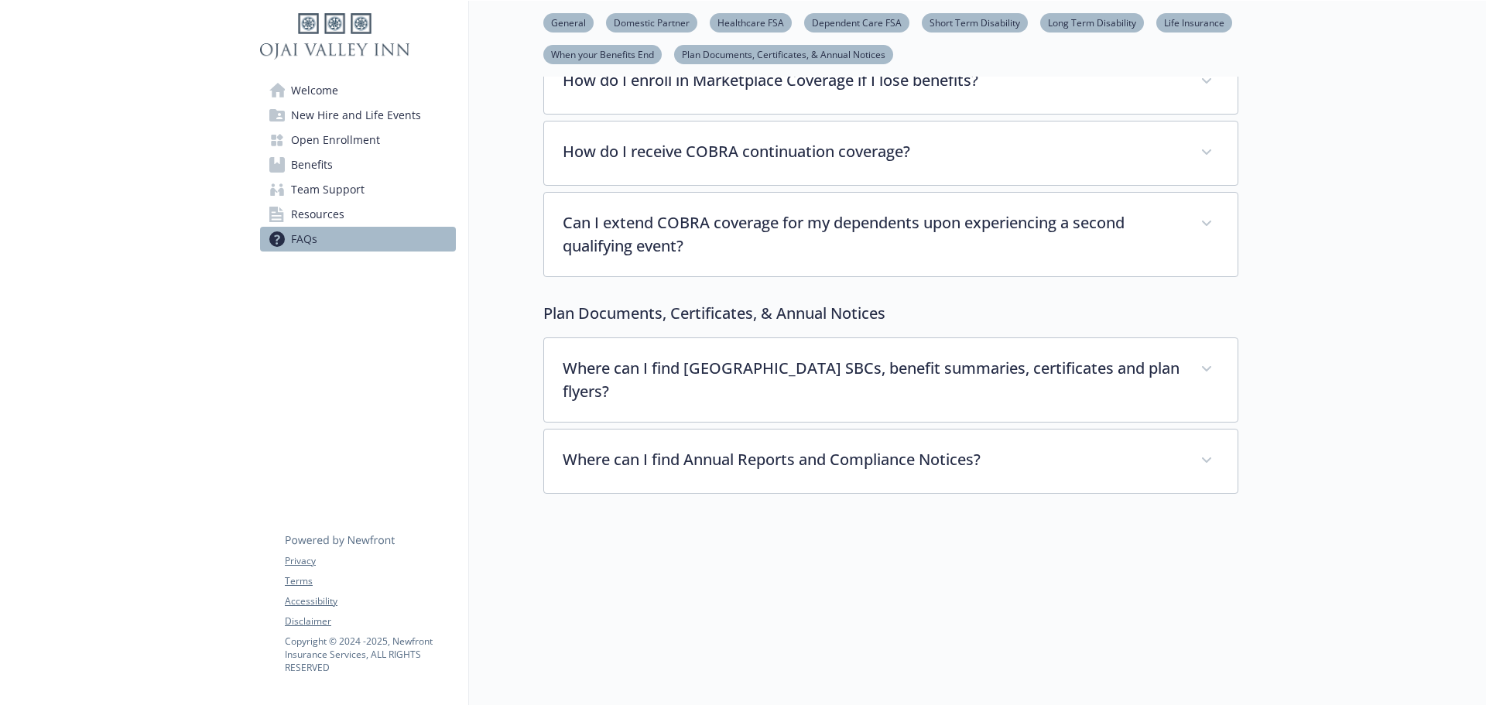
scroll to position [2647, 0]
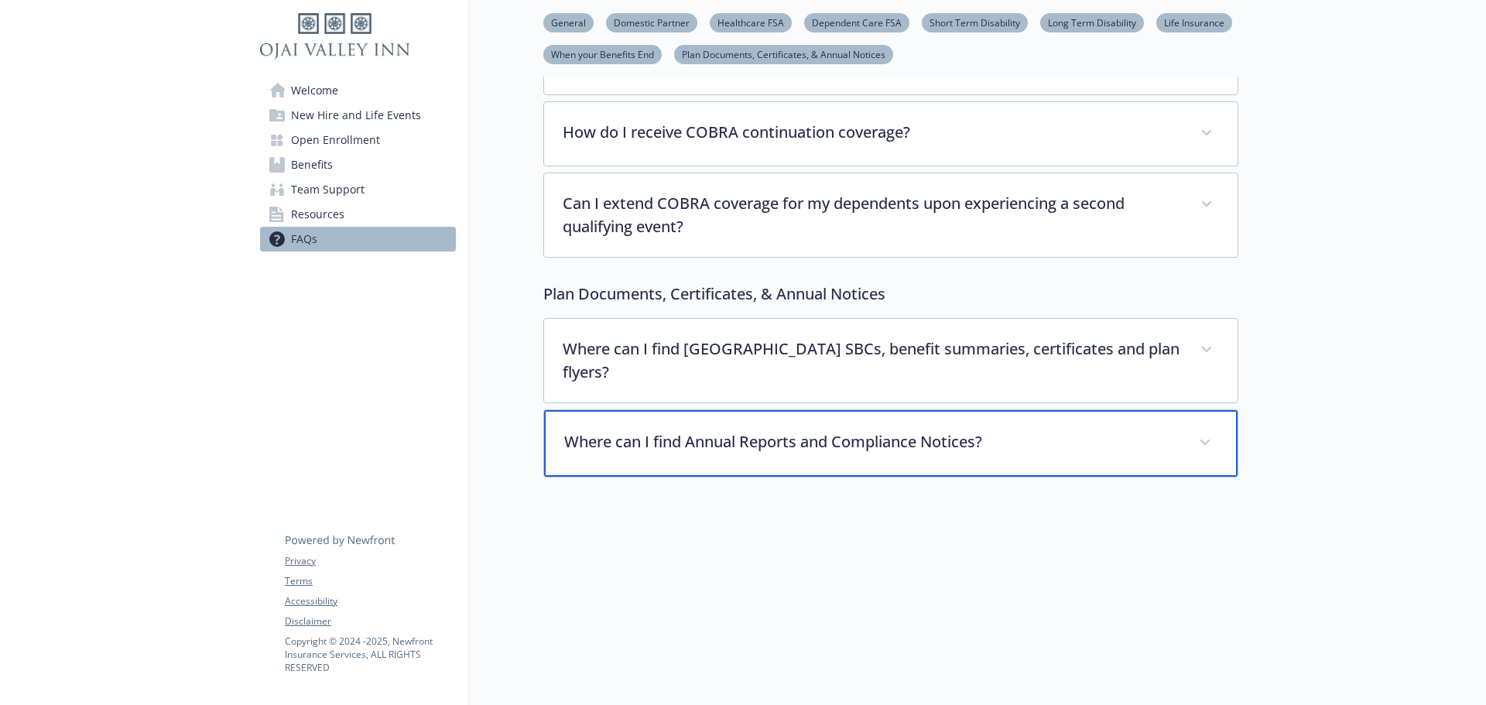
click at [918, 450] on div "Where can I find Annual Reports and Compliance Notices?" at bounding box center [890, 443] width 693 height 67
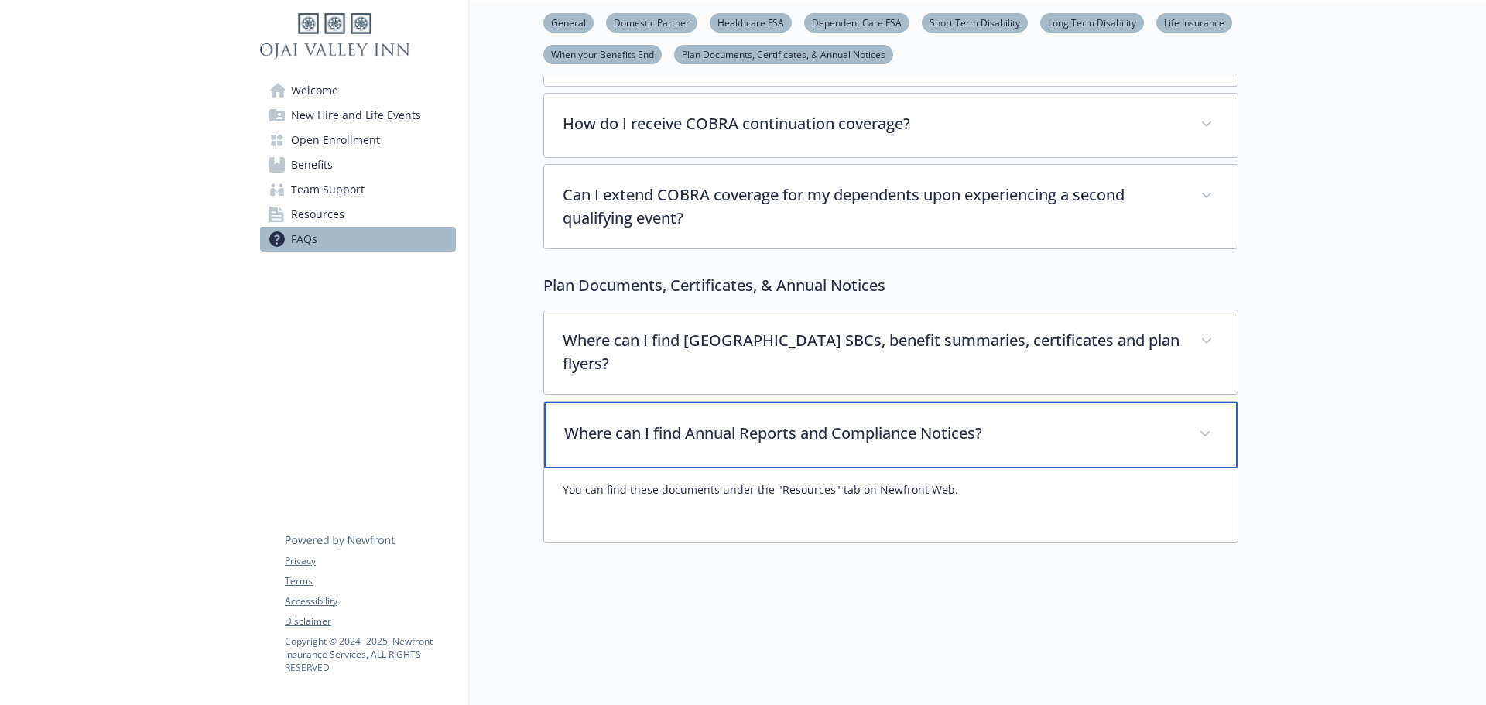
click at [918, 450] on div "Where can I find Annual Reports and Compliance Notices?" at bounding box center [890, 435] width 693 height 67
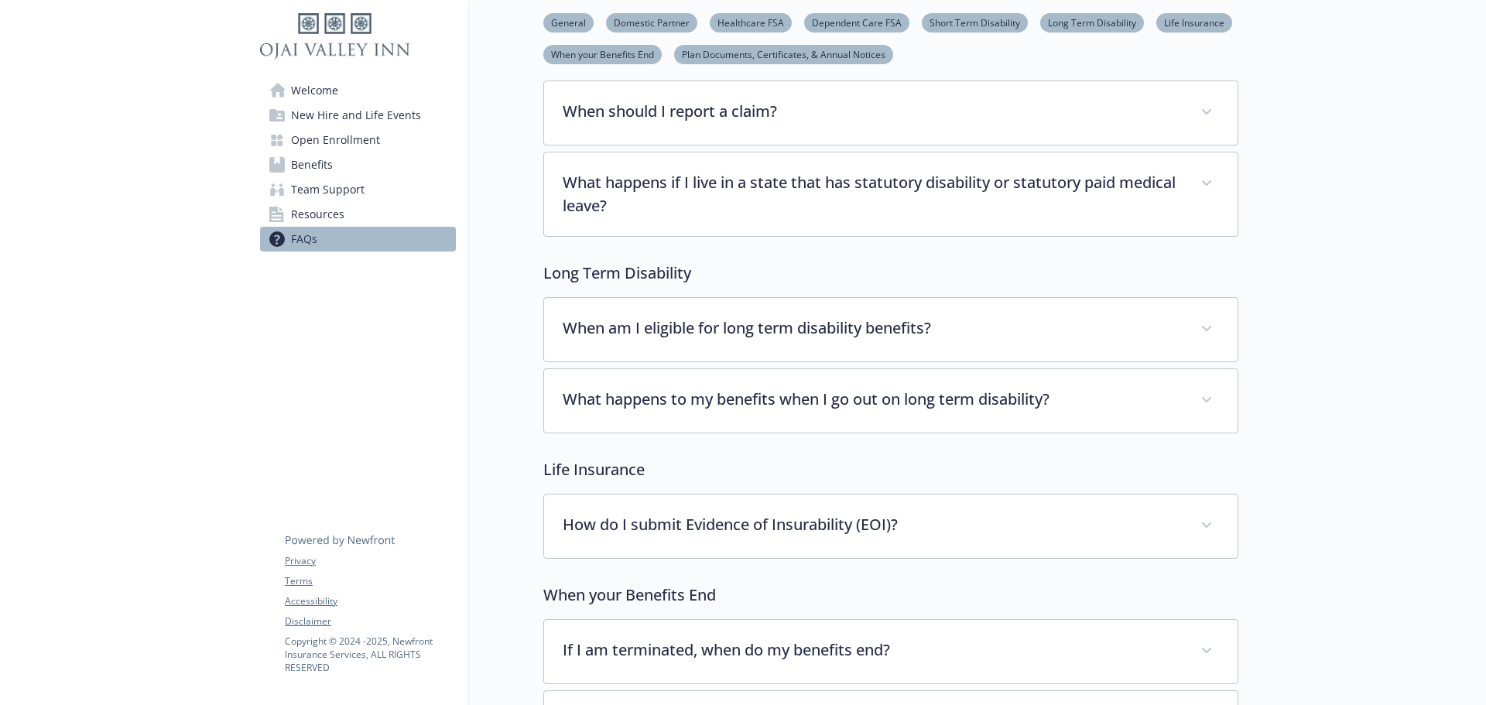
scroll to position [1951, 0]
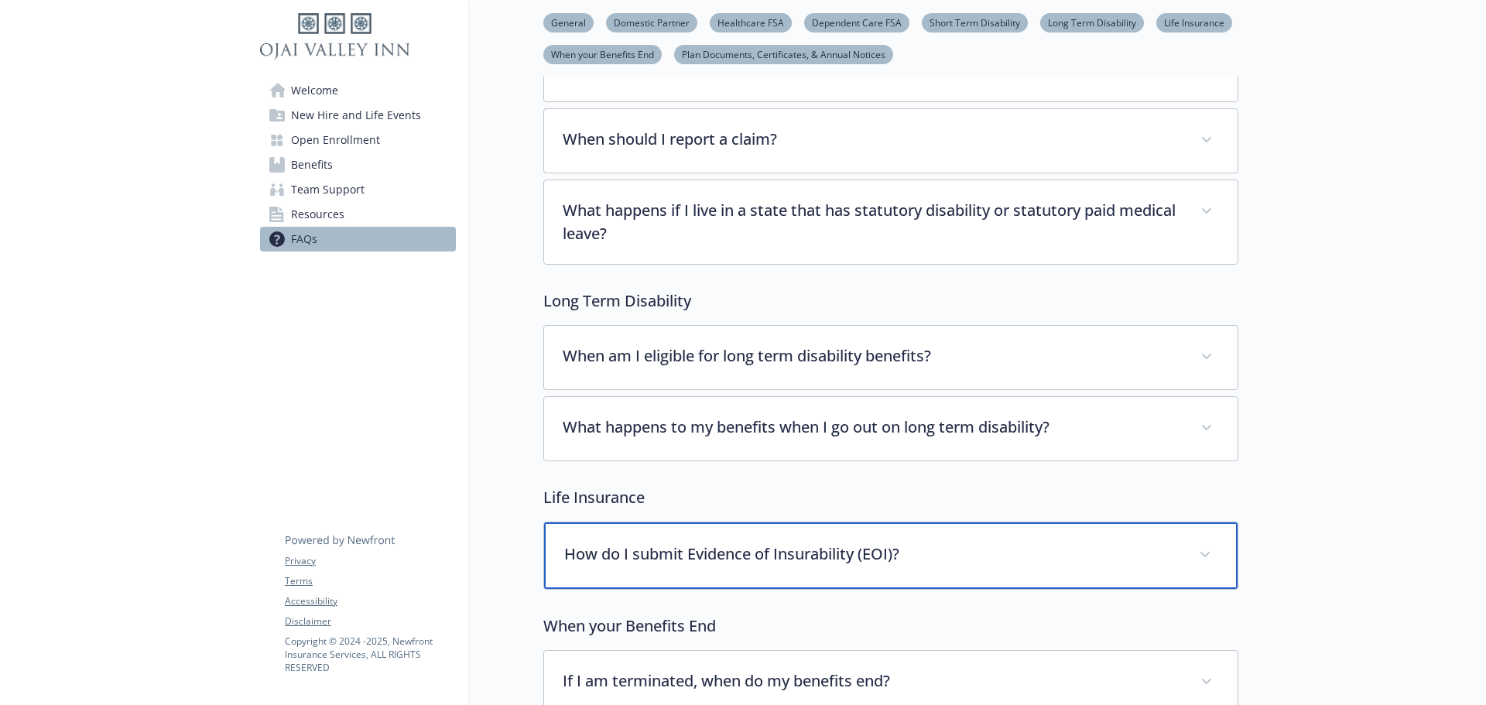
click at [885, 552] on p "How do I submit Evidence of Insurability (EOI)?" at bounding box center [872, 553] width 616 height 23
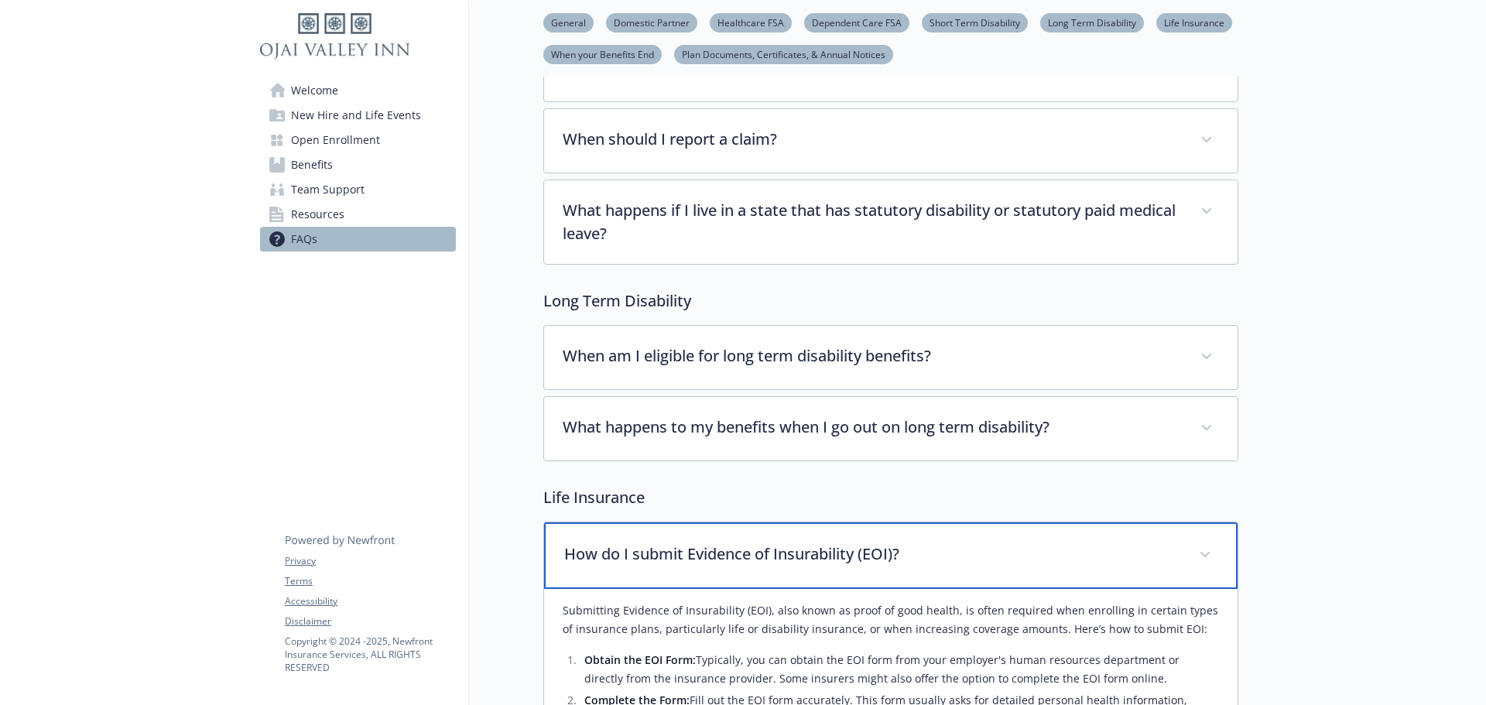
click at [885, 552] on p "How do I submit Evidence of Insurability (EOI)?" at bounding box center [872, 553] width 616 height 23
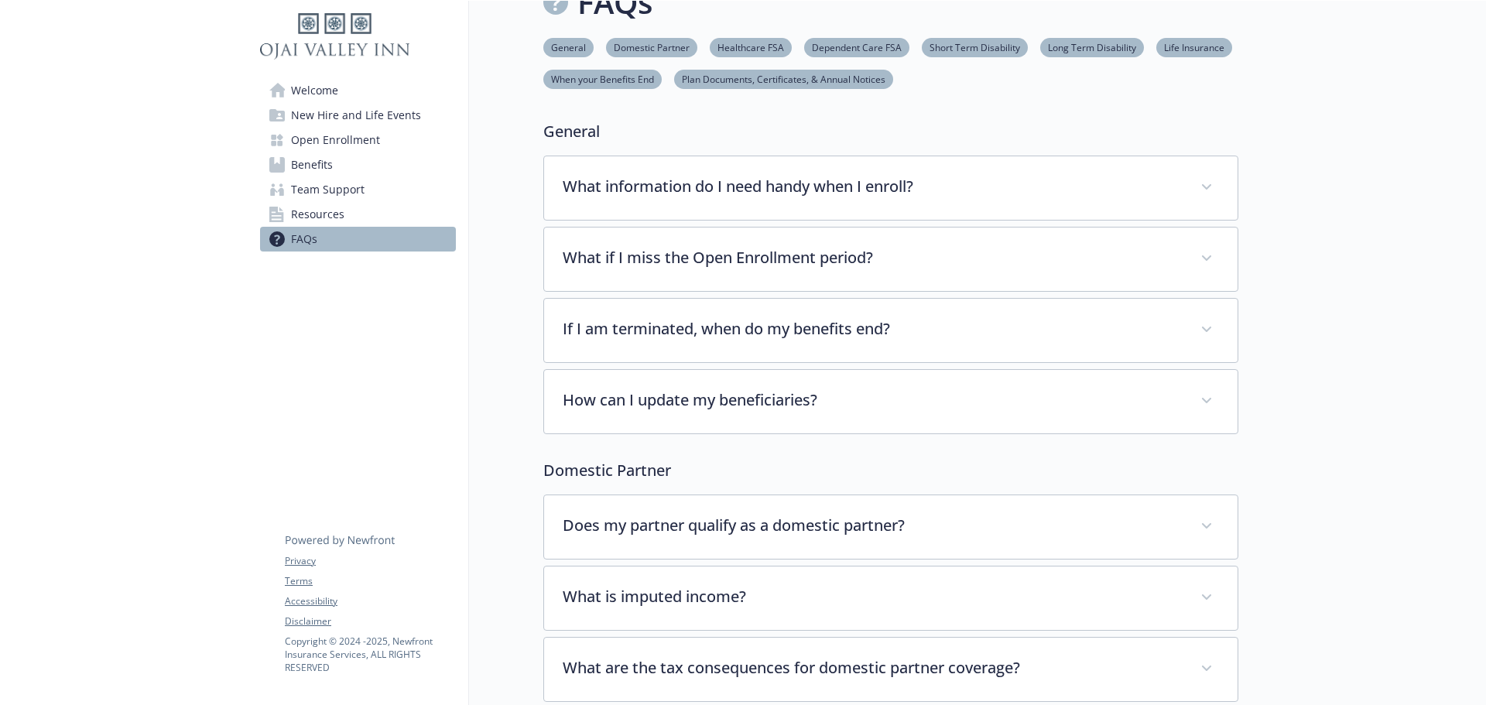
scroll to position [0, 0]
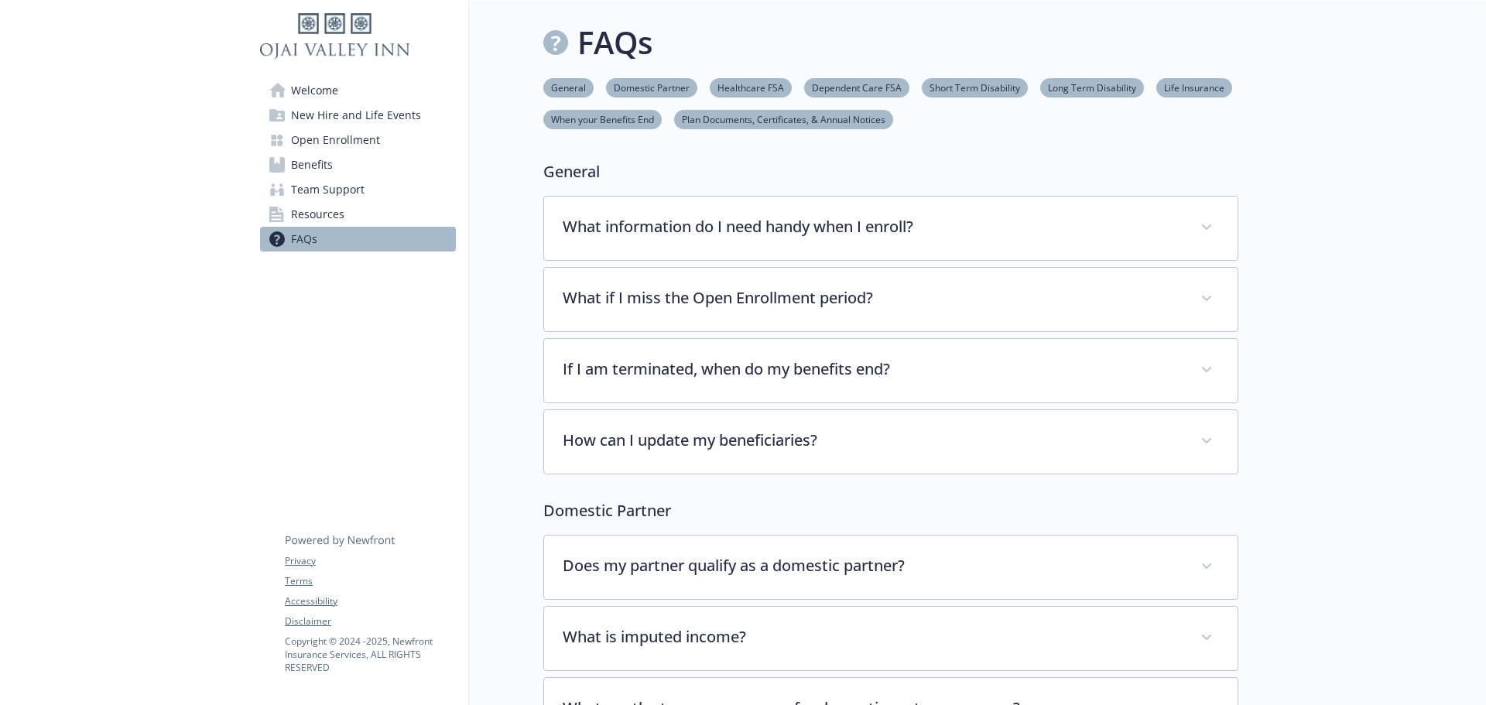
click at [349, 143] on span "Open Enrollment" at bounding box center [335, 140] width 89 height 25
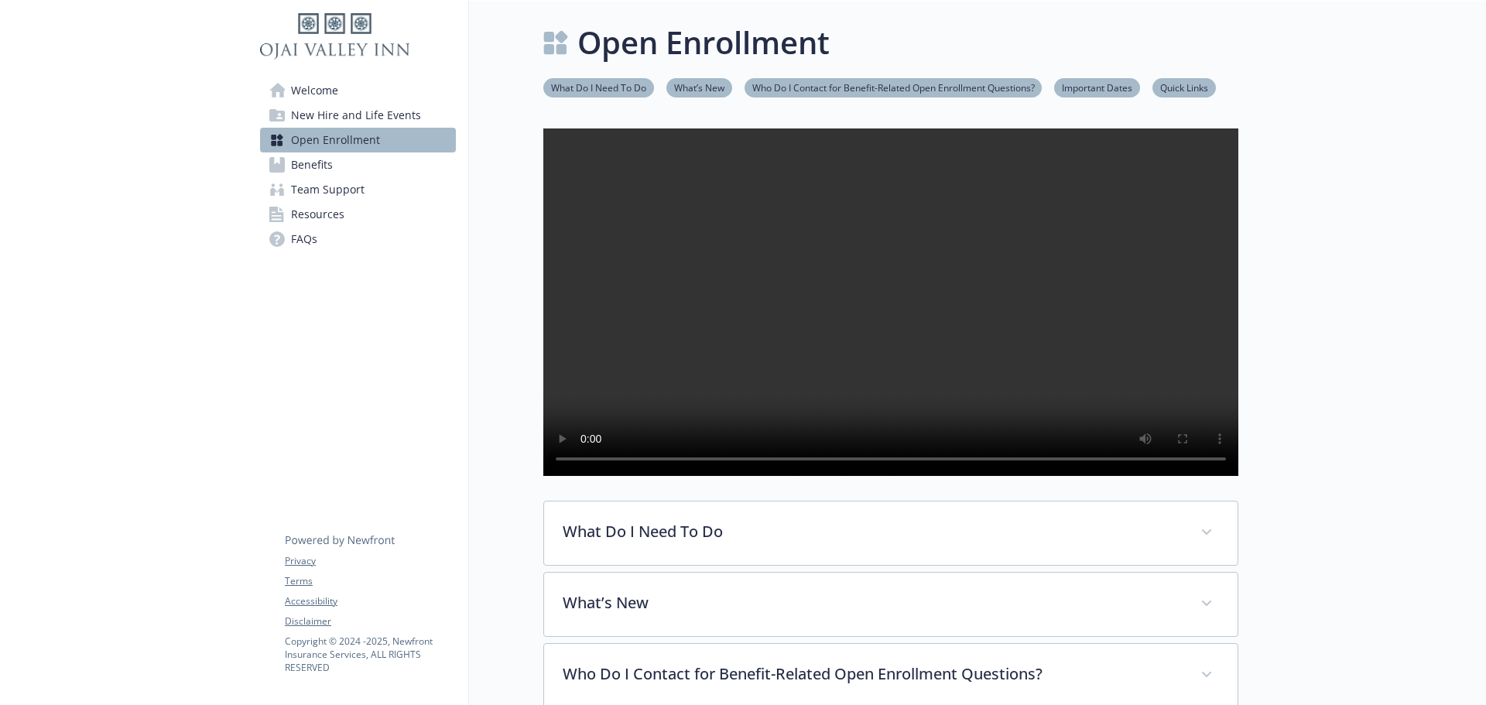
click at [337, 86] on span "Welcome" at bounding box center [314, 90] width 47 height 25
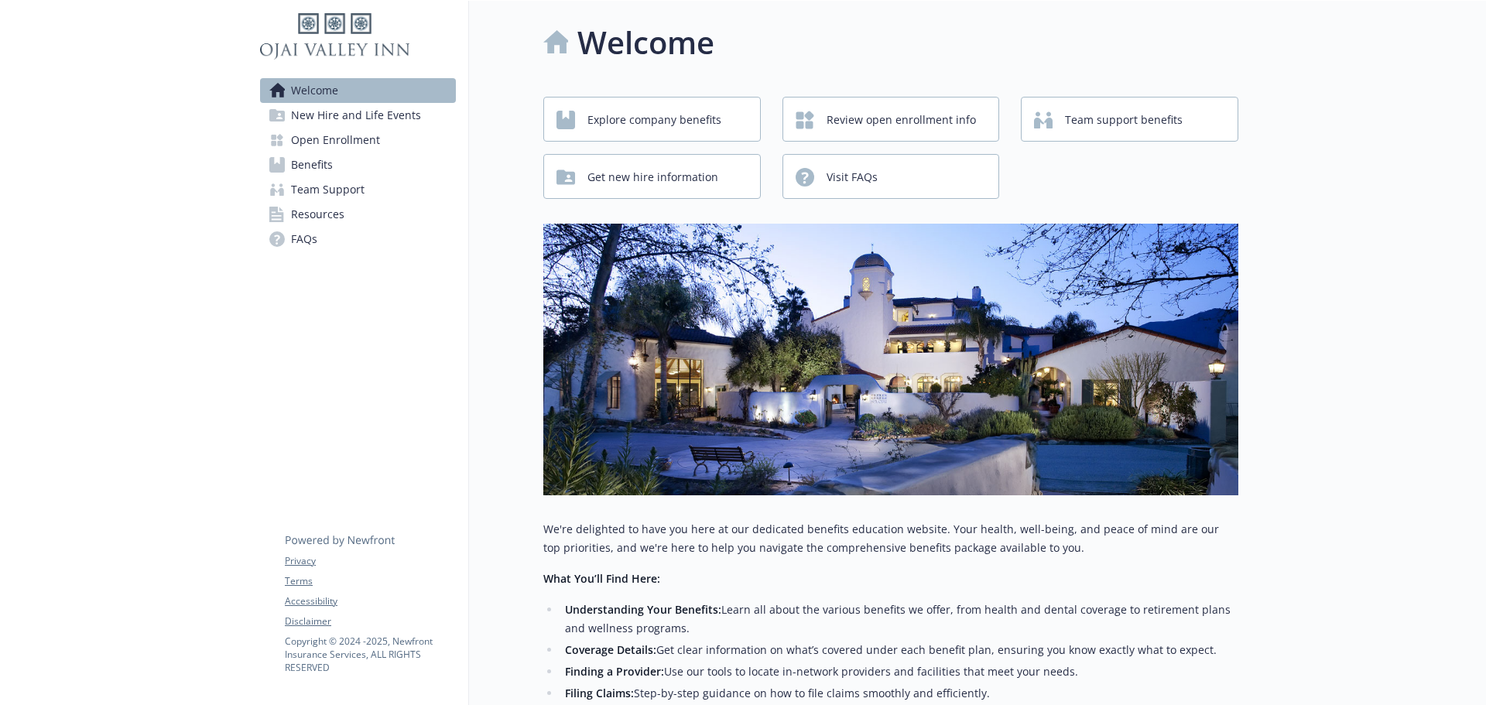
click at [340, 121] on span "New Hire and Life Events" at bounding box center [356, 115] width 130 height 25
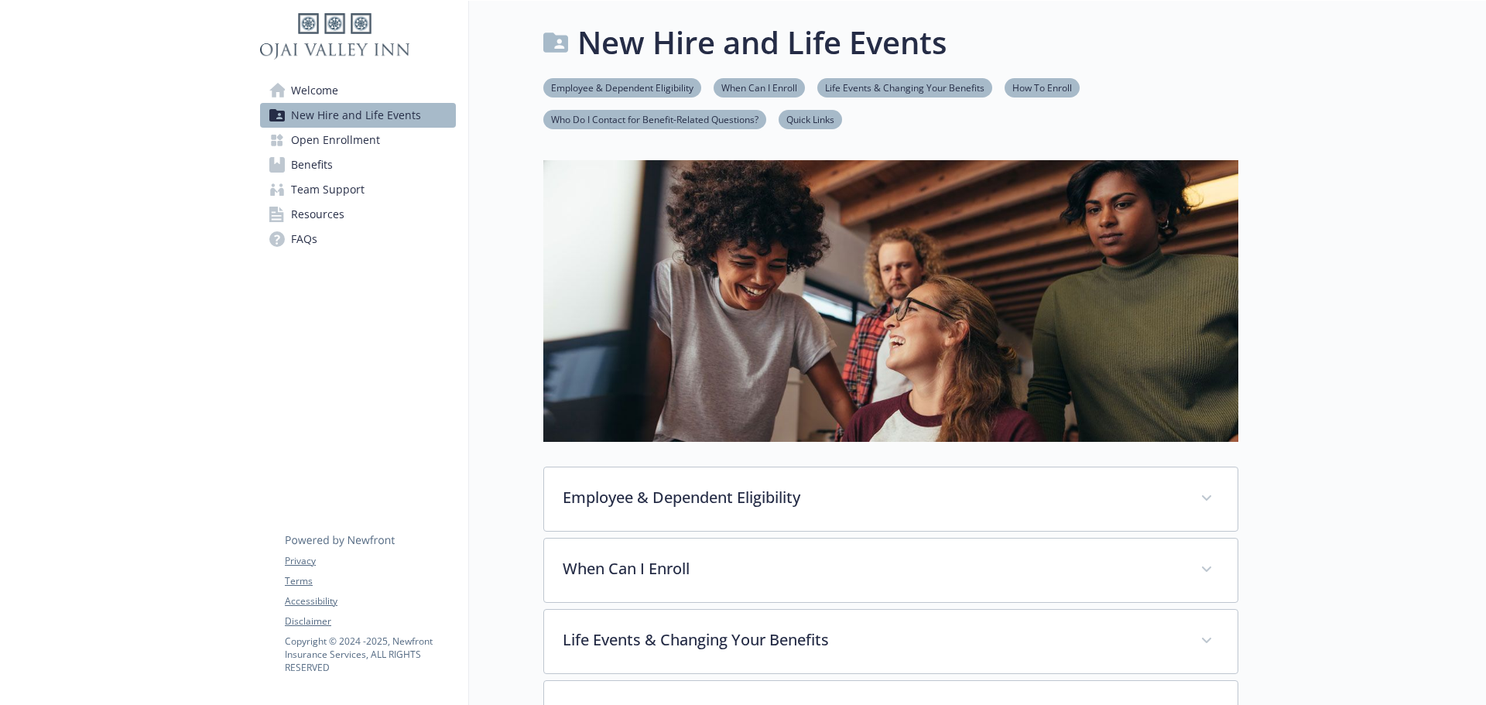
click at [344, 144] on span "Open Enrollment" at bounding box center [335, 140] width 89 height 25
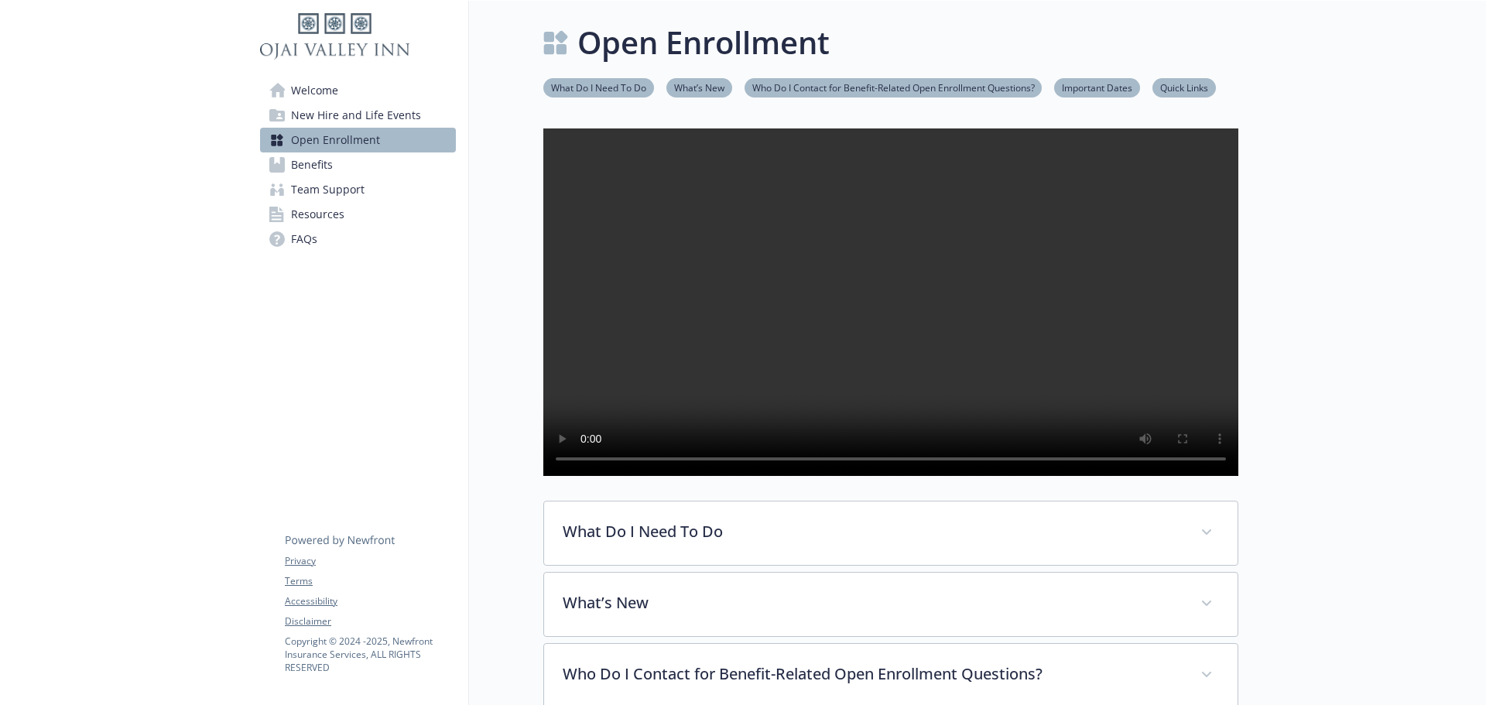
click at [334, 164] on link "Benefits" at bounding box center [358, 164] width 196 height 25
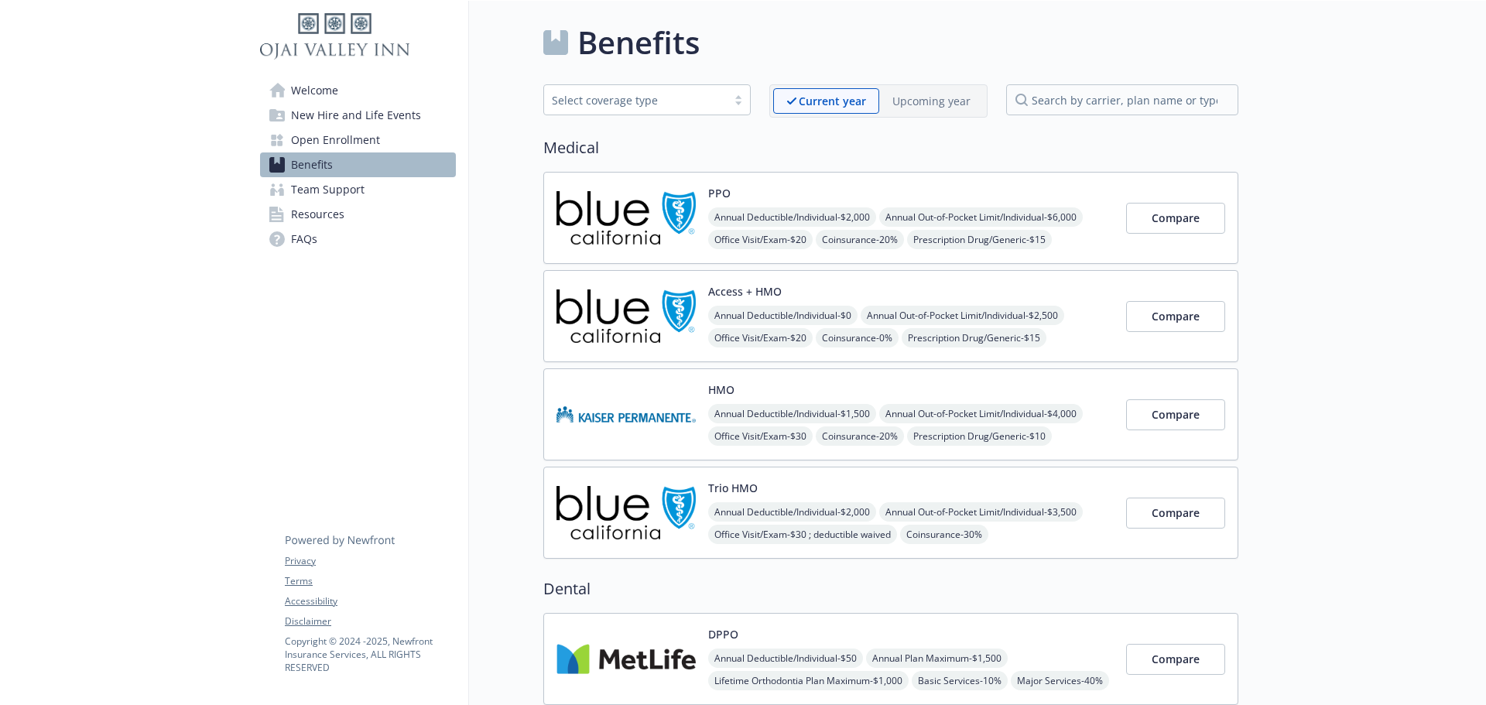
click at [782, 207] on span "Annual Deductible/Individual - $2,000" at bounding box center [792, 216] width 168 height 19
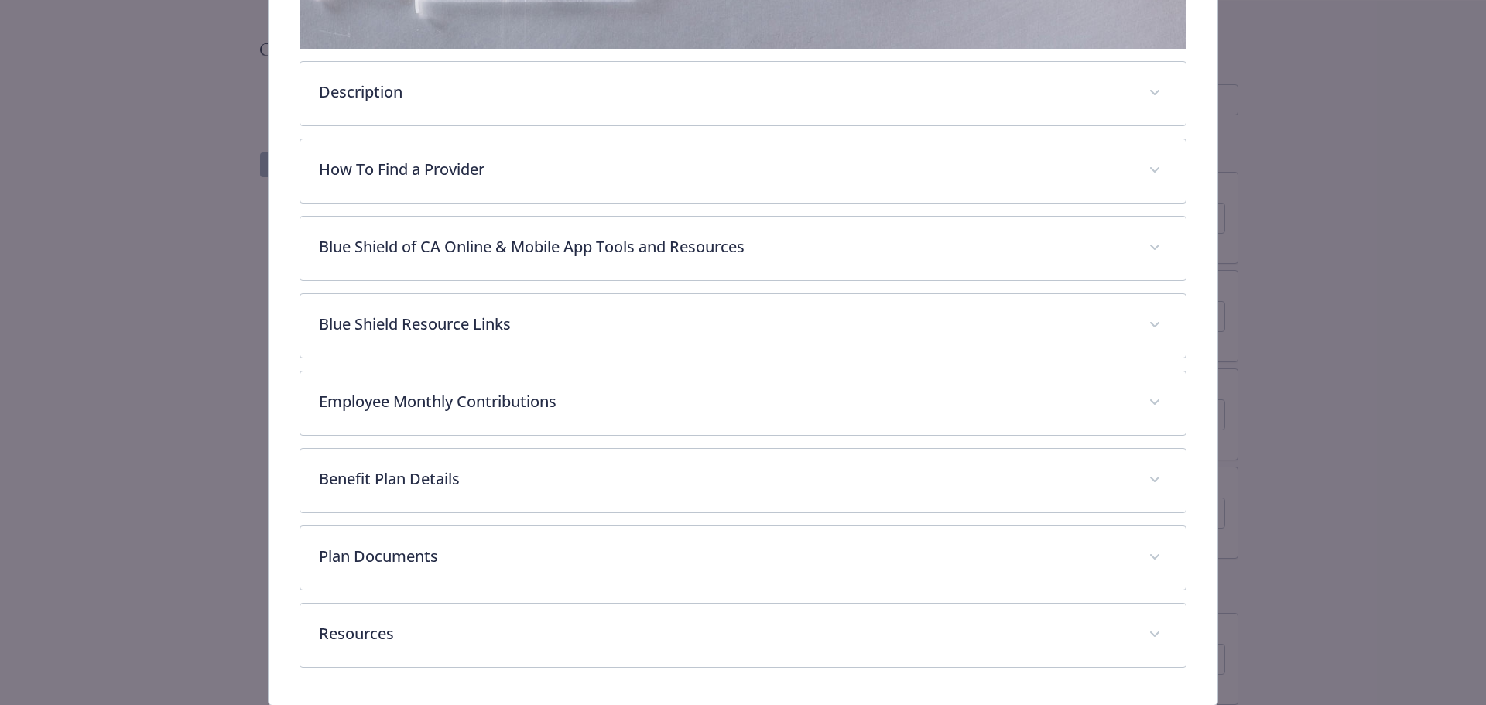
scroll to position [537, 0]
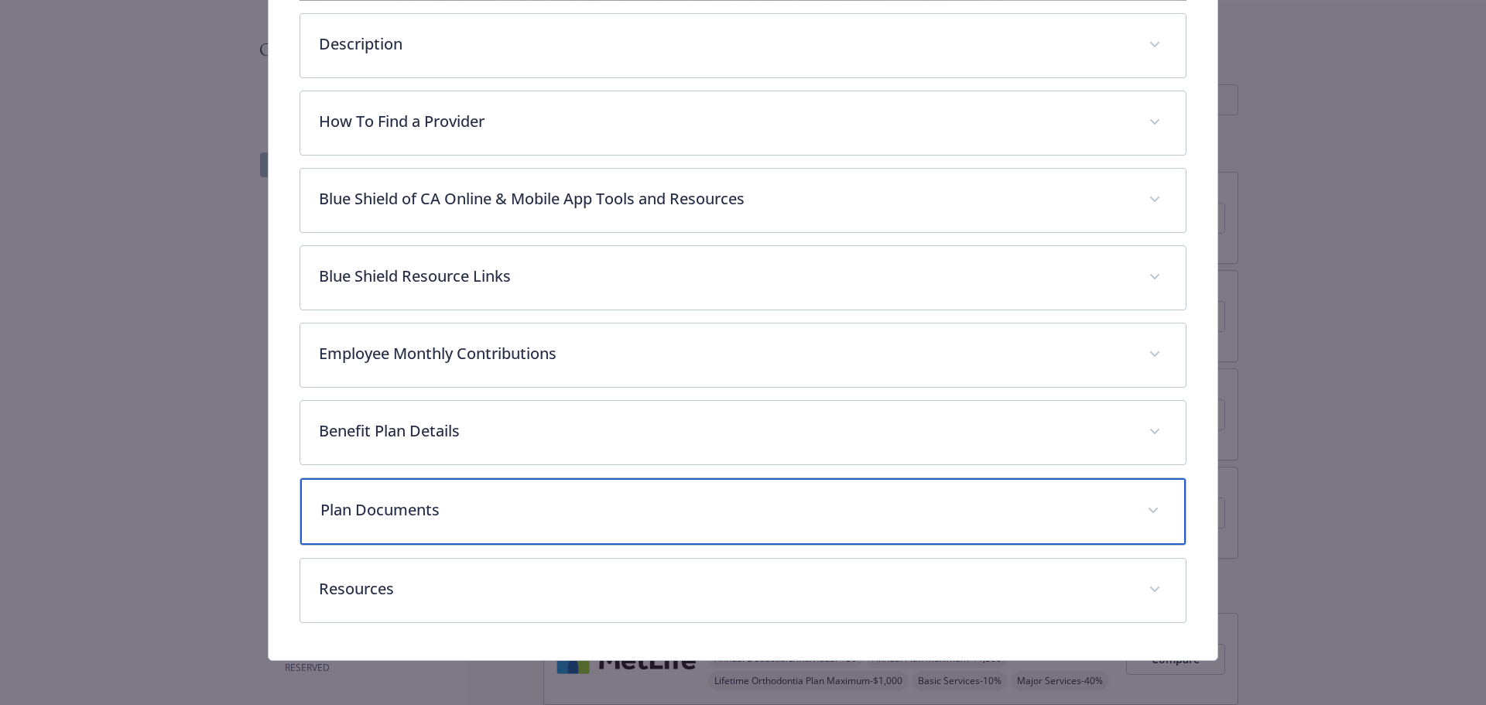
click at [585, 516] on p "Plan Documents" at bounding box center [724, 509] width 809 height 23
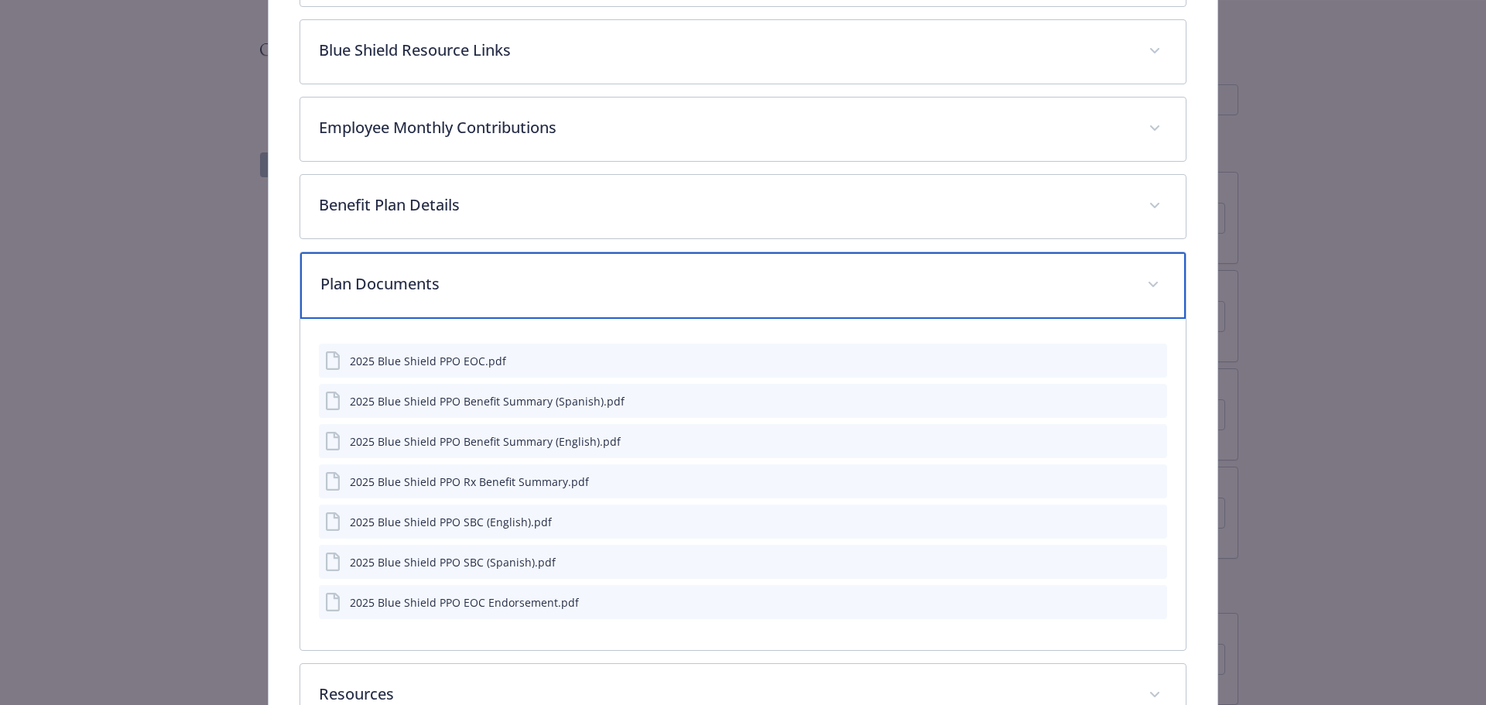
scroll to position [769, 0]
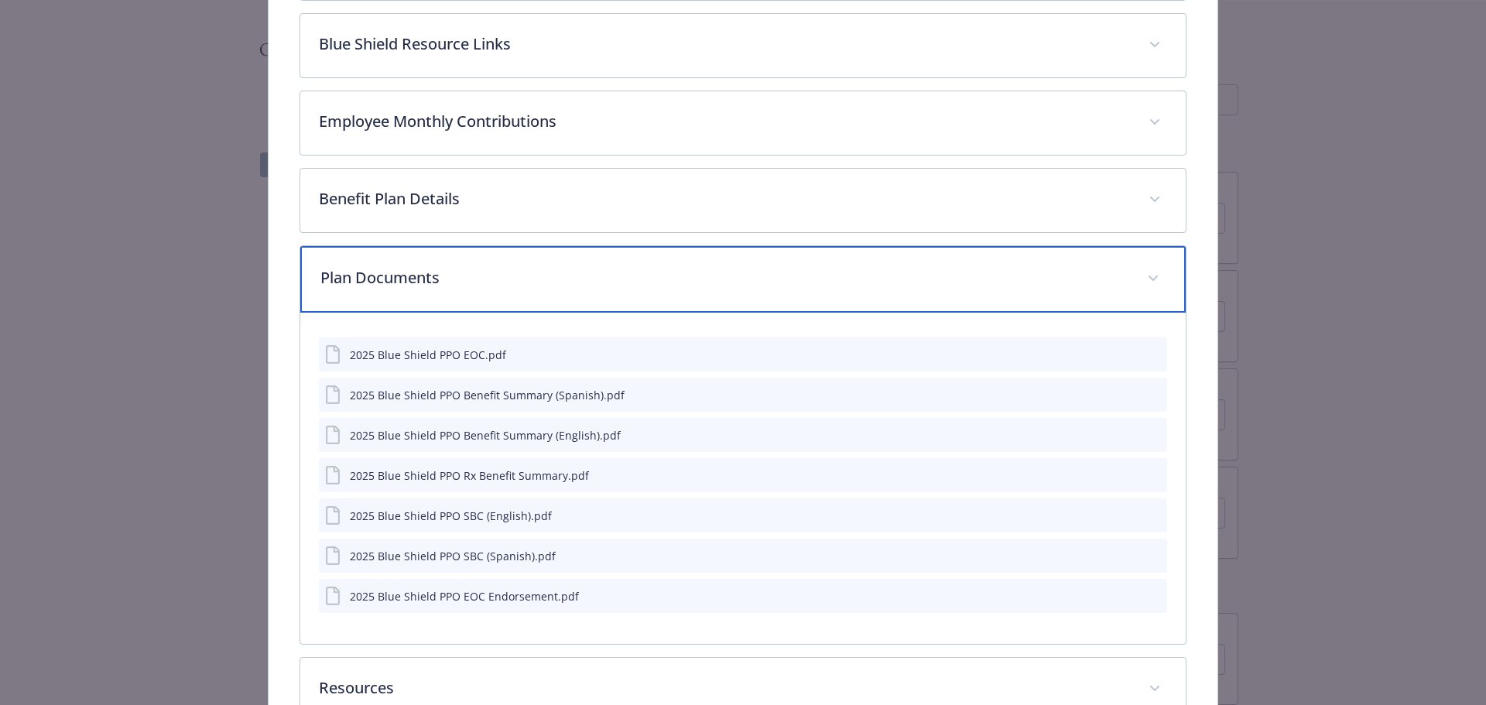
click at [625, 284] on p "Plan Documents" at bounding box center [724, 277] width 809 height 23
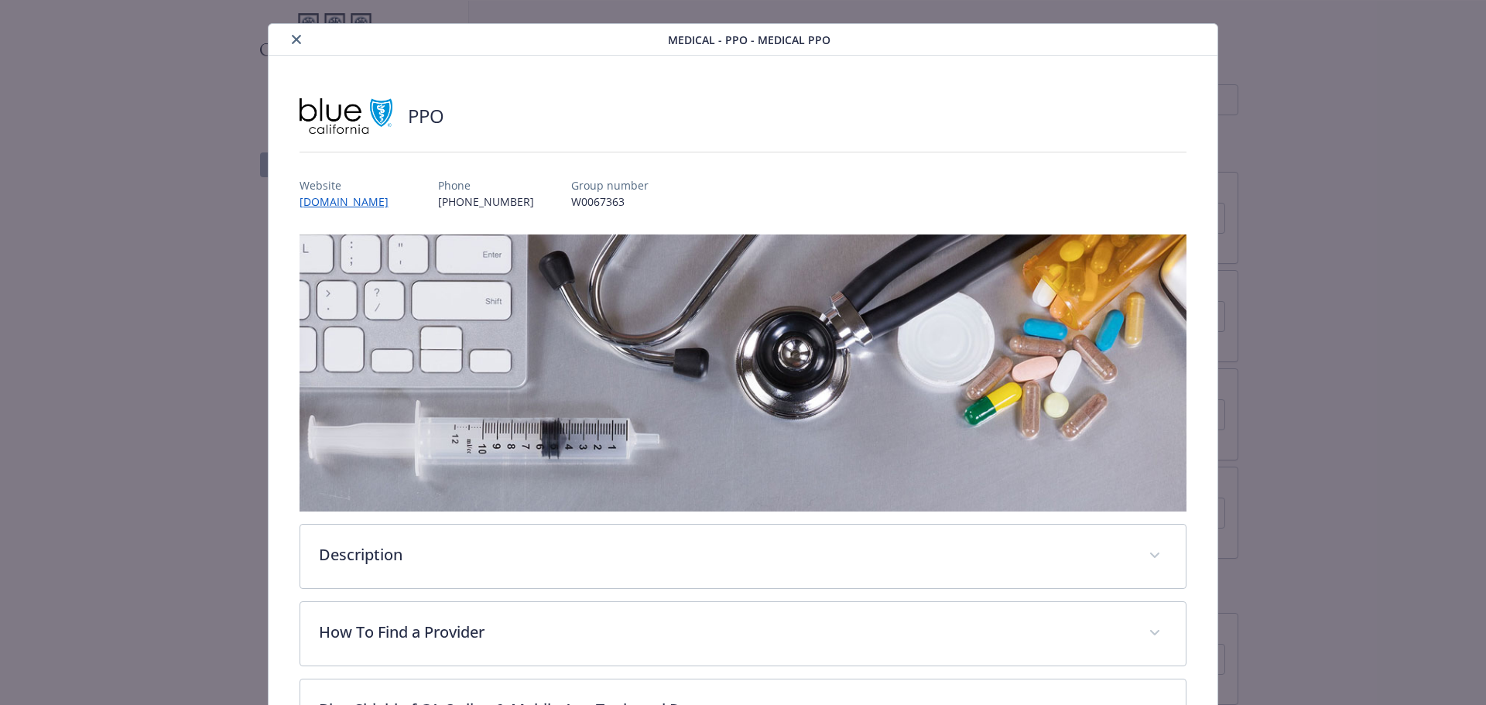
scroll to position [0, 0]
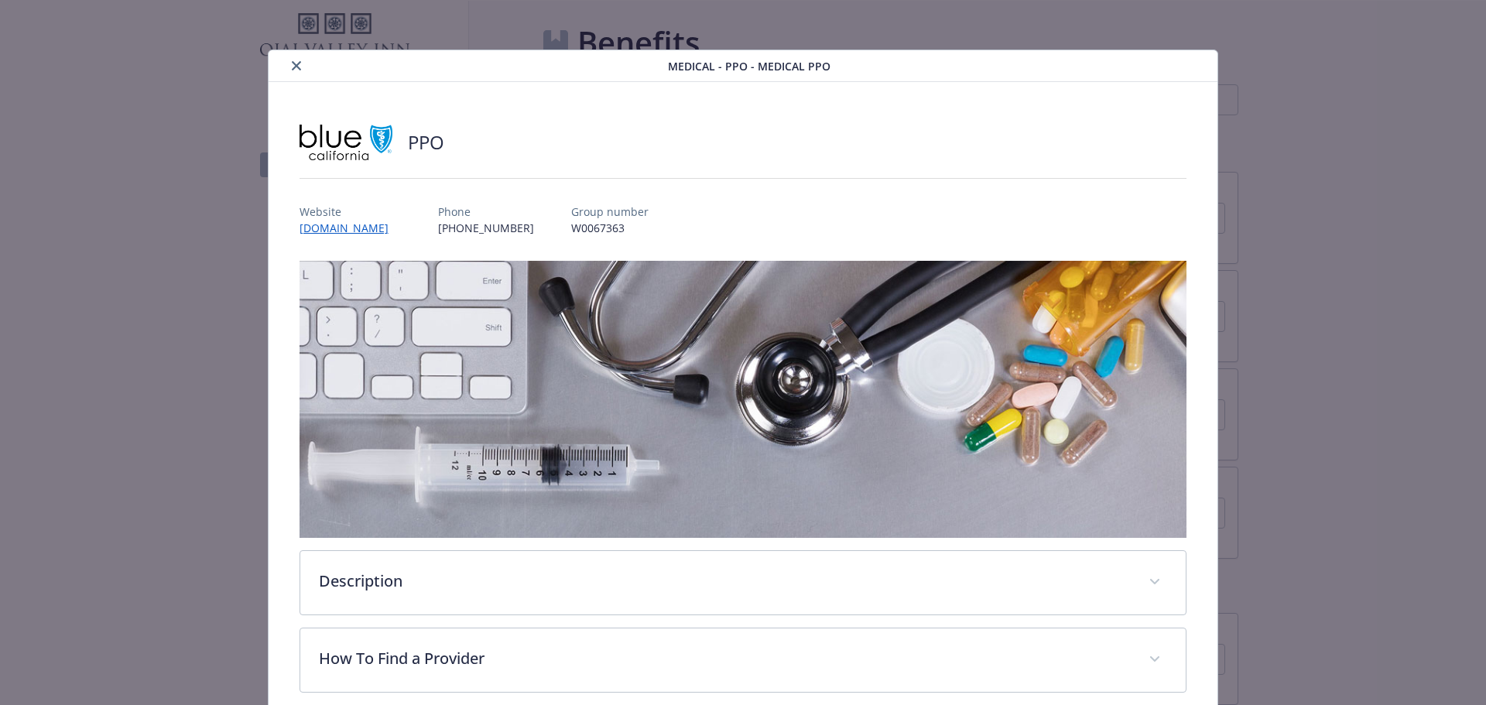
click at [292, 64] on icon "close" at bounding box center [296, 65] width 9 height 9
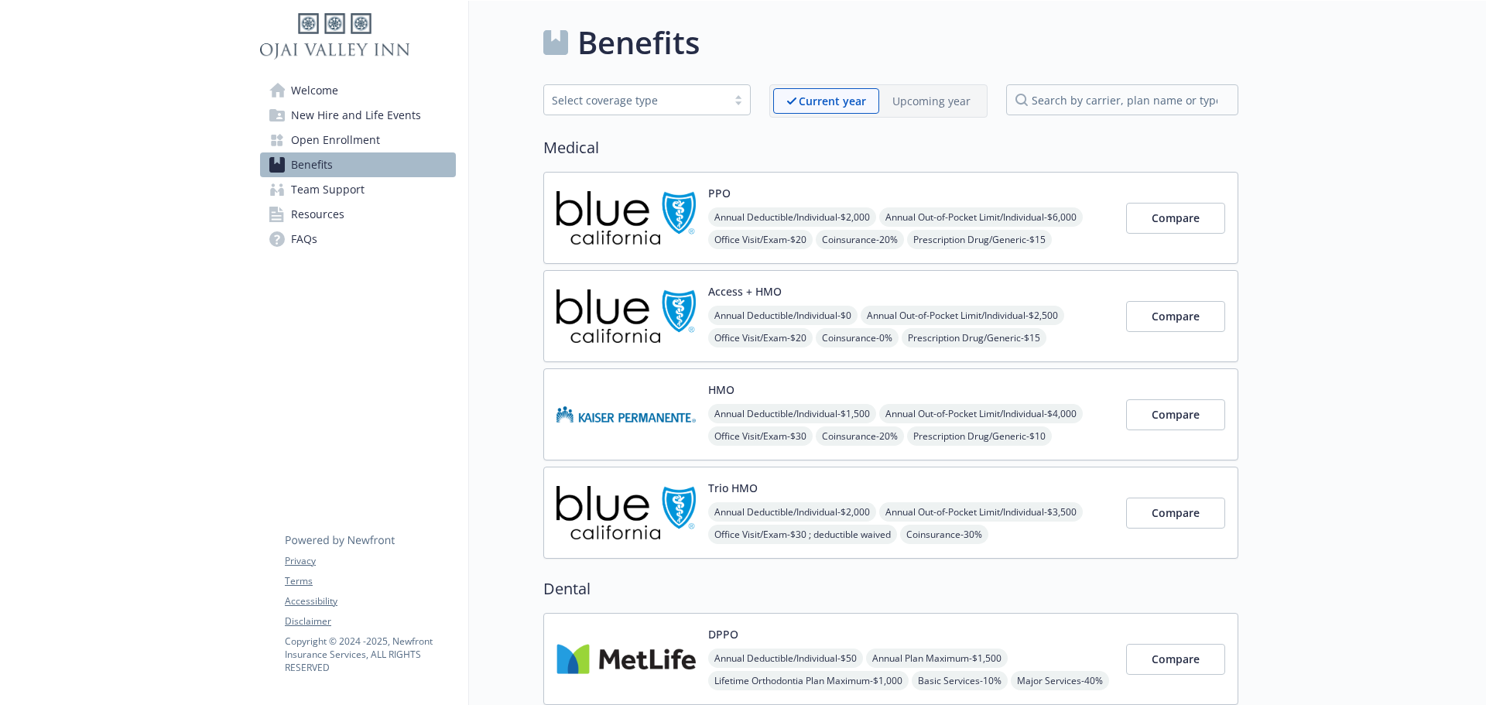
click at [945, 101] on p "Upcoming year" at bounding box center [931, 101] width 78 height 16
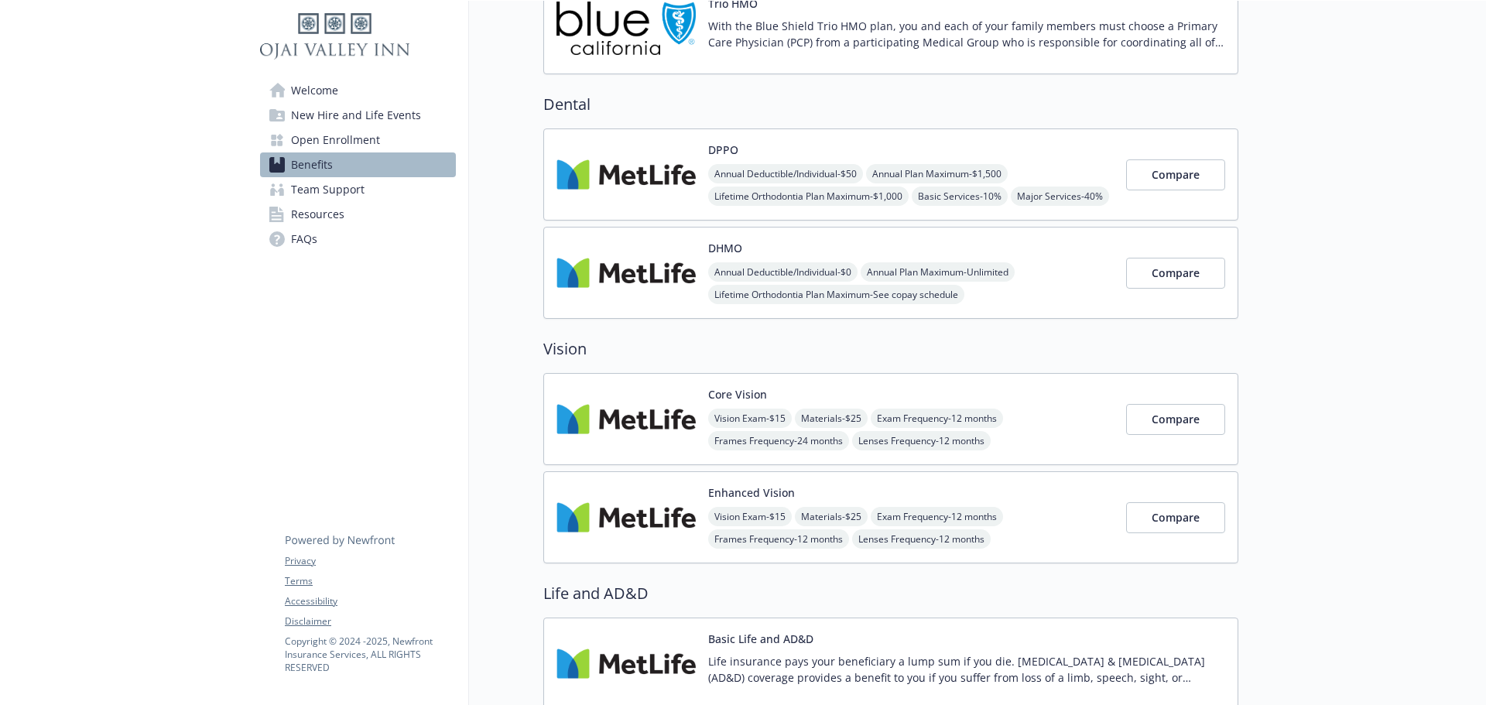
scroll to position [619, 0]
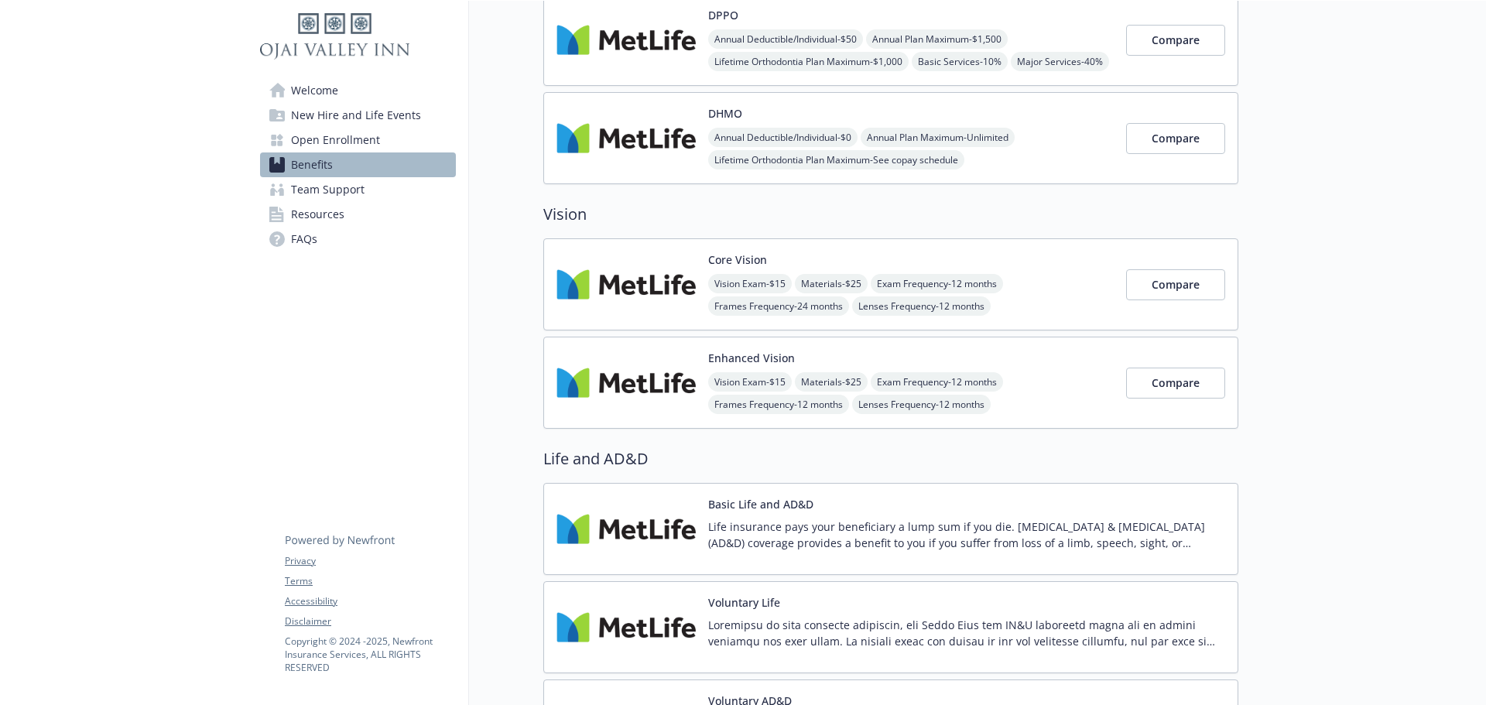
click at [357, 117] on span "New Hire and Life Events" at bounding box center [356, 115] width 130 height 25
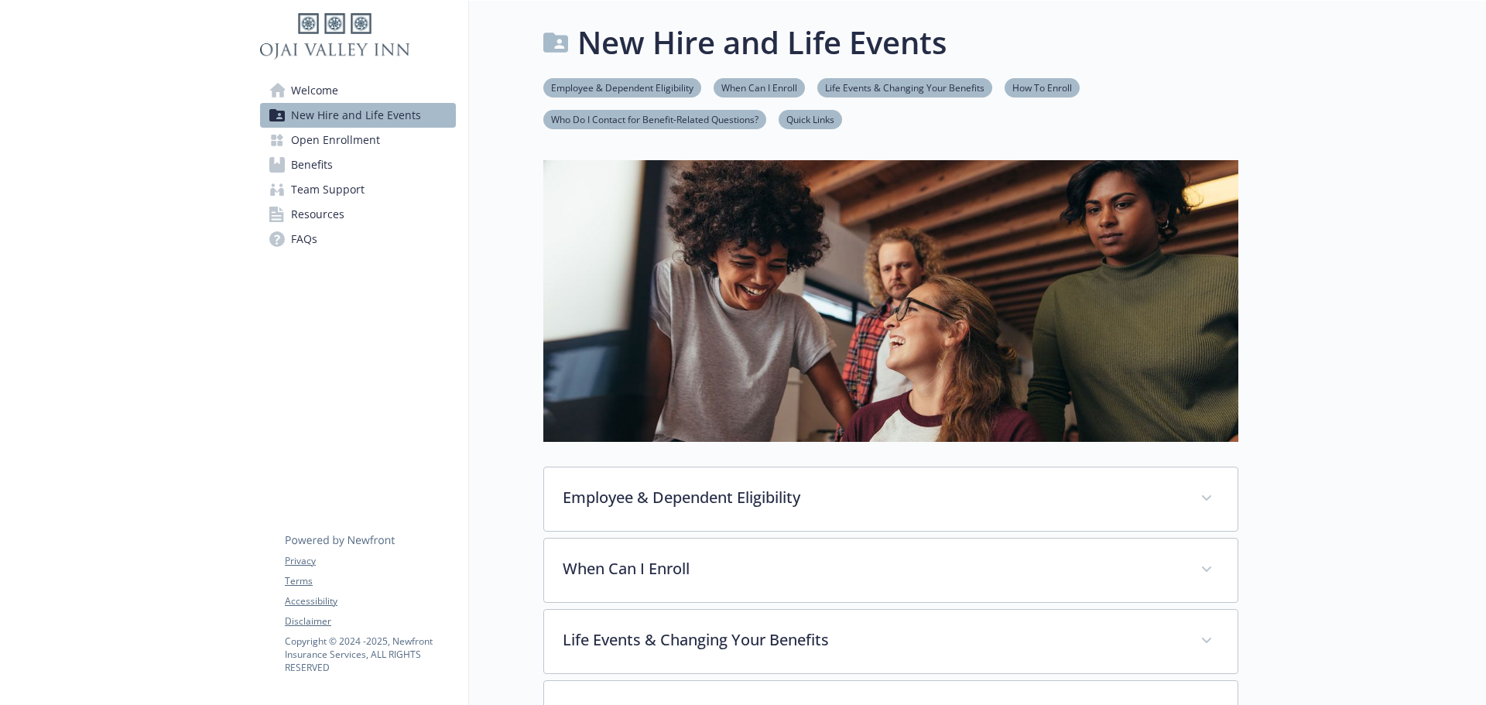
click at [325, 169] on span "Benefits" at bounding box center [312, 164] width 42 height 25
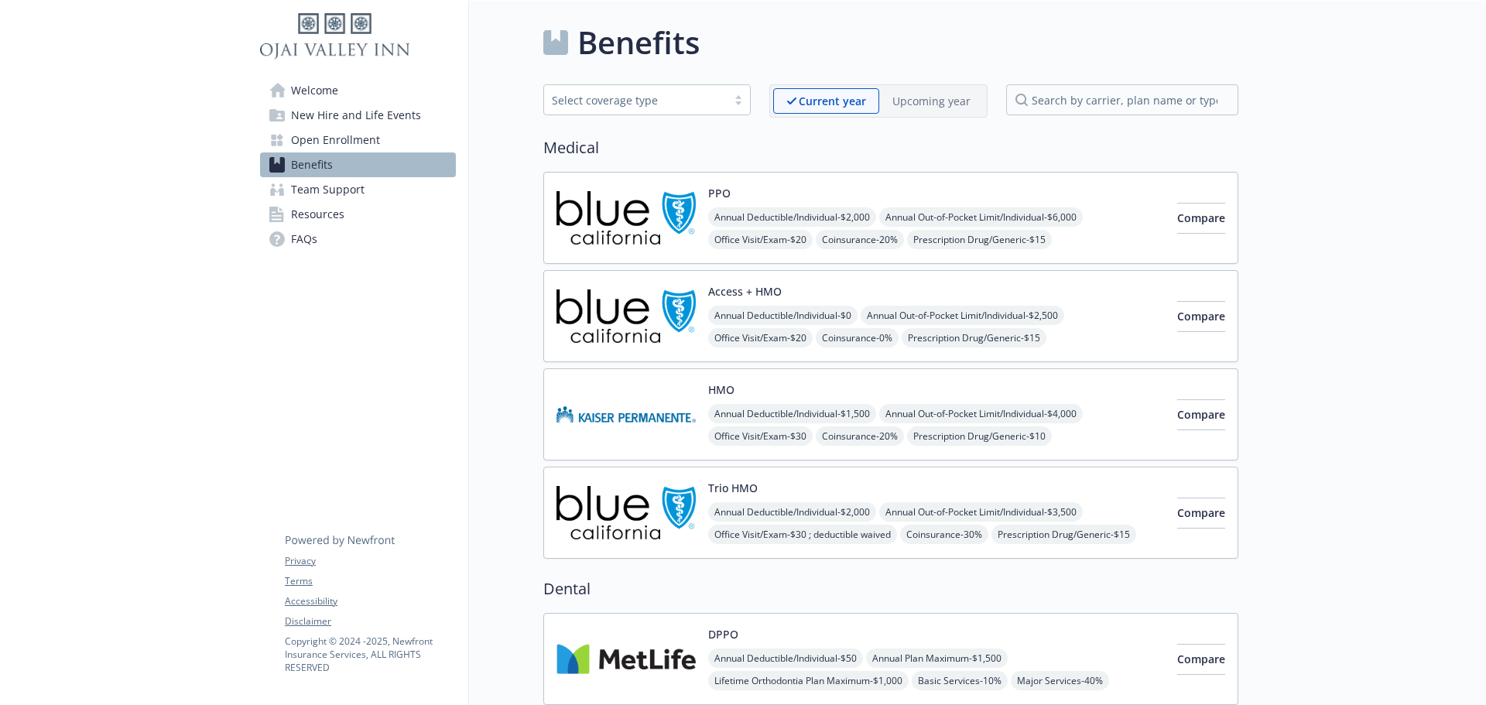
click at [365, 116] on span "New Hire and Life Events" at bounding box center [356, 115] width 130 height 25
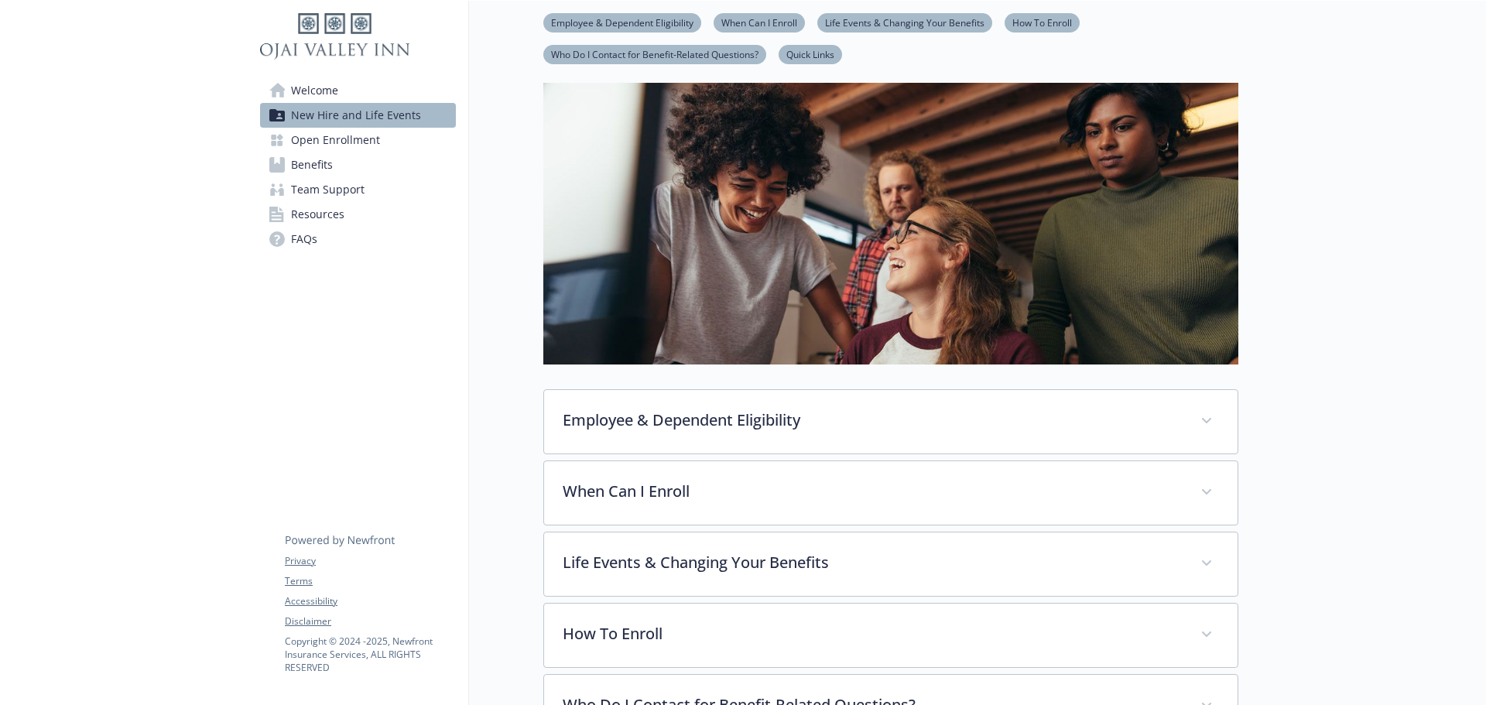
scroll to position [375, 0]
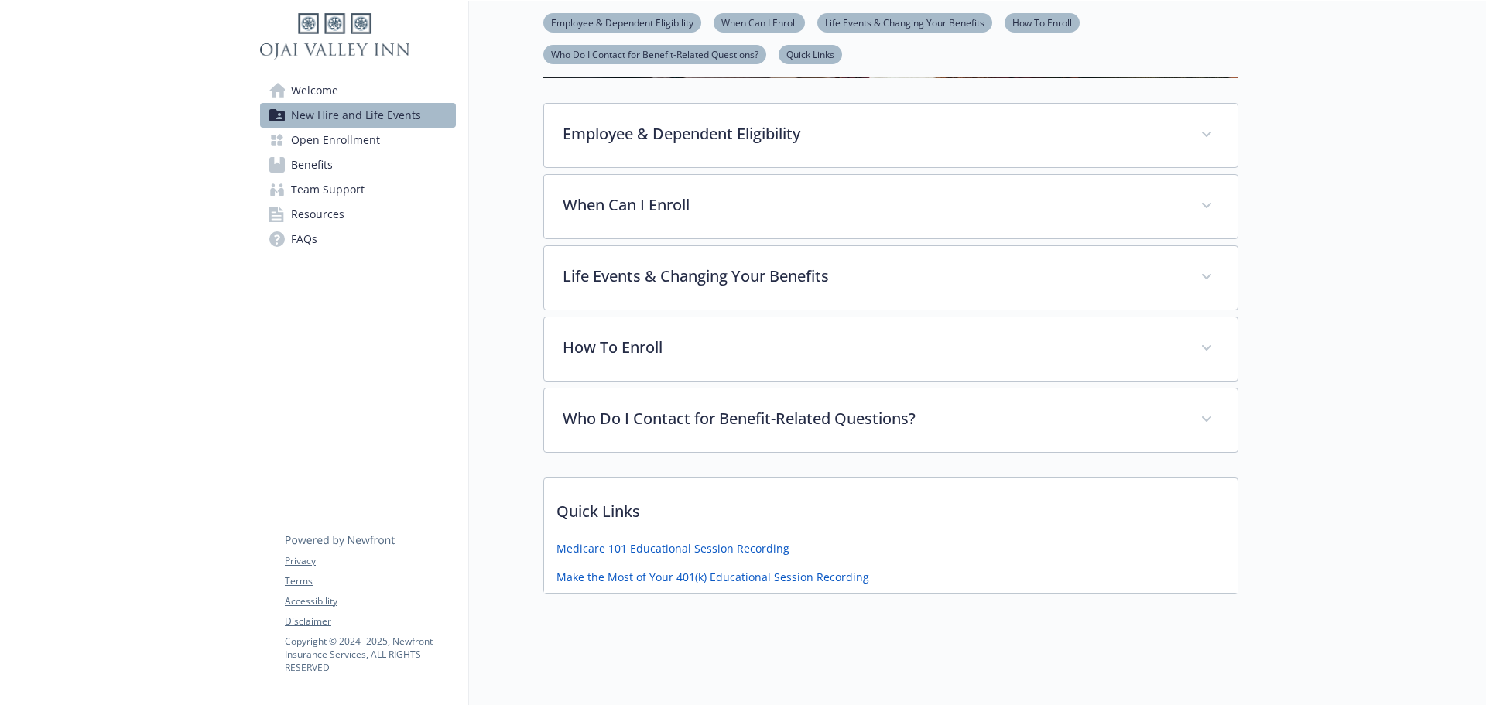
click at [351, 140] on span "Open Enrollment" at bounding box center [335, 140] width 89 height 25
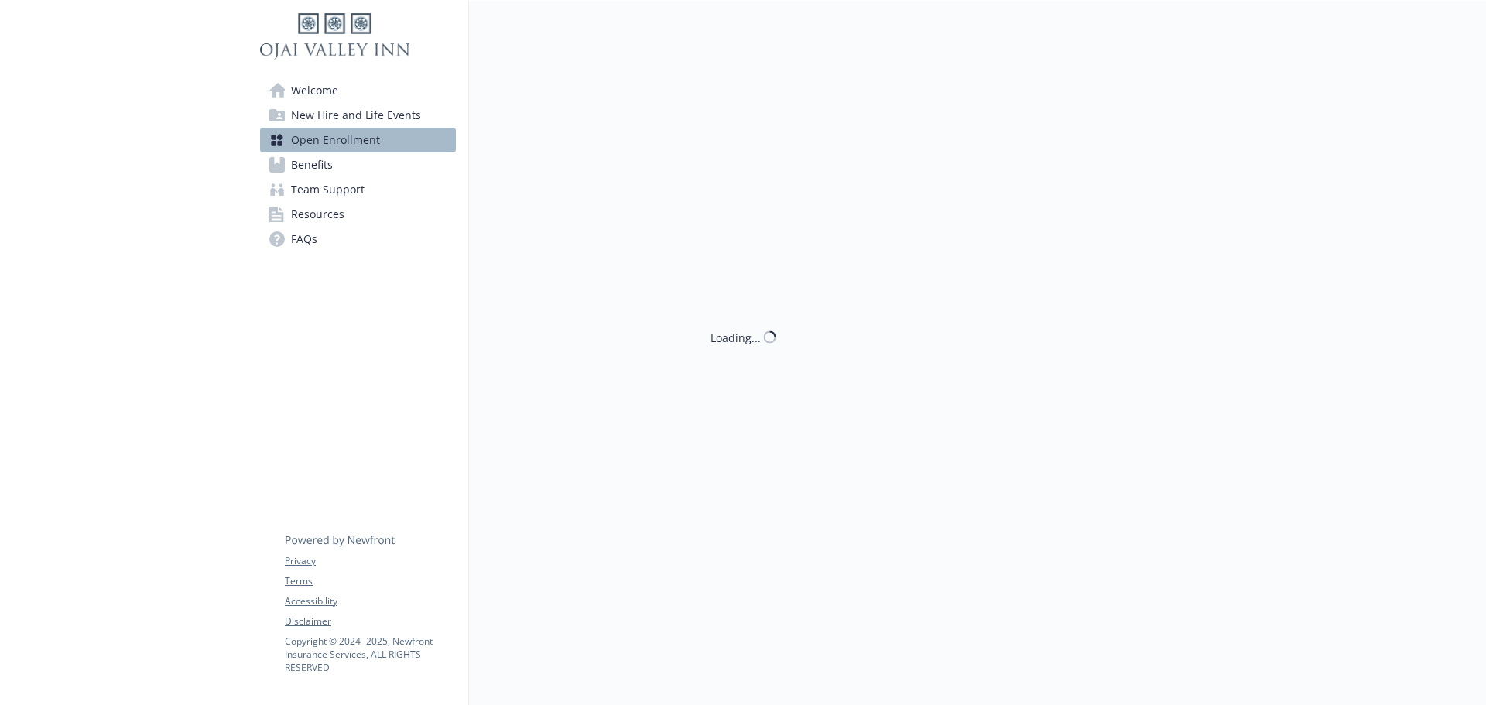
click at [312, 165] on span "Benefits" at bounding box center [312, 164] width 42 height 25
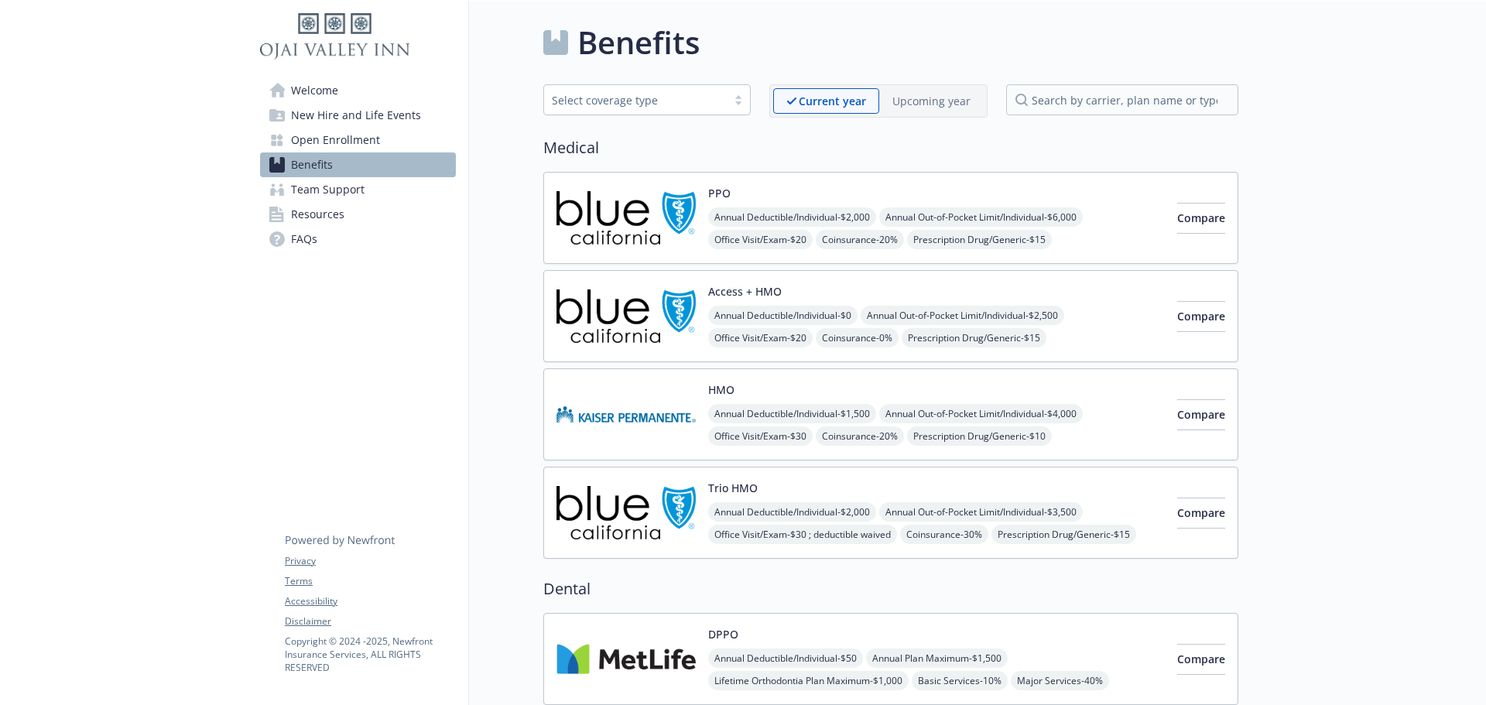
click at [938, 101] on p "Upcoming year" at bounding box center [931, 101] width 78 height 16
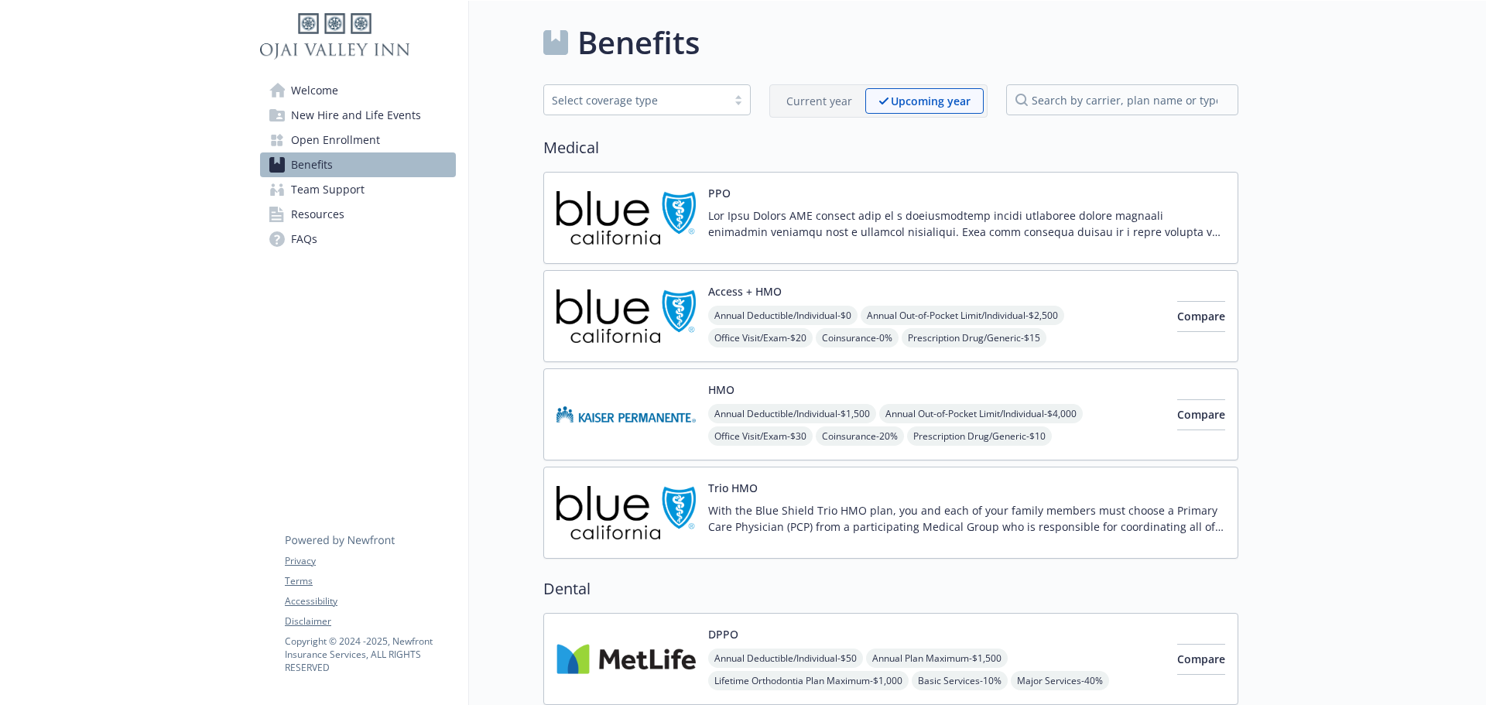
click at [785, 209] on p at bounding box center [966, 223] width 517 height 32
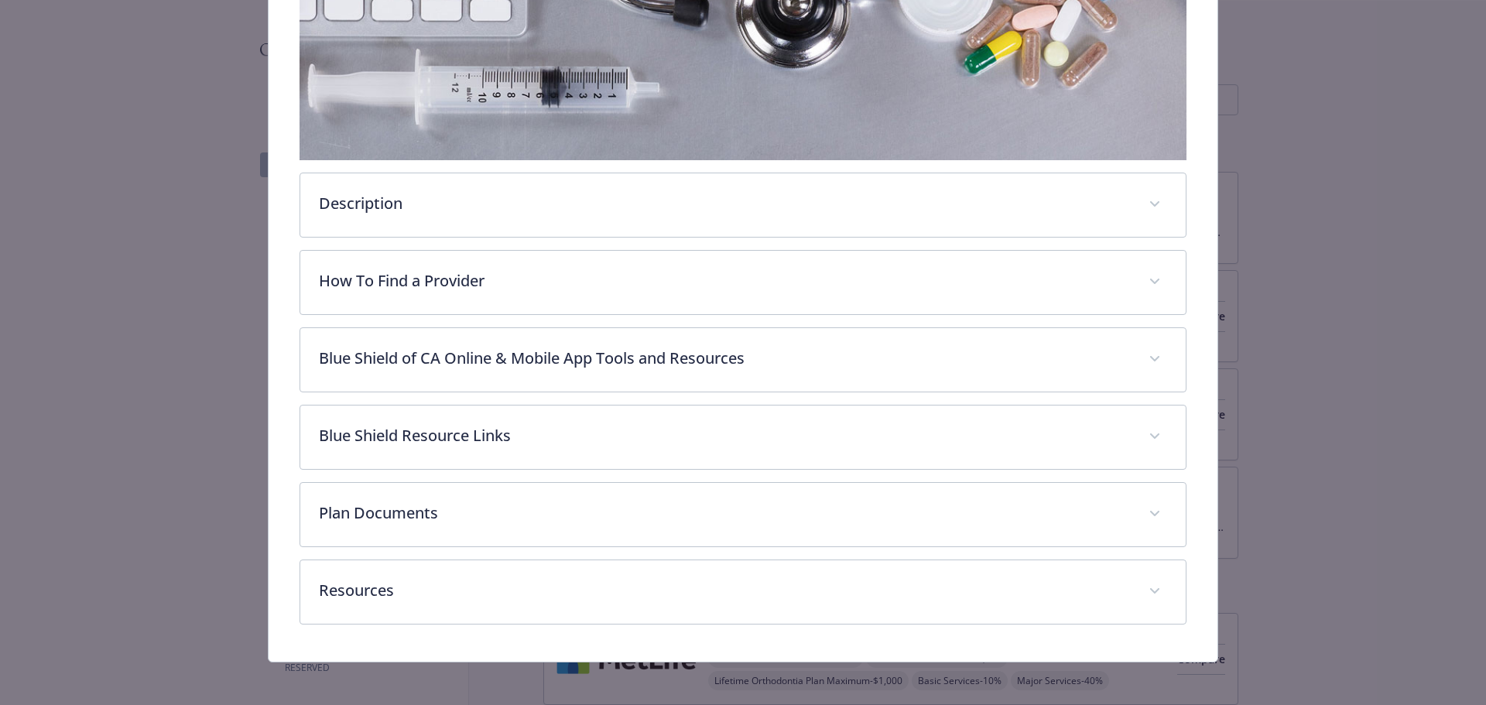
scroll to position [382, 0]
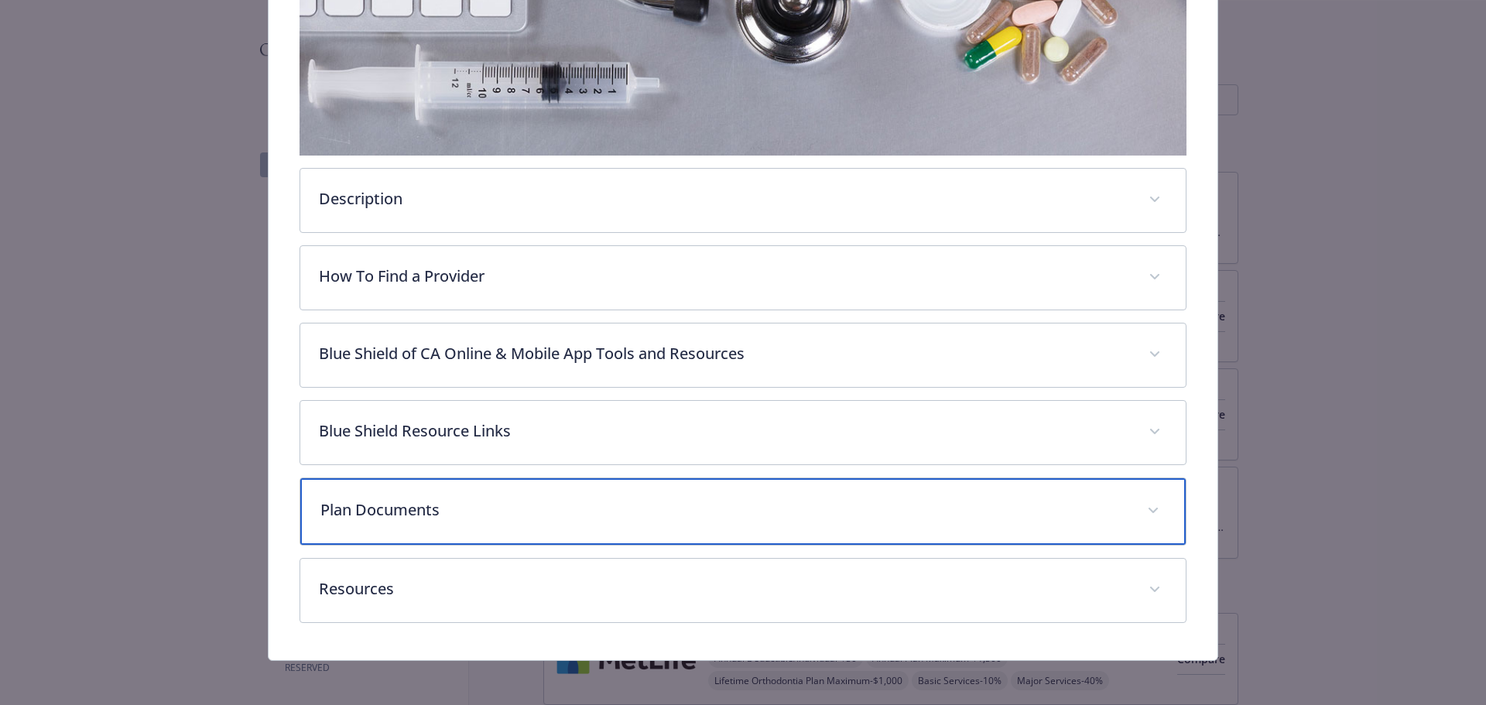
click at [522, 500] on p "Plan Documents" at bounding box center [724, 509] width 809 height 23
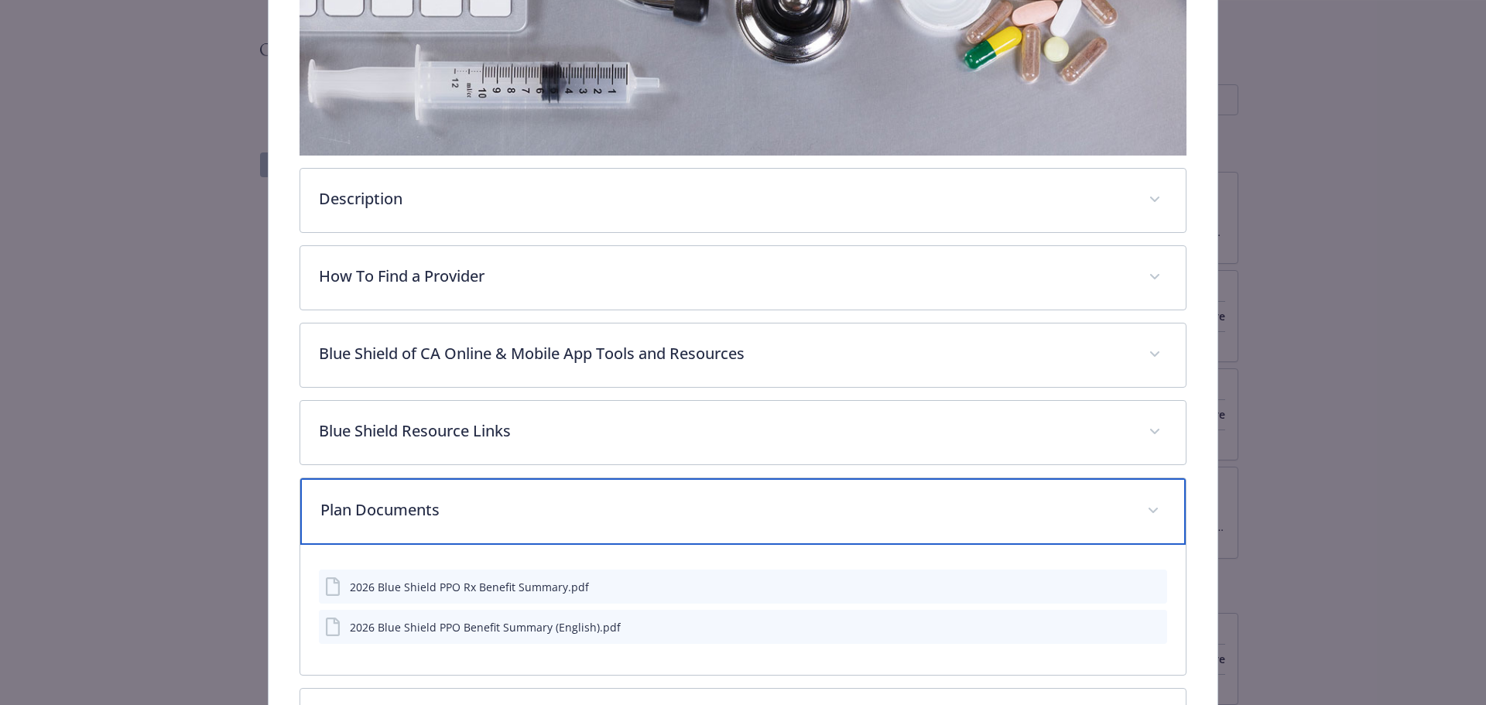
click at [678, 511] on p "Plan Documents" at bounding box center [724, 509] width 809 height 23
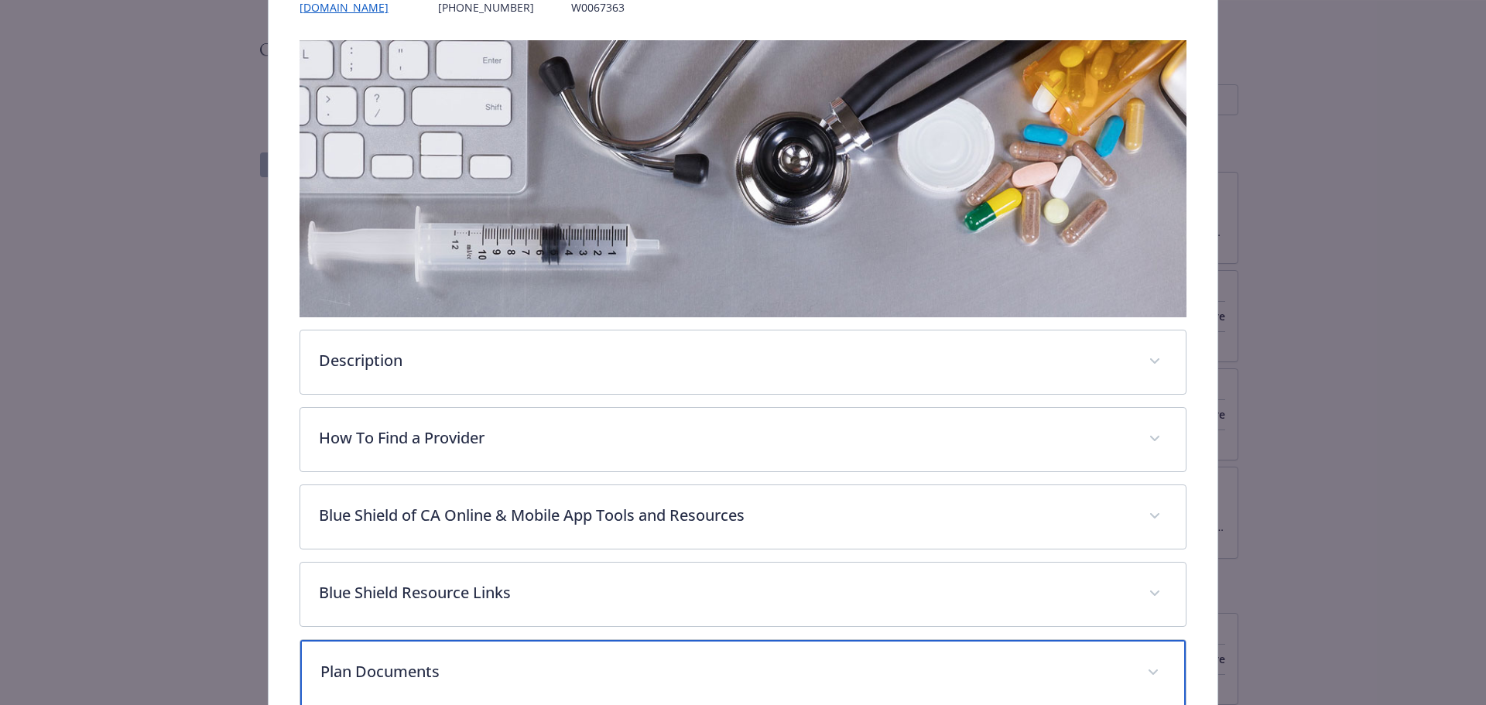
scroll to position [0, 0]
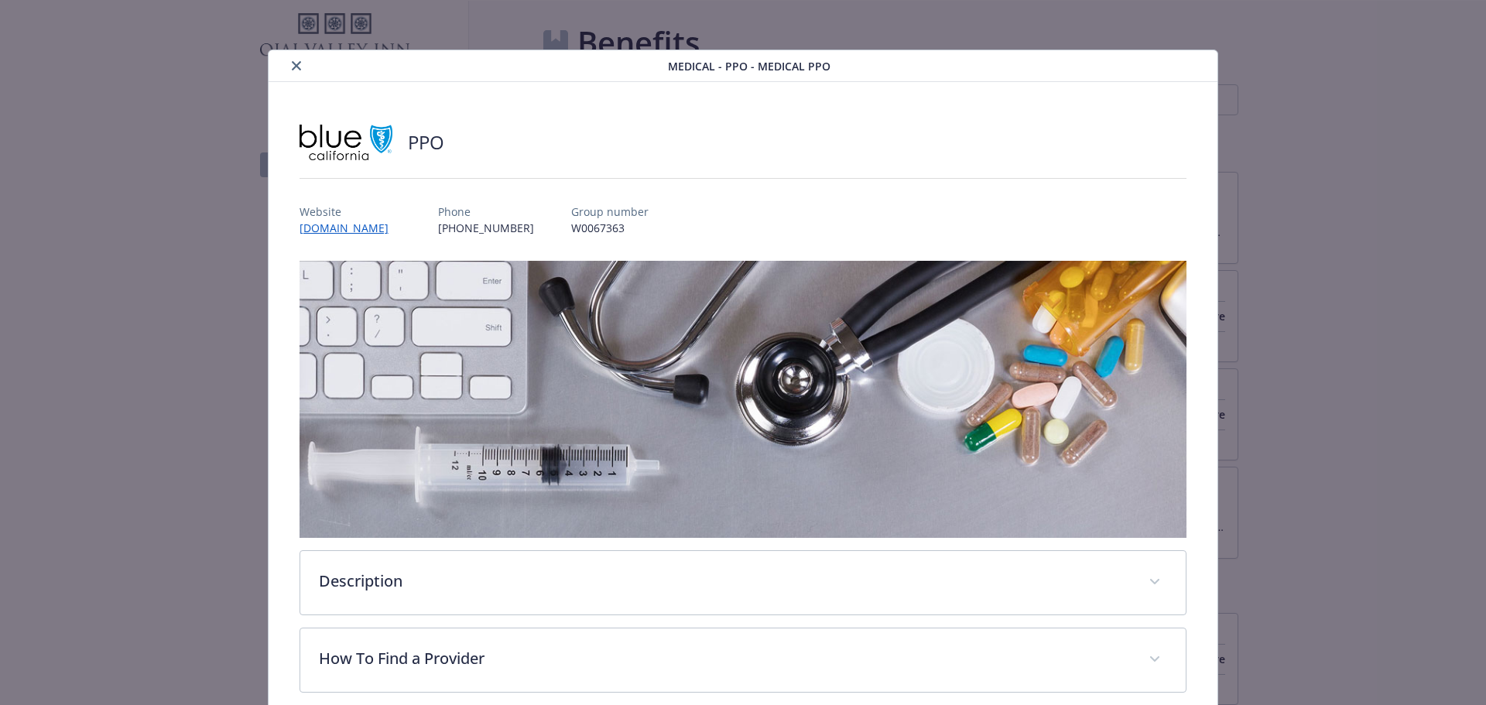
click at [293, 59] on button "close" at bounding box center [296, 65] width 19 height 19
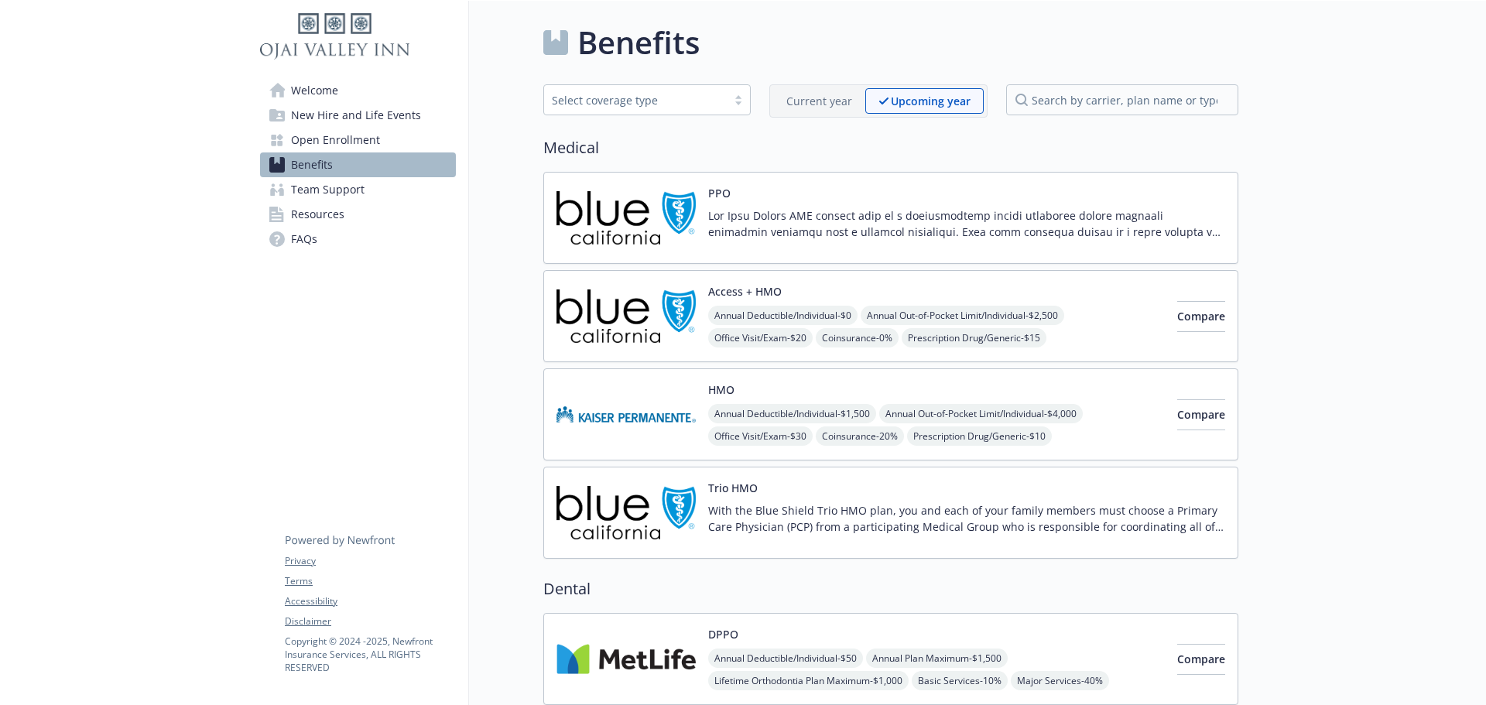
click at [870, 192] on div "PPO" at bounding box center [966, 218] width 517 height 66
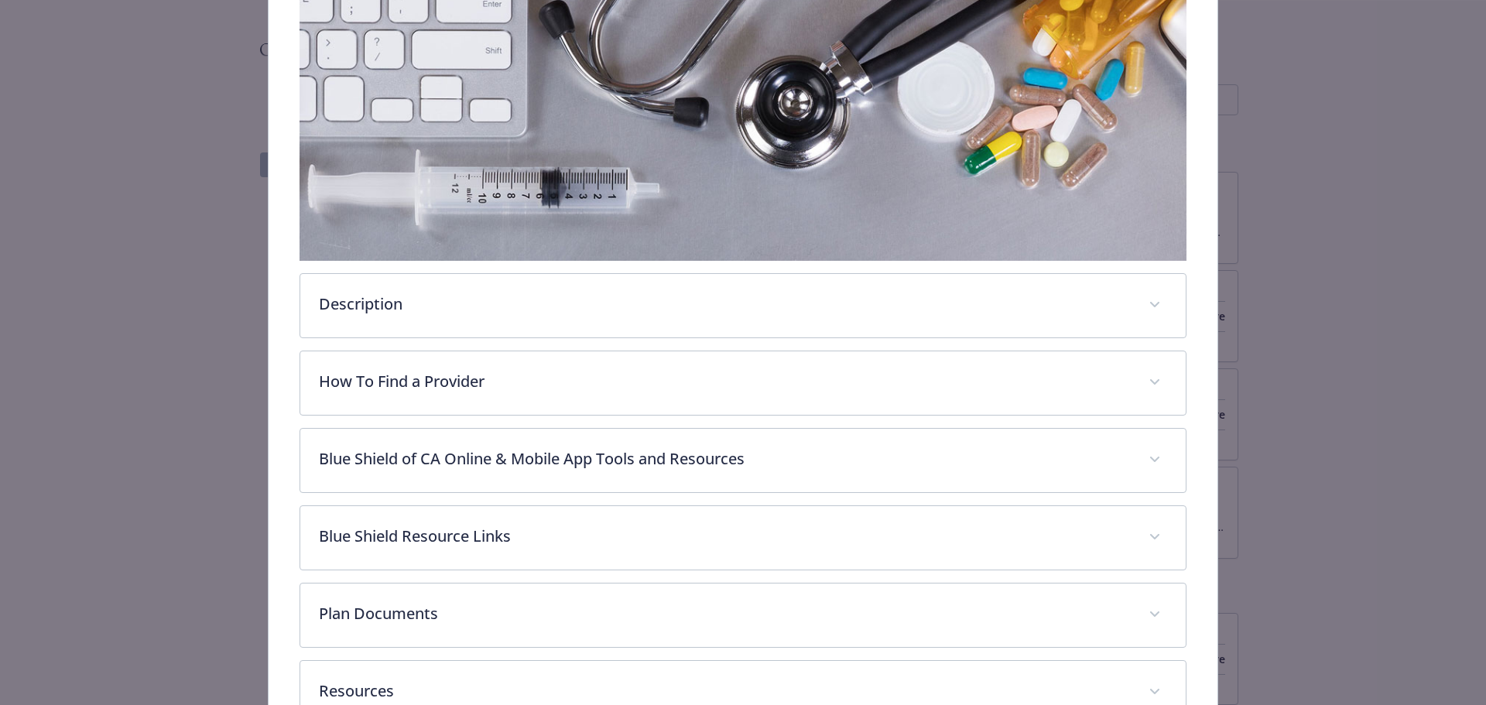
scroll to position [382, 0]
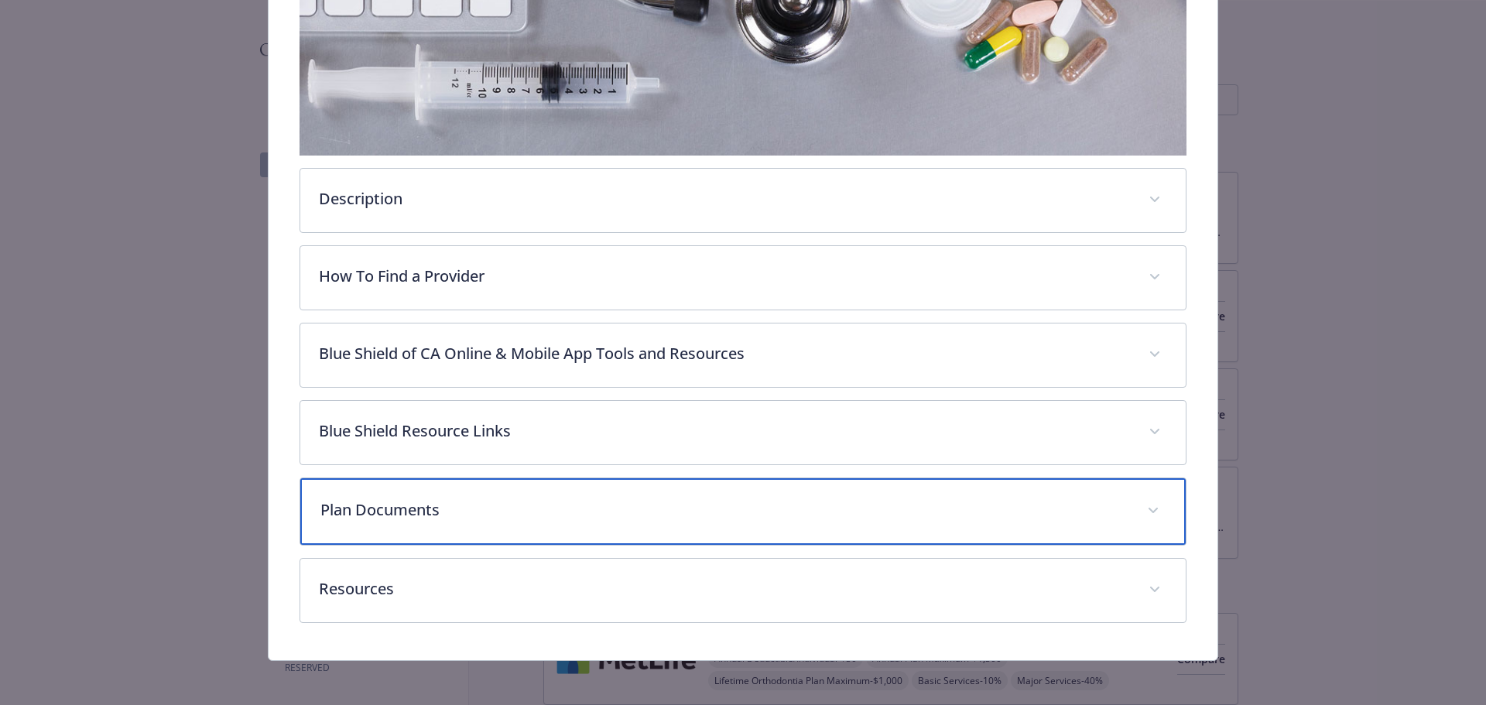
click at [489, 493] on div "Plan Documents" at bounding box center [743, 511] width 886 height 67
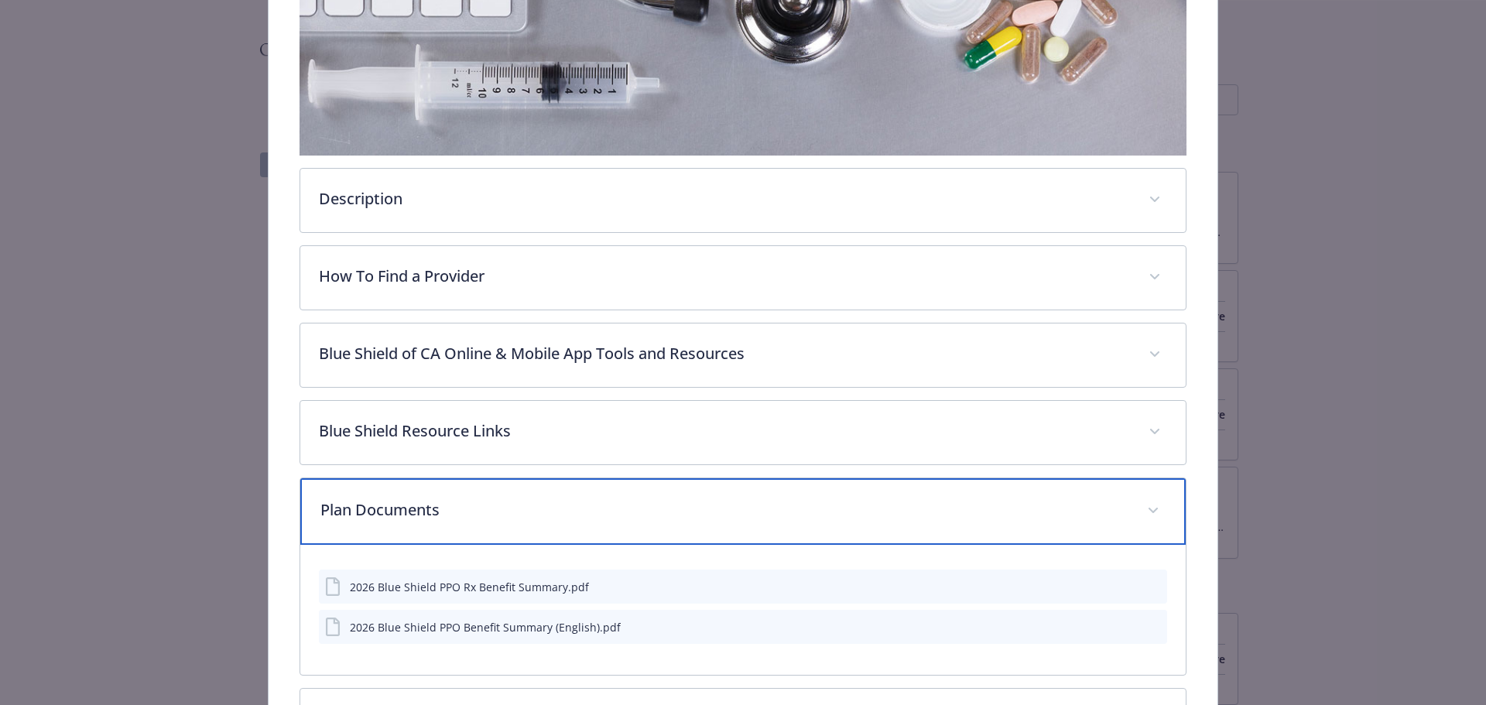
click at [489, 493] on div "Plan Documents" at bounding box center [743, 511] width 886 height 67
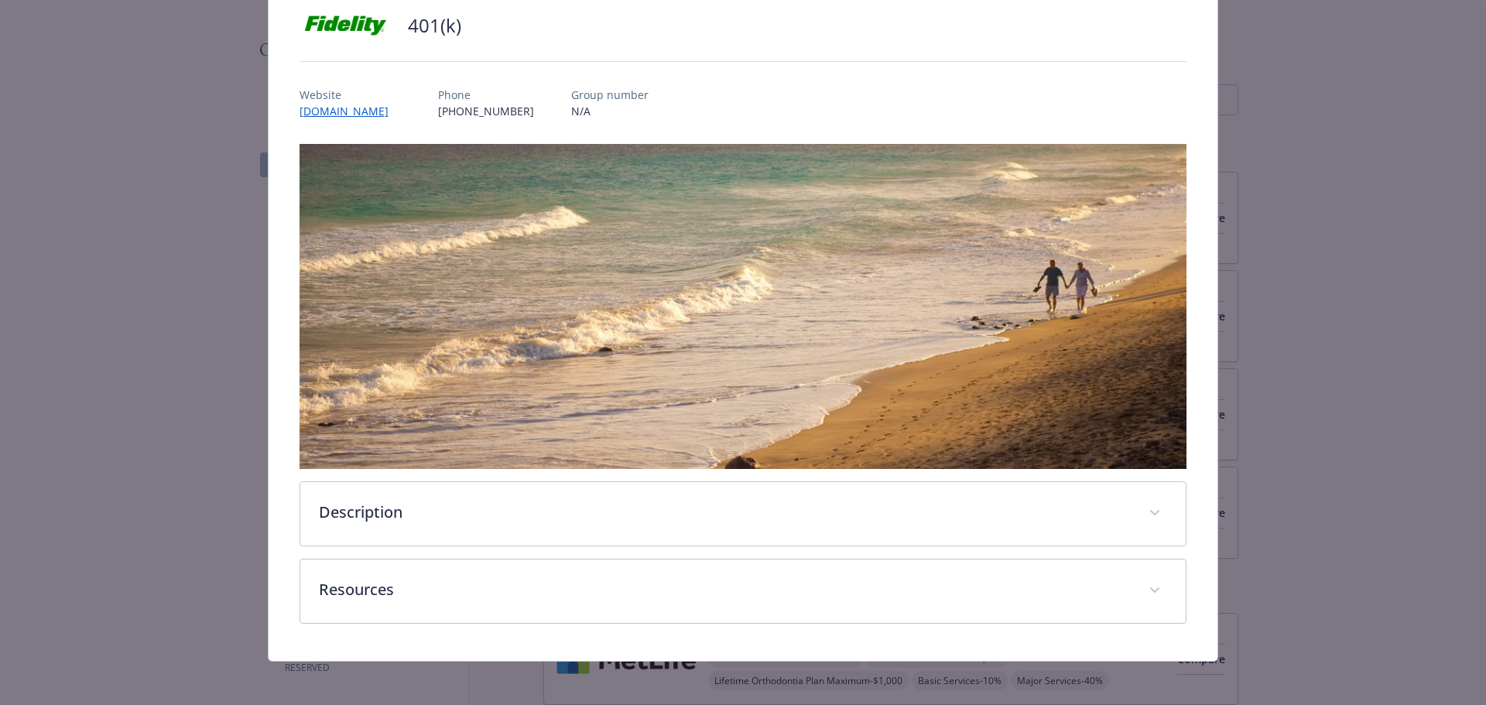
scroll to position [120, 0]
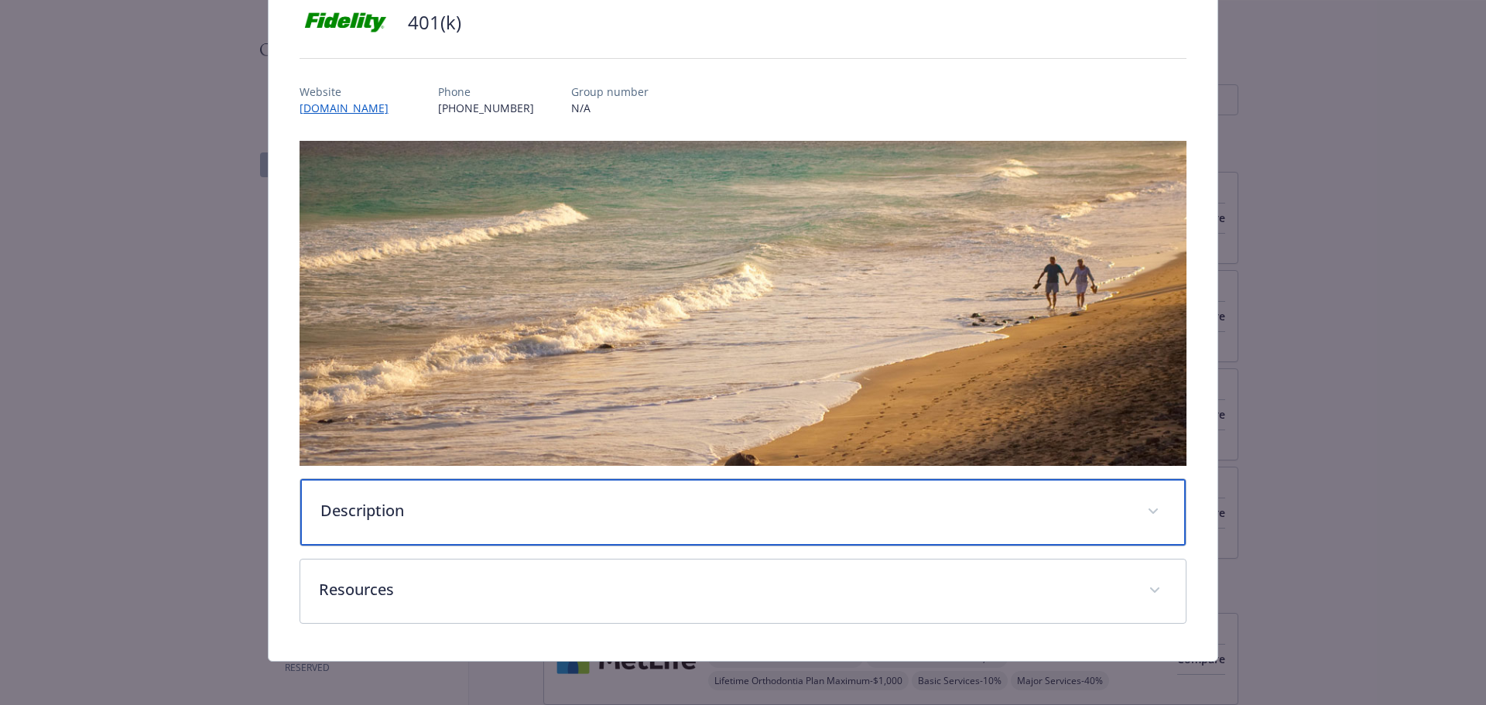
click at [627, 528] on div "Description" at bounding box center [743, 512] width 886 height 67
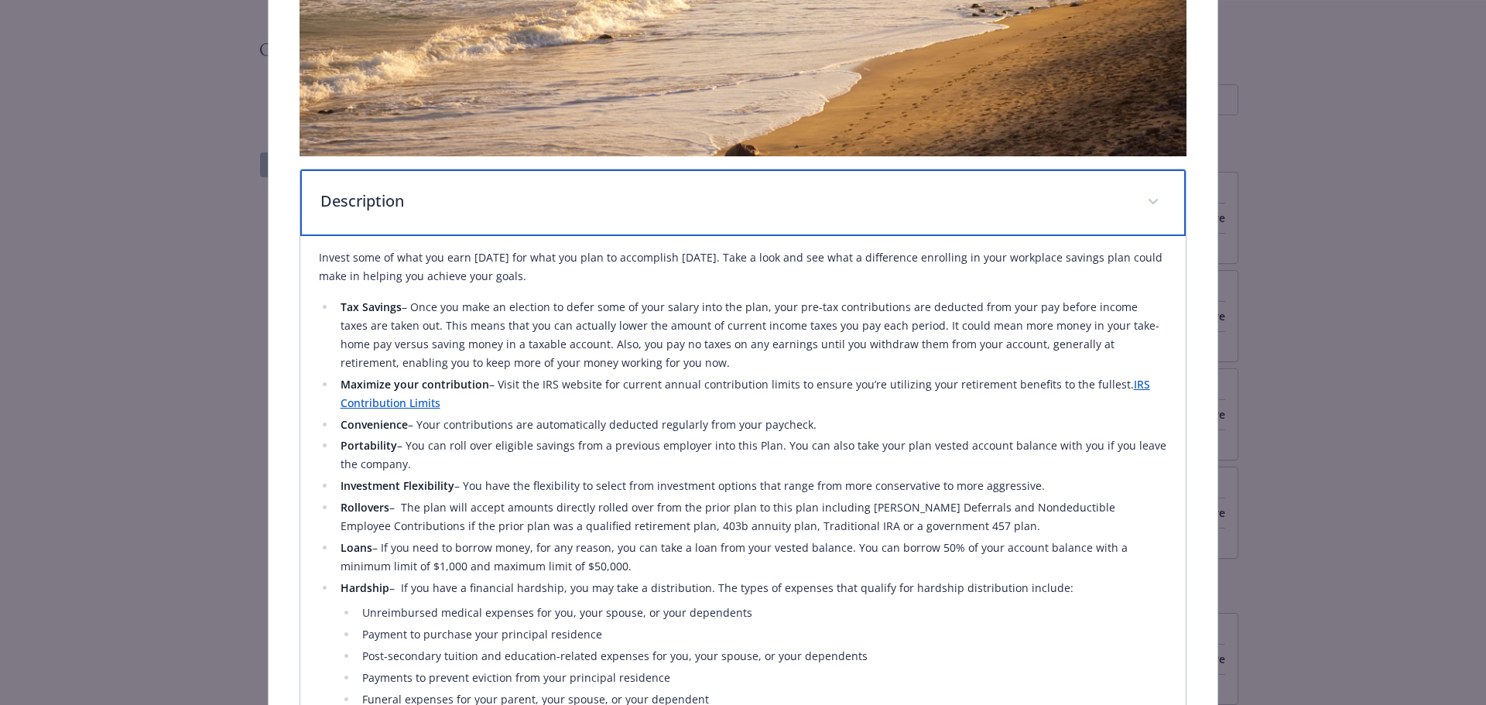
scroll to position [662, 0]
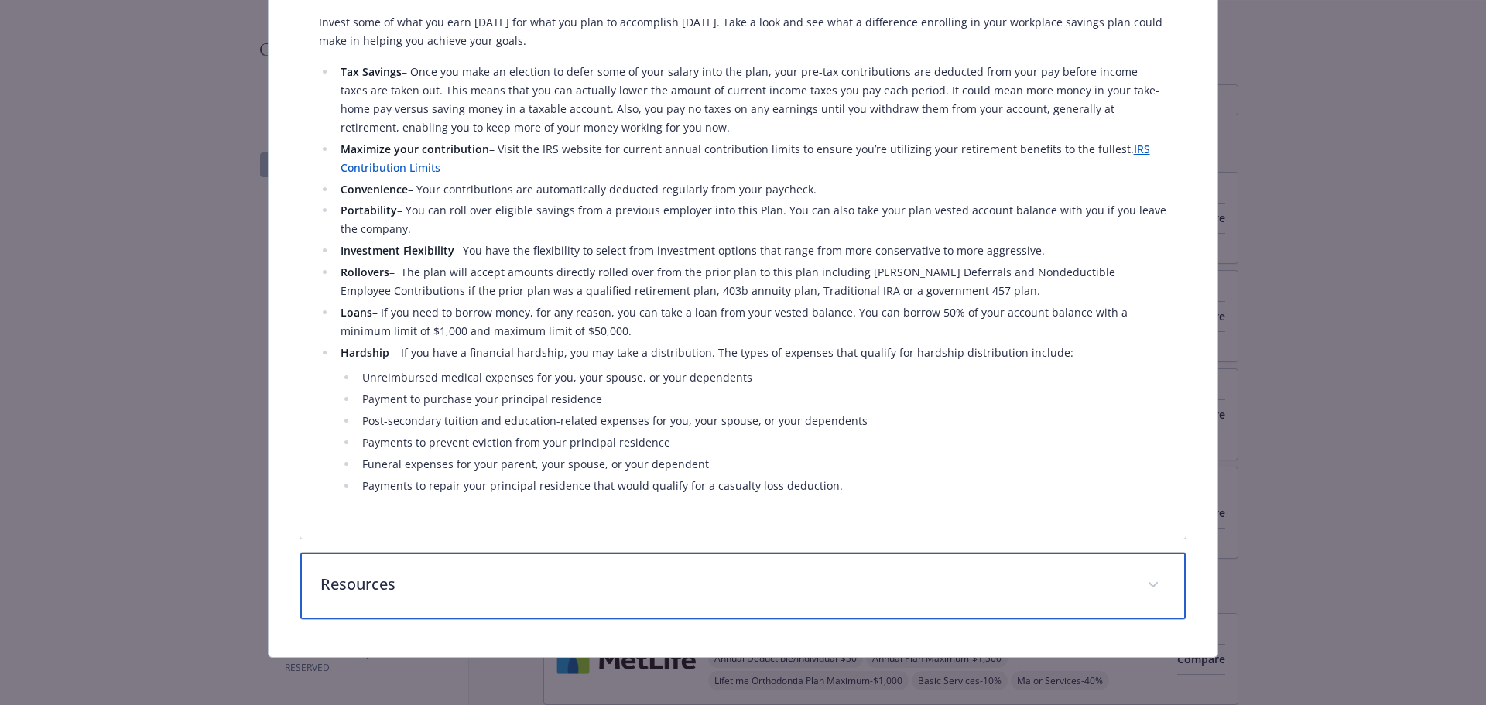
click at [566, 573] on p "Resources" at bounding box center [724, 584] width 809 height 23
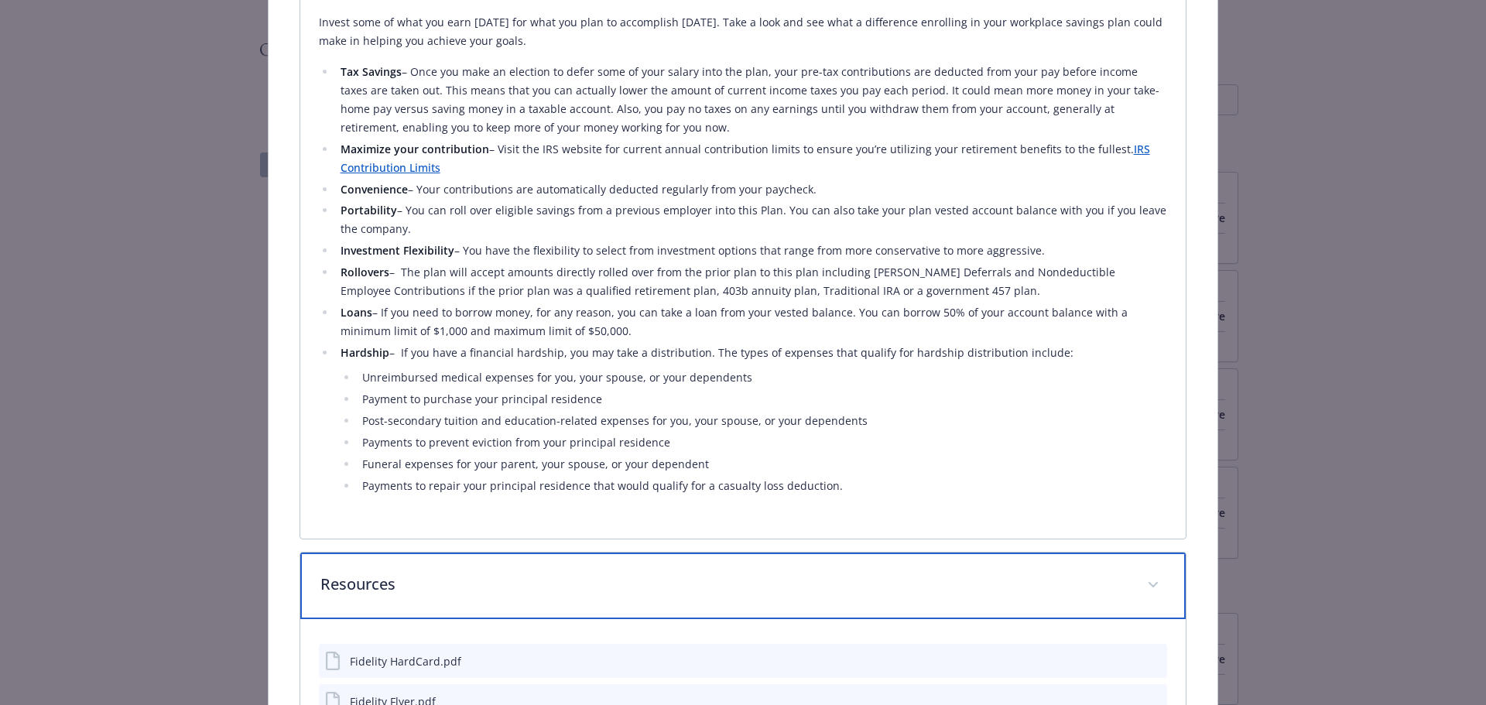
scroll to position [792, 0]
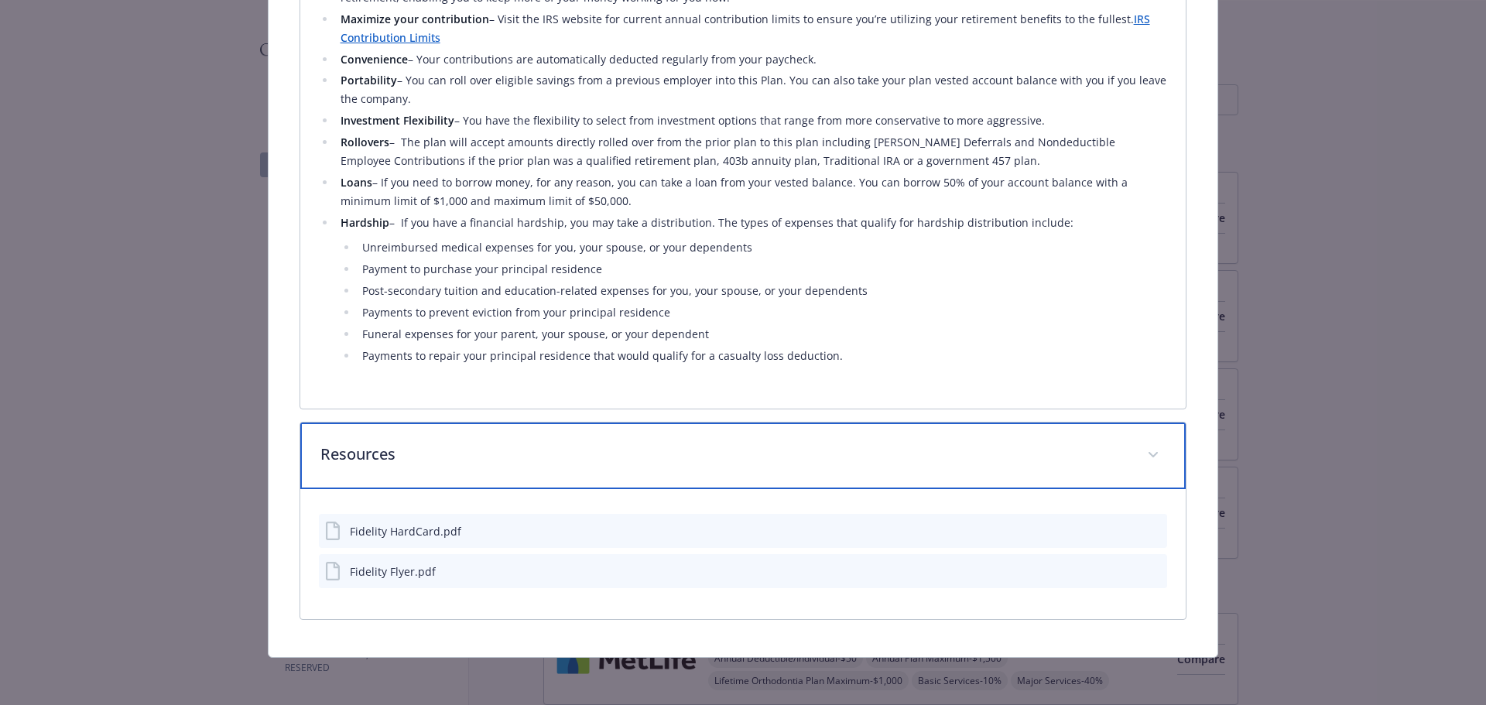
click at [624, 444] on p "Resources" at bounding box center [724, 454] width 809 height 23
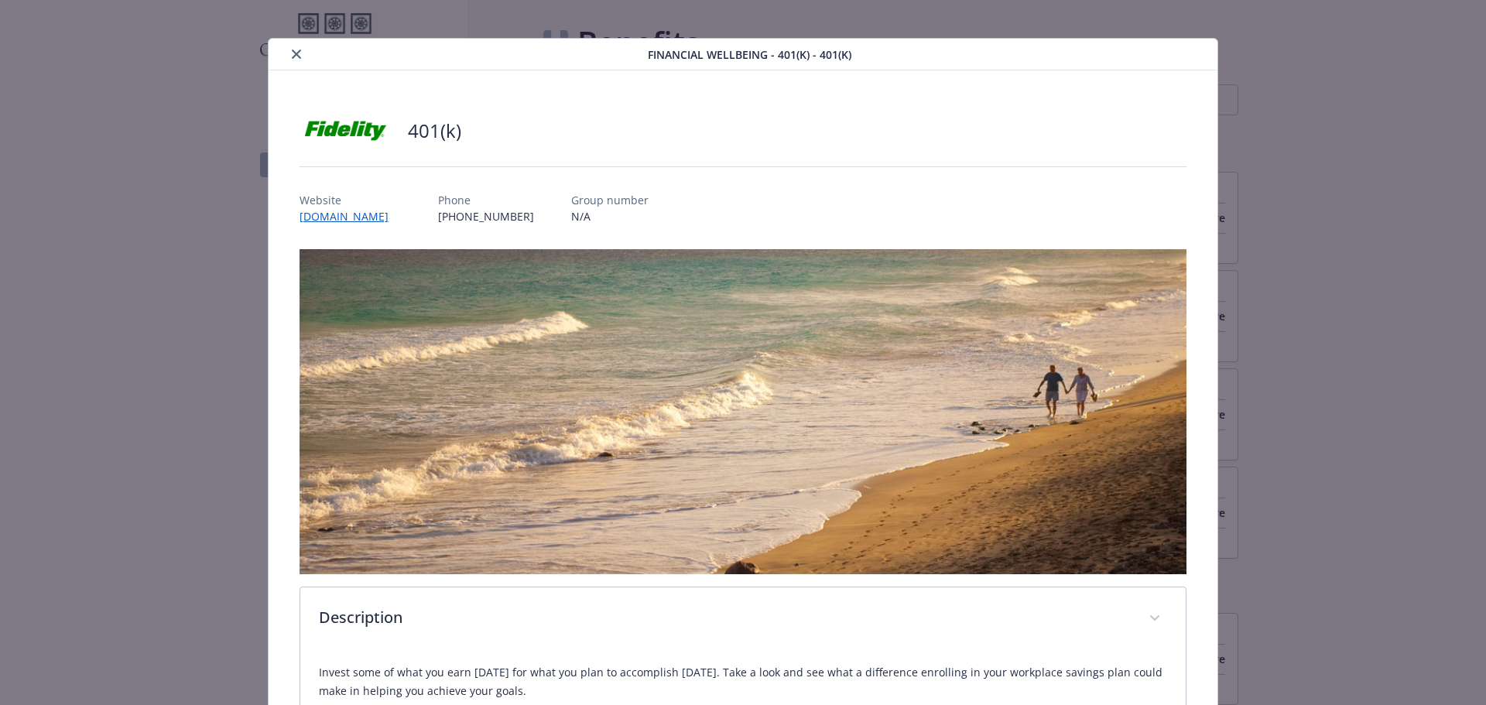
scroll to position [0, 0]
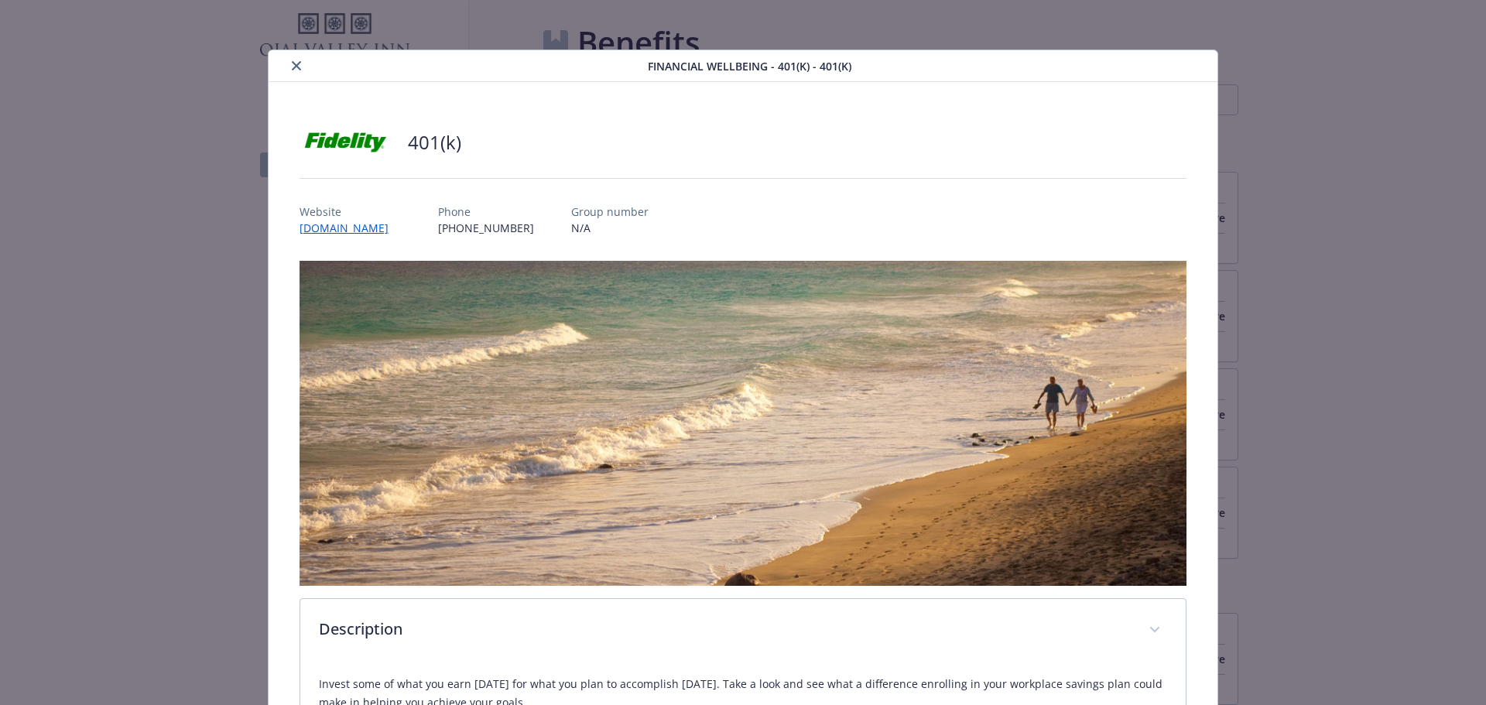
click at [294, 68] on icon "close" at bounding box center [296, 65] width 9 height 9
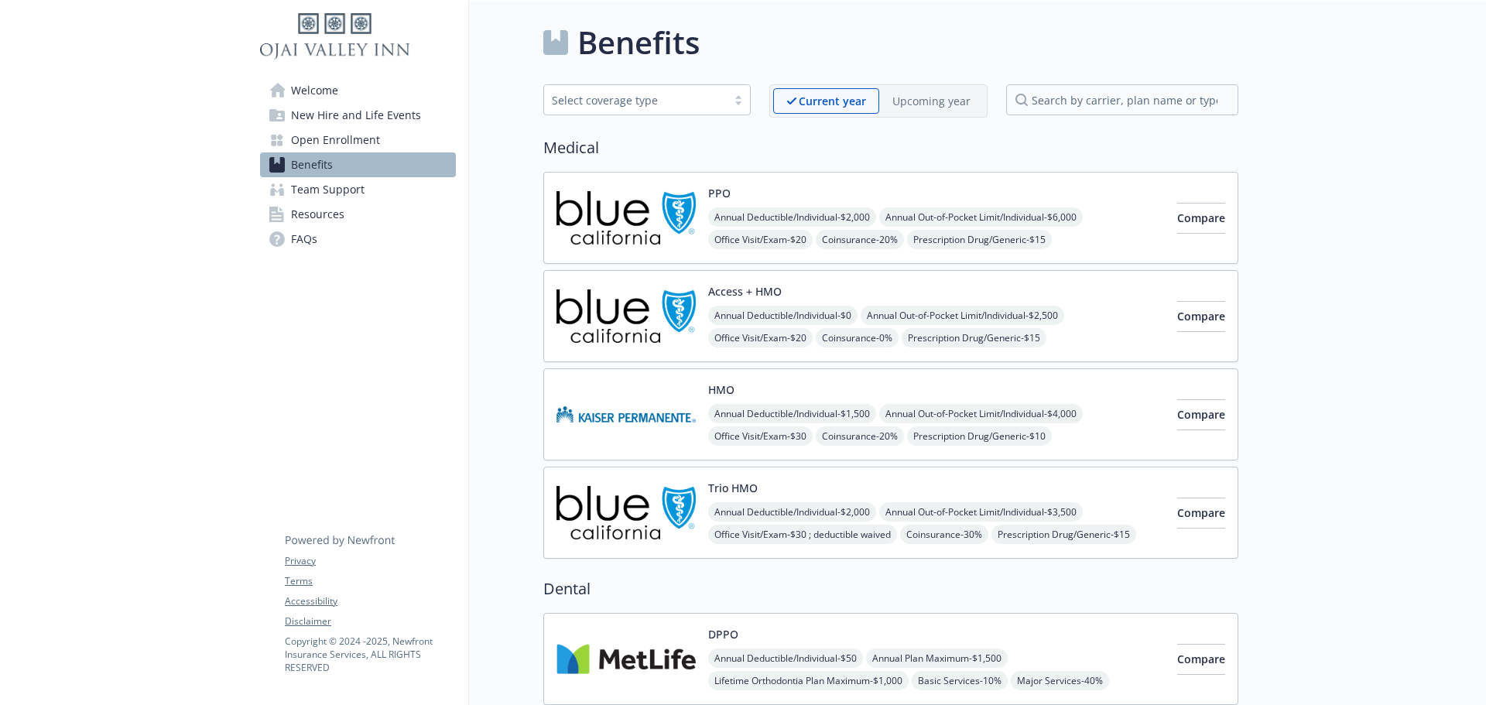
click at [841, 403] on div "HMO Annual Deductible/Individual - $1,500 Annual Out-of-Pocket Limit/Individual…" at bounding box center [936, 414] width 457 height 66
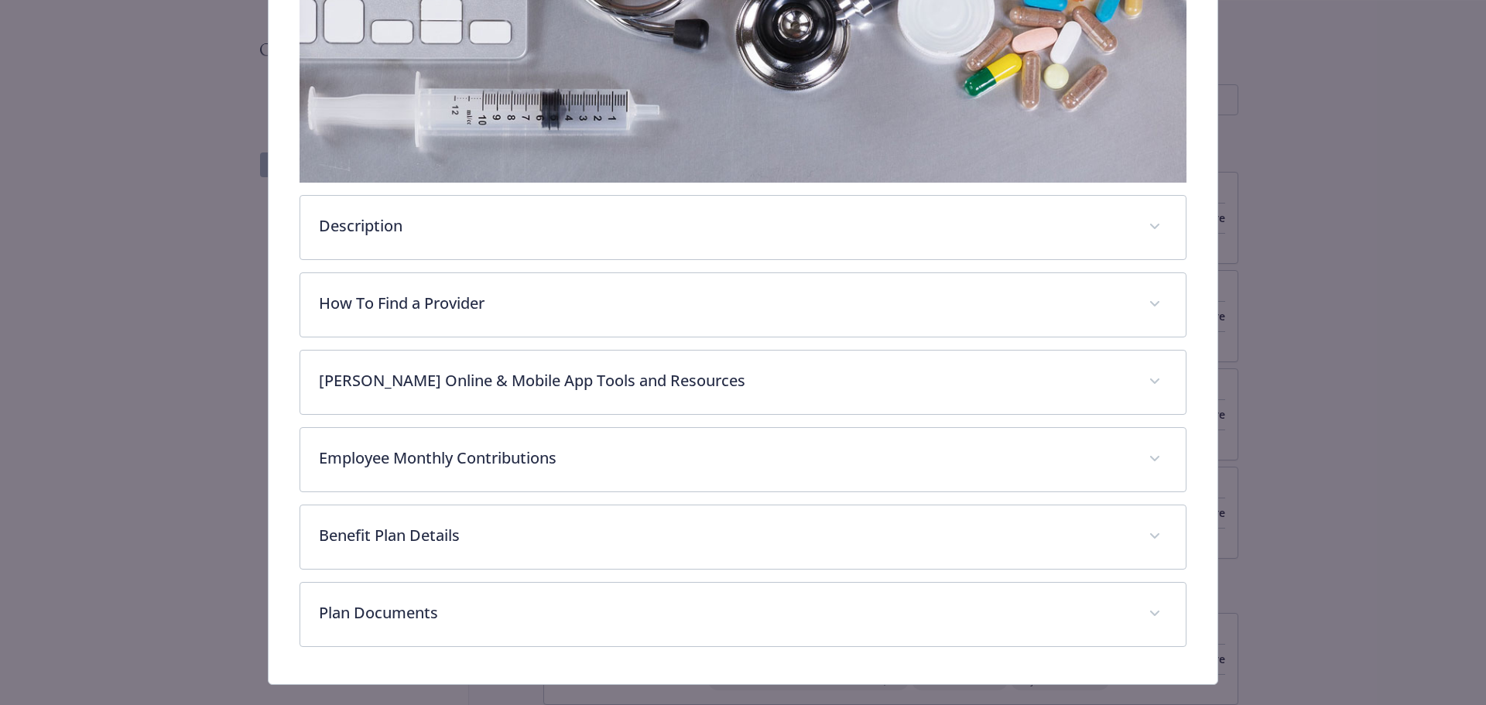
scroll to position [356, 0]
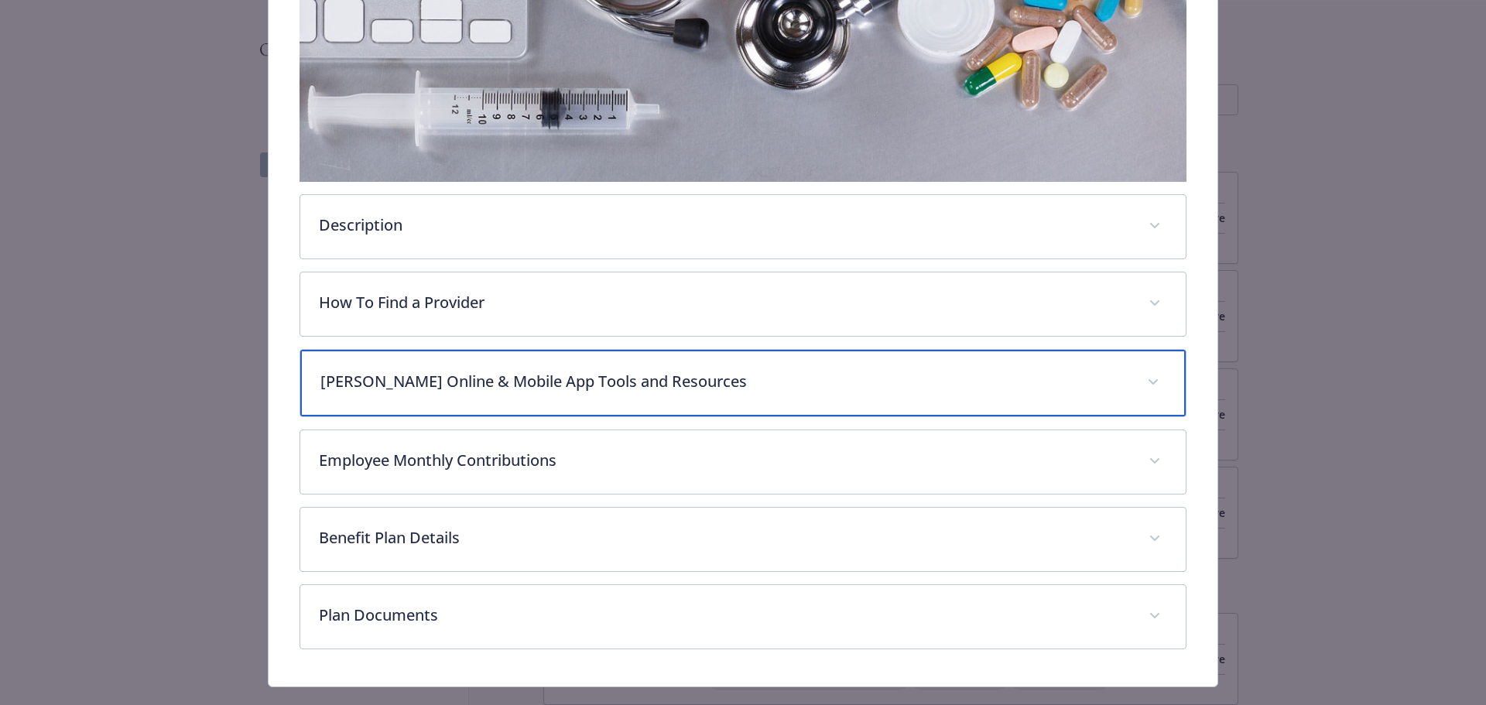
click at [583, 385] on p "Kaiser Online & Mobile App Tools and Resources" at bounding box center [724, 381] width 809 height 23
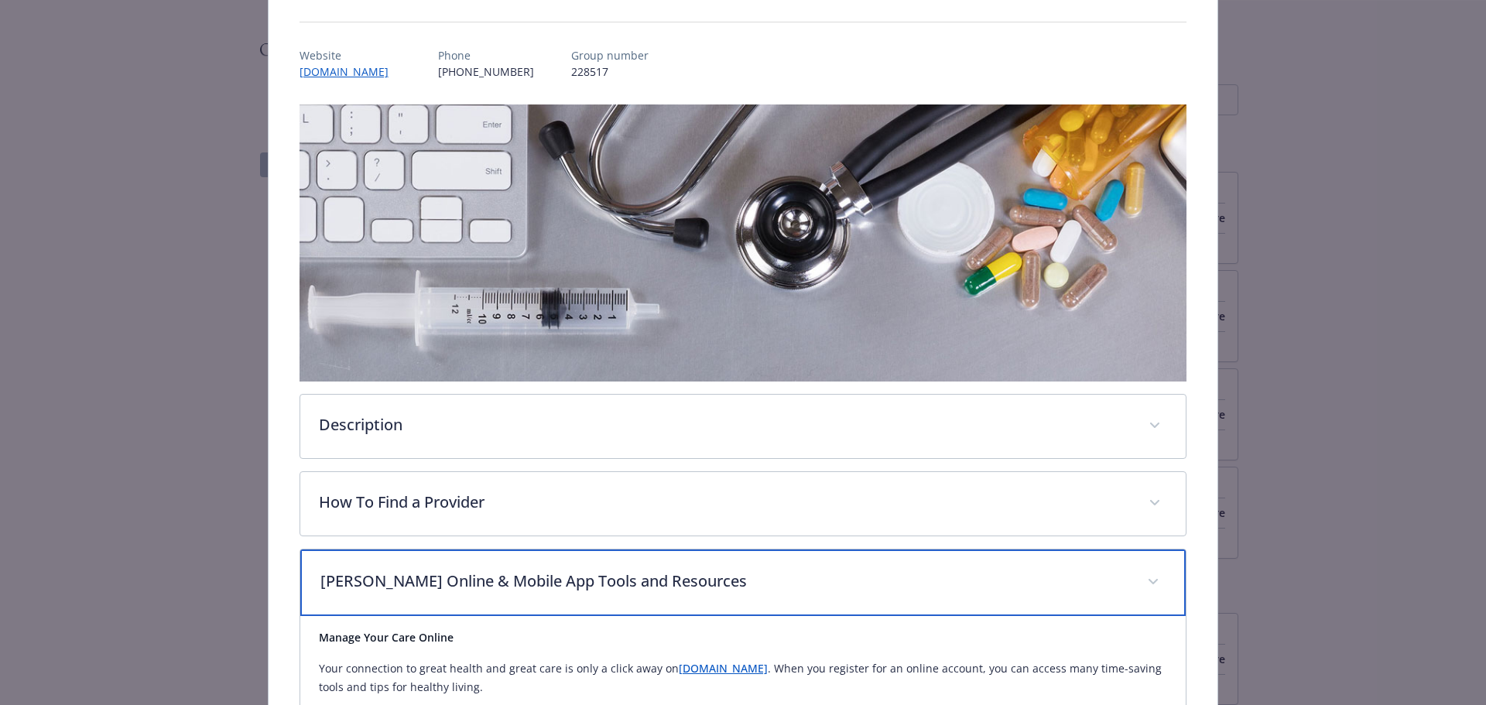
scroll to position [0, 0]
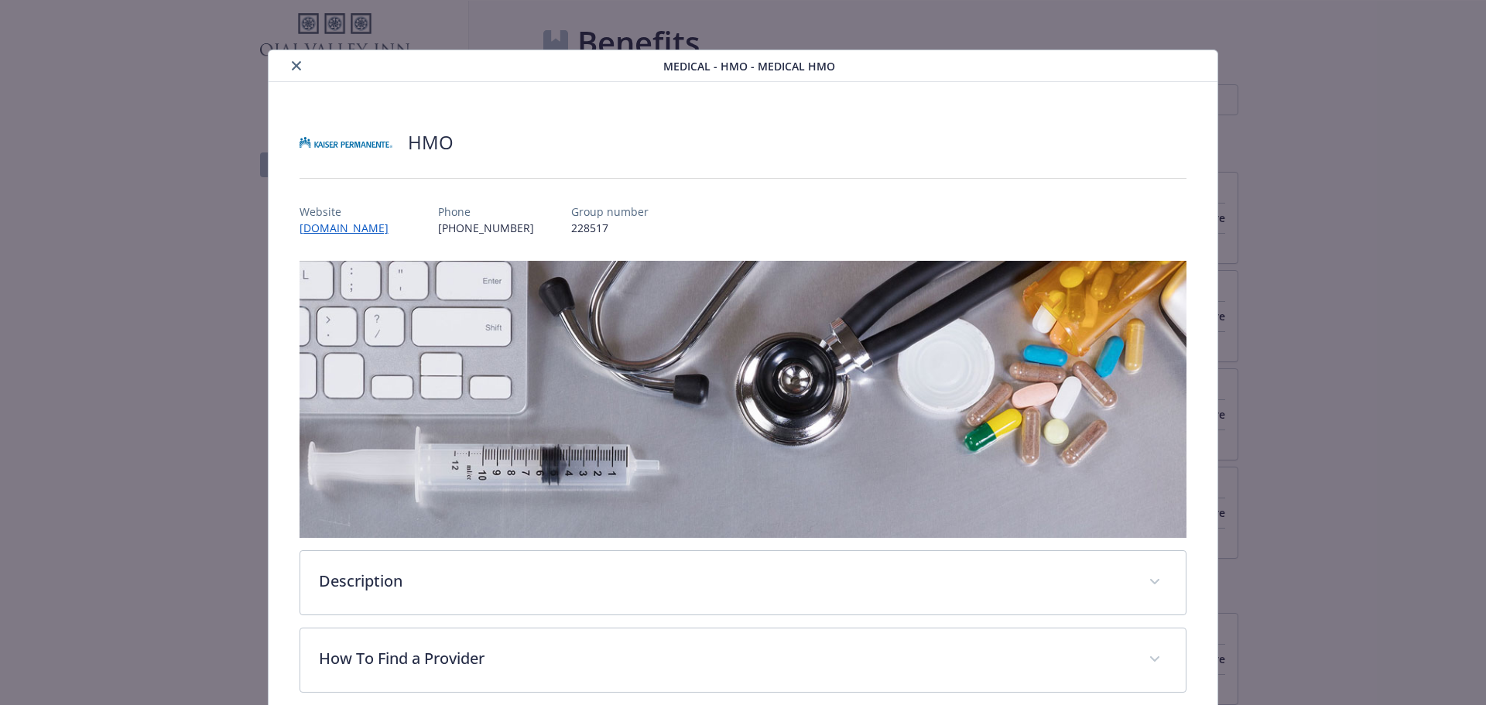
click at [299, 67] on button "close" at bounding box center [296, 65] width 19 height 19
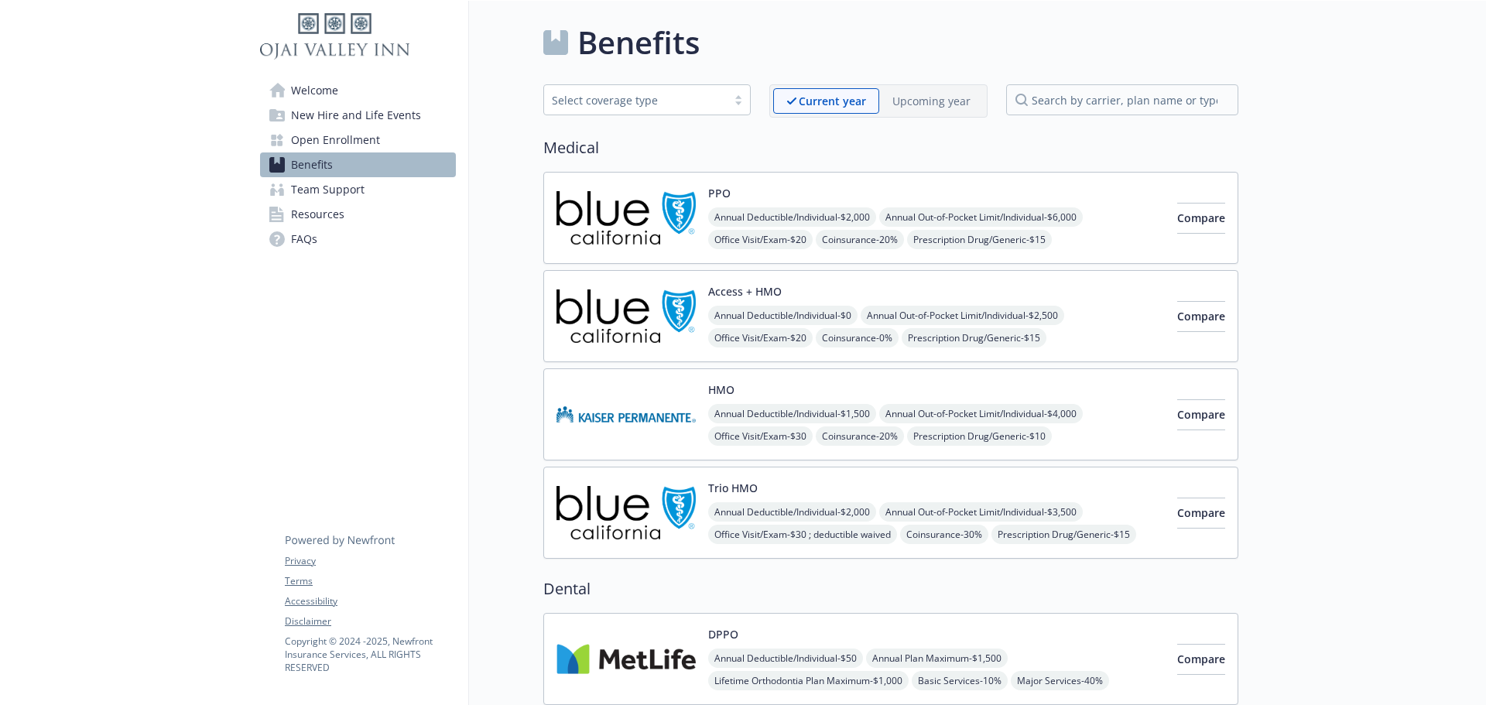
click at [943, 103] on p "Upcoming year" at bounding box center [931, 101] width 78 height 16
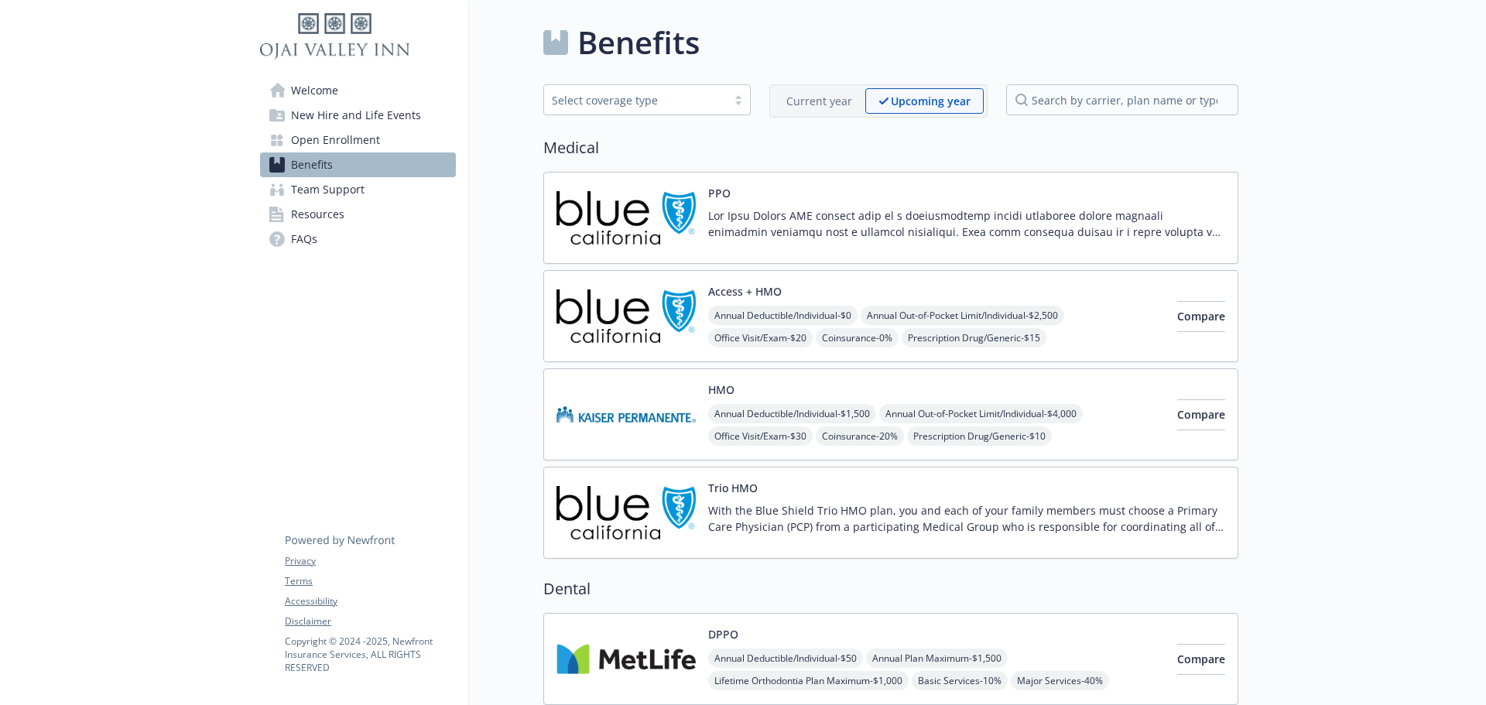
click at [646, 411] on img at bounding box center [625, 414] width 139 height 66
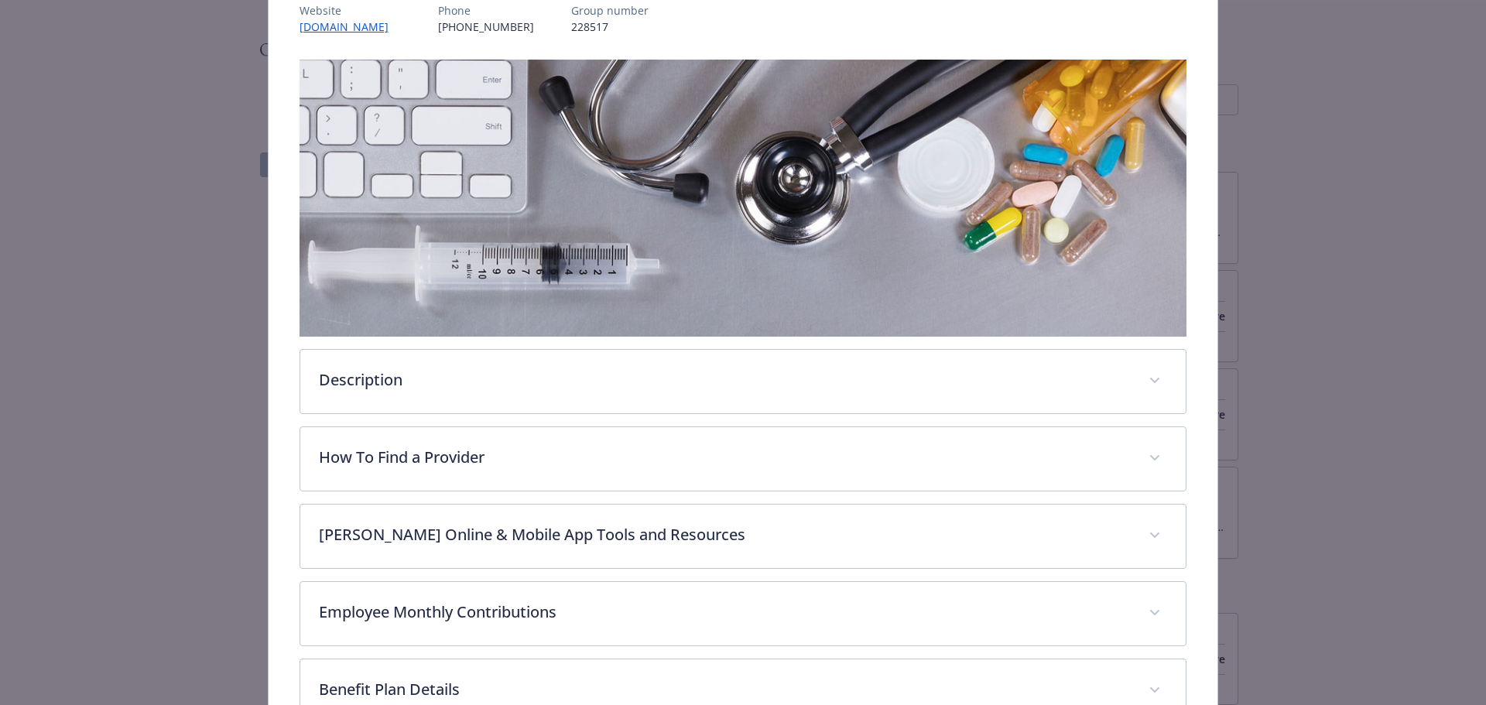
scroll to position [279, 0]
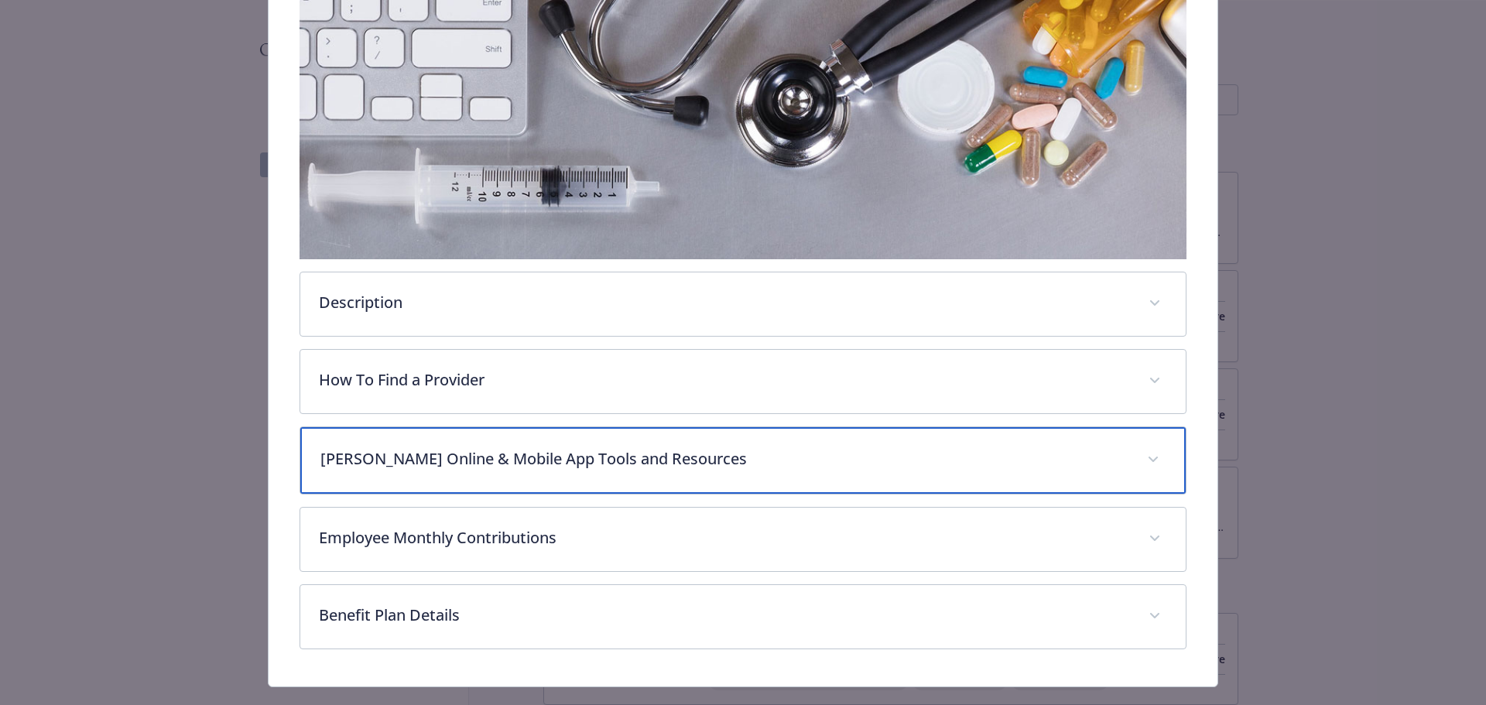
click at [571, 456] on p "Kaiser Online & Mobile App Tools and Resources" at bounding box center [724, 458] width 809 height 23
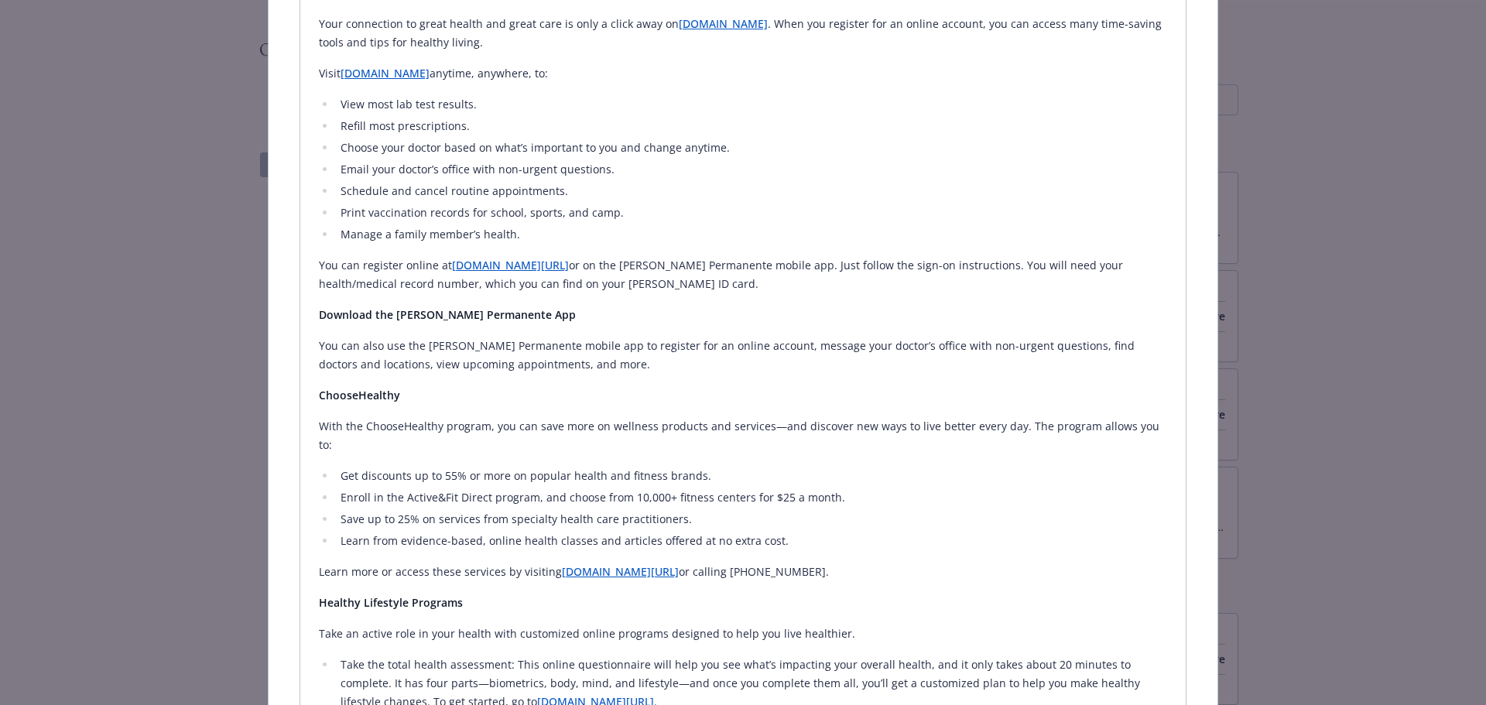
scroll to position [820, 0]
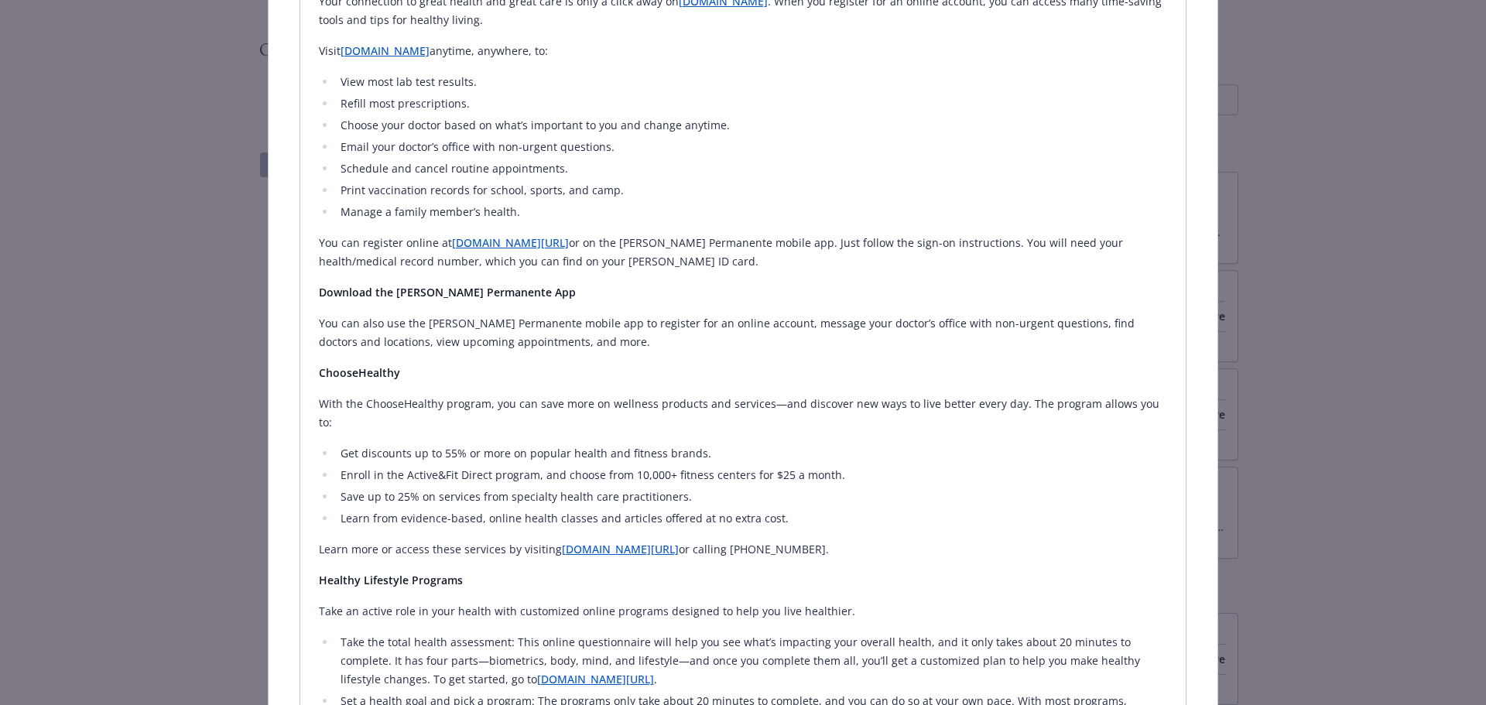
click at [604, 542] on link "kp.org/choosehealthy" at bounding box center [620, 549] width 117 height 15
